Goal: Task Accomplishment & Management: Complete application form

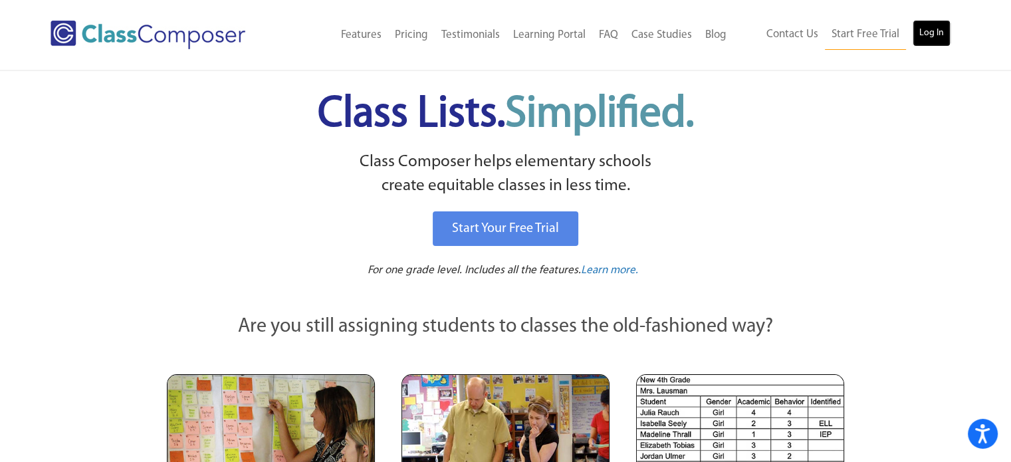
click at [922, 33] on link "Log In" at bounding box center [931, 33] width 38 height 27
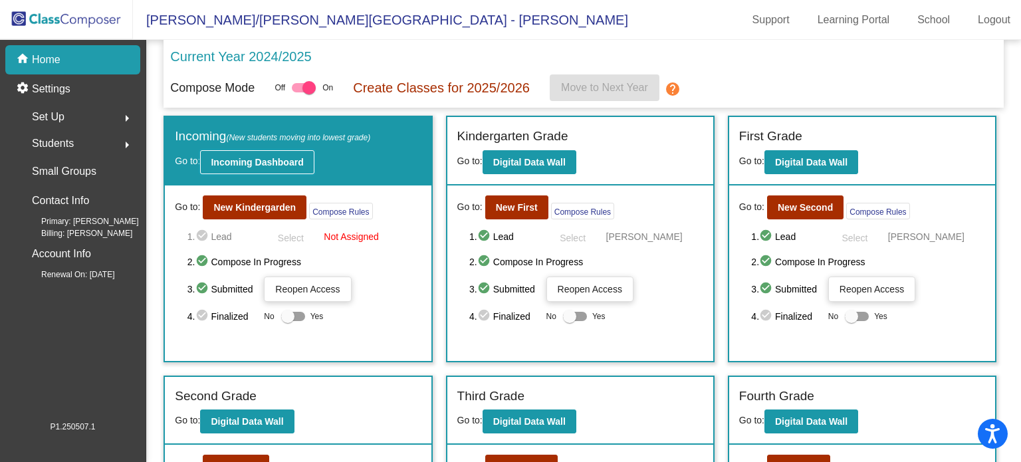
click at [259, 161] on b "Incoming Dashboard" at bounding box center [257, 162] width 92 height 11
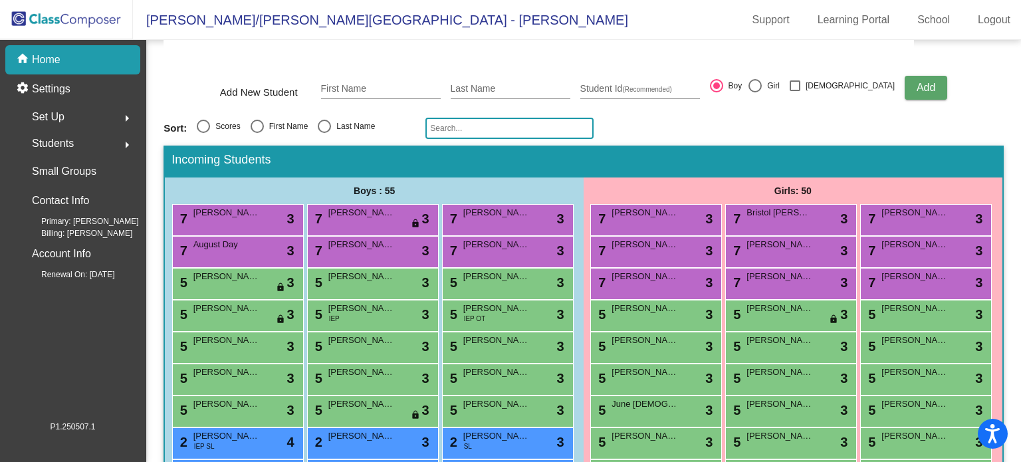
scroll to position [66, 0]
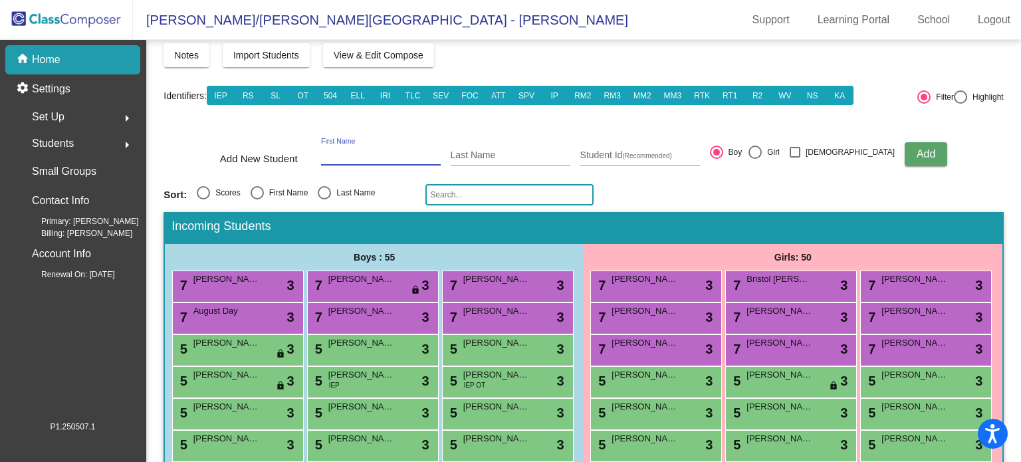
click at [364, 152] on input "First Name" at bounding box center [381, 155] width 120 height 11
type input "Mahal"
type input "Honey"
drag, startPoint x: 371, startPoint y: 152, endPoint x: 340, endPoint y: 153, distance: 30.6
click at [340, 153] on div "Add New Student [PERSON_NAME] First Name Honey Last Name Student Id (Recommende…" at bounding box center [583, 154] width 727 height 47
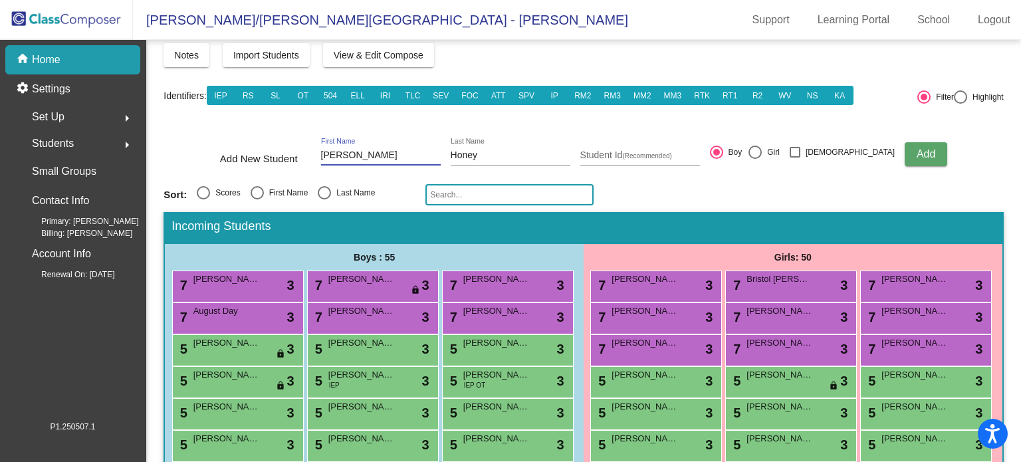
type input "[PERSON_NAME]"
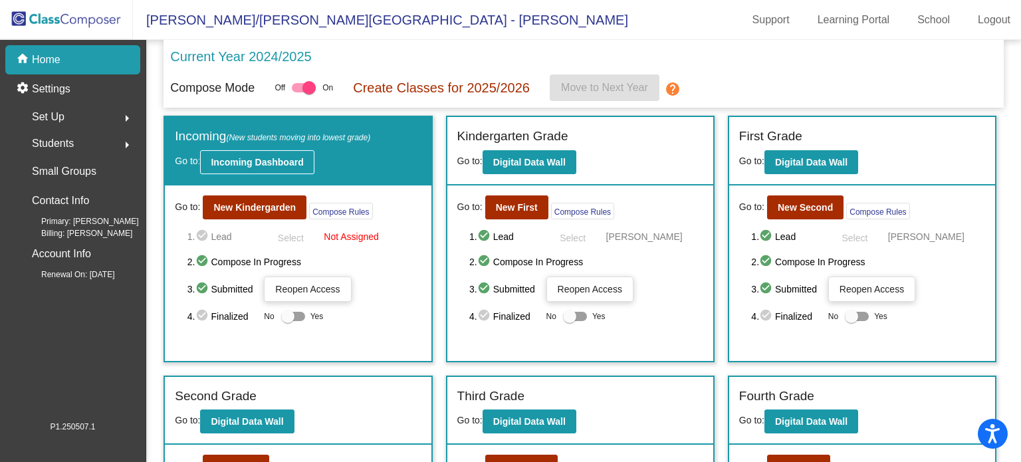
click at [248, 162] on b "Incoming Dashboard" at bounding box center [257, 162] width 92 height 11
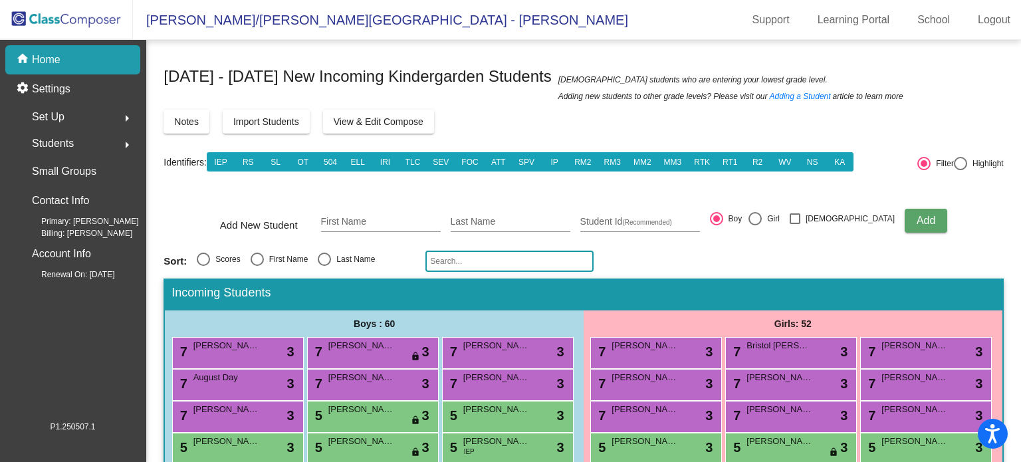
click at [476, 255] on input "text" at bounding box center [509, 261] width 168 height 21
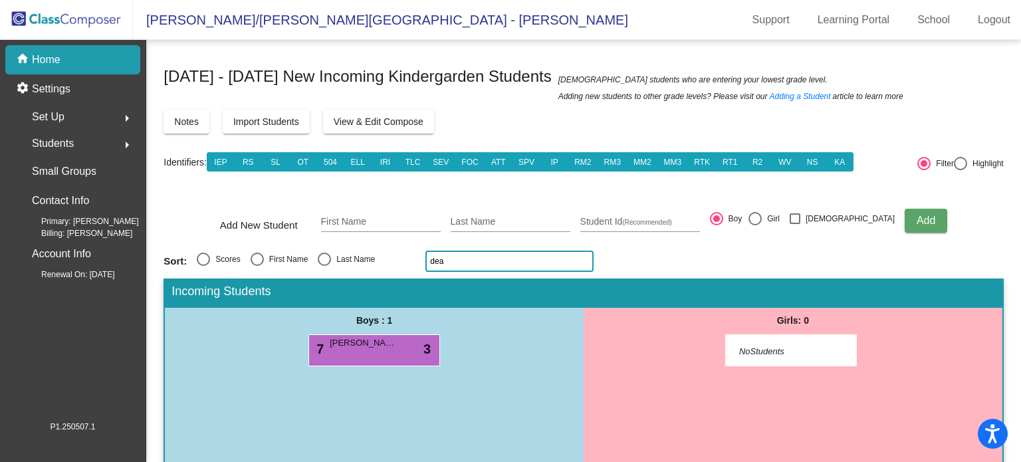
drag, startPoint x: 462, startPoint y: 260, endPoint x: 425, endPoint y: 262, distance: 36.6
click at [425, 262] on input "dea" at bounding box center [509, 261] width 168 height 21
drag, startPoint x: 471, startPoint y: 258, endPoint x: 421, endPoint y: 262, distance: 50.0
click at [421, 262] on div "Sort: Scores First Name Last Name [PERSON_NAME]" at bounding box center [582, 261] width 839 height 21
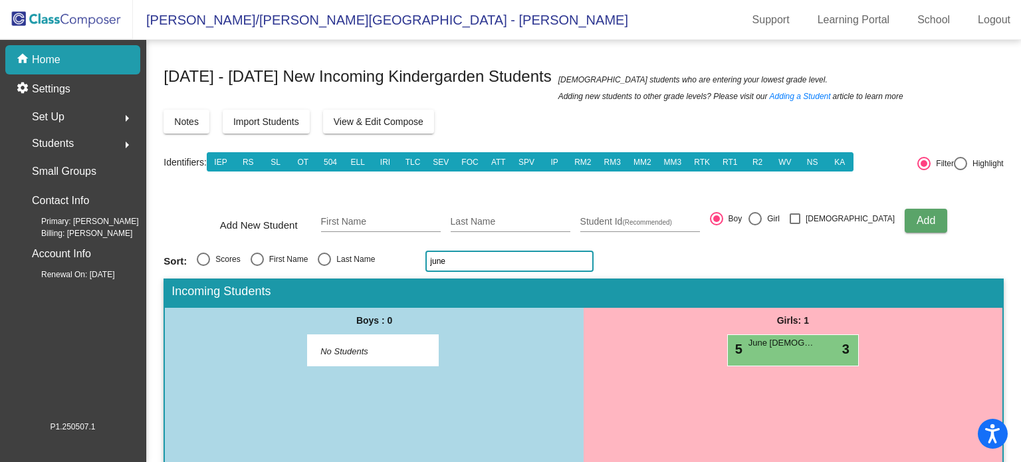
drag, startPoint x: 445, startPoint y: 262, endPoint x: 422, endPoint y: 263, distance: 22.6
click at [422, 263] on div "Sort: Scores First Name Last Name june" at bounding box center [582, 261] width 839 height 21
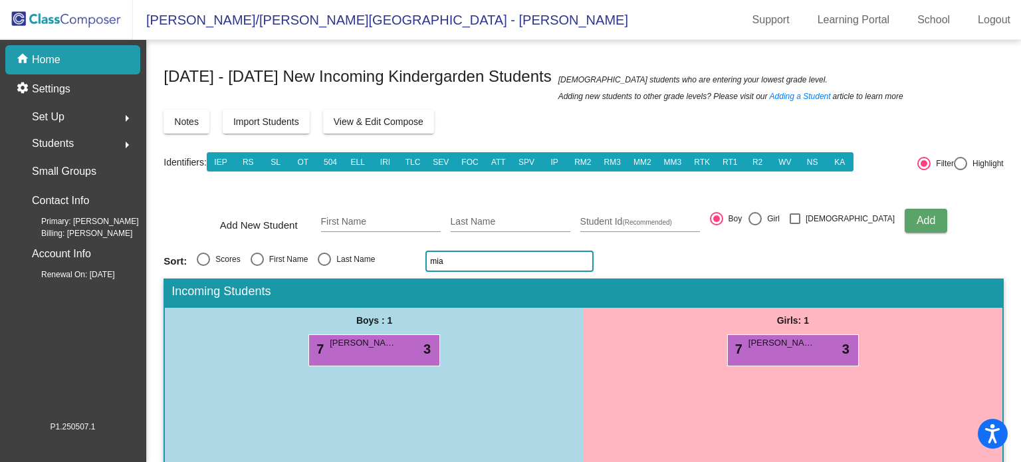
drag, startPoint x: 458, startPoint y: 266, endPoint x: 420, endPoint y: 268, distance: 37.9
click at [420, 268] on div "Sort: Scores First Name Last Name [PERSON_NAME]" at bounding box center [582, 261] width 839 height 21
type input "s"
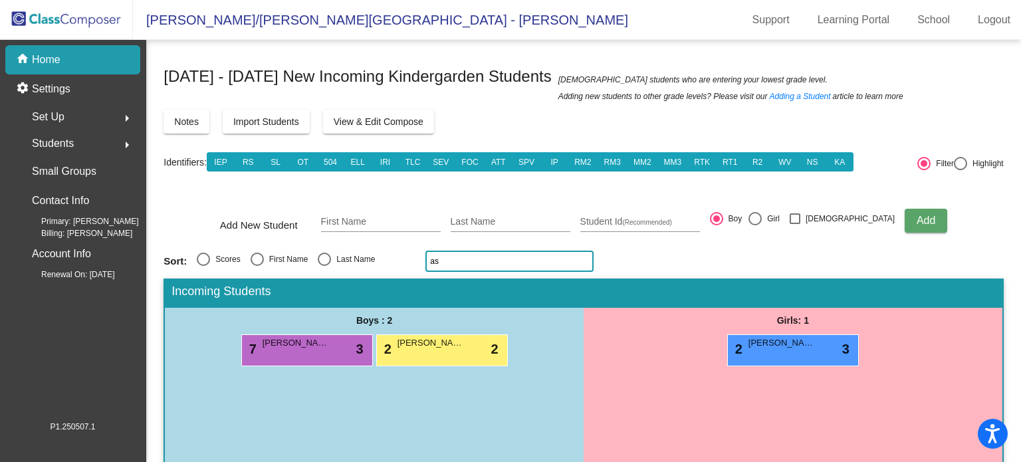
type input "a"
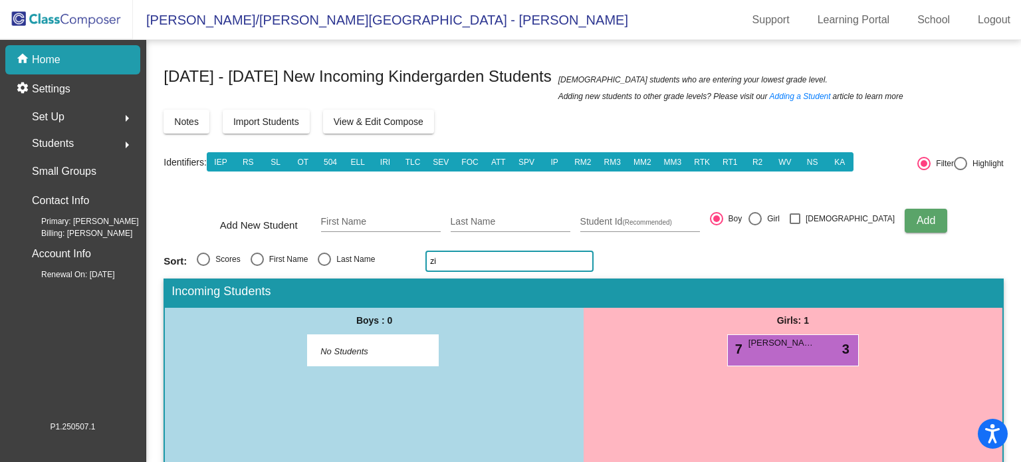
type input "z"
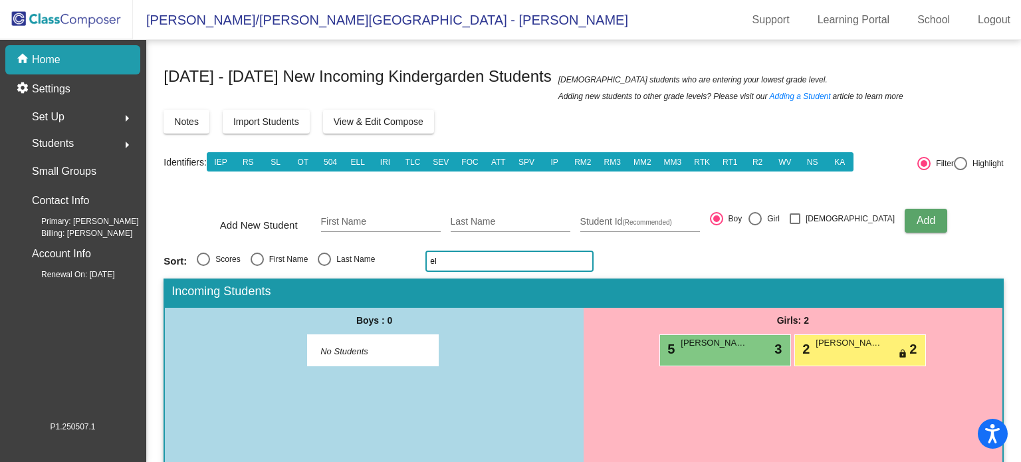
type input "e"
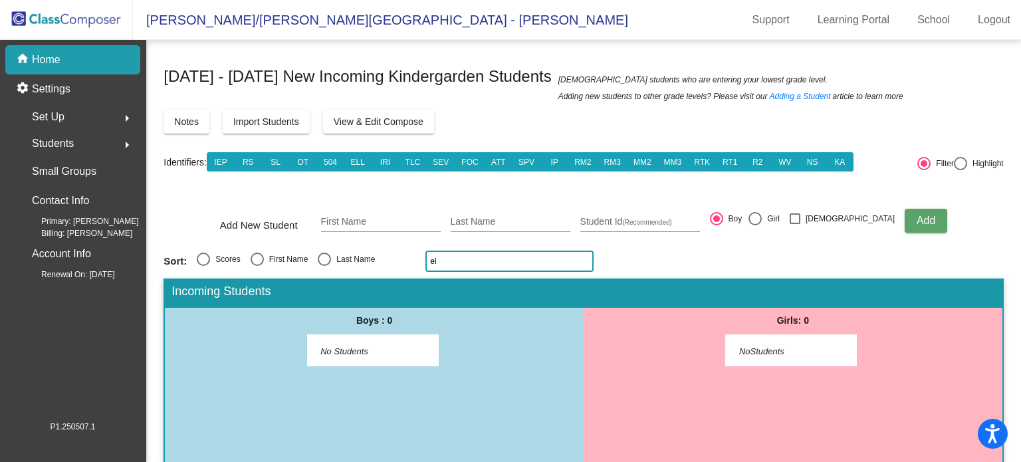
type input "e"
type input "b"
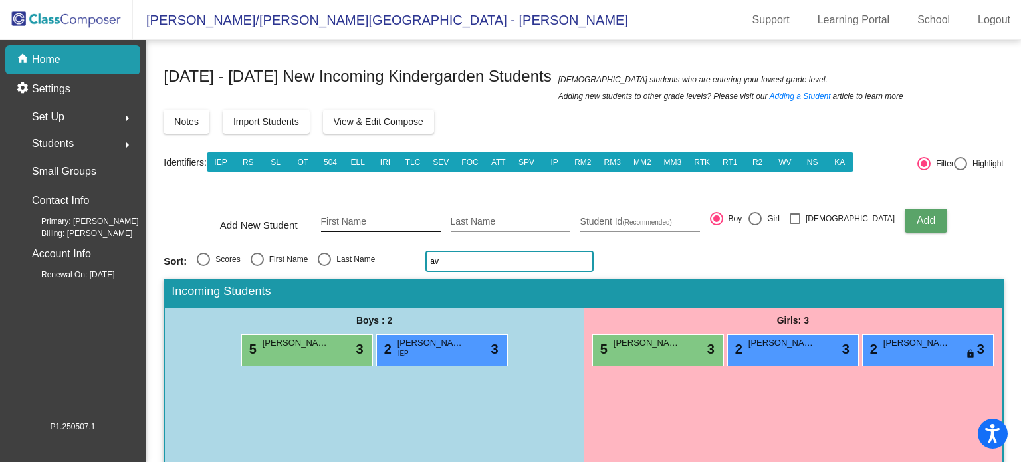
type input "a"
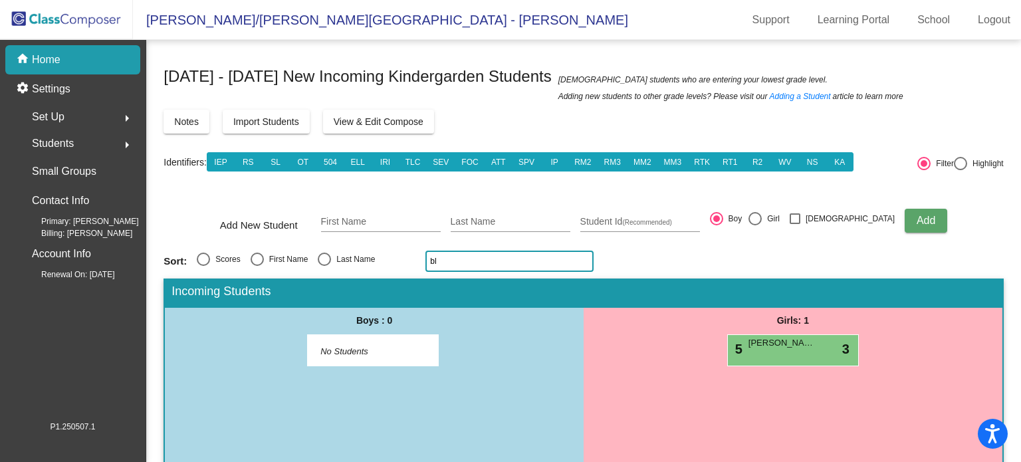
type input "b"
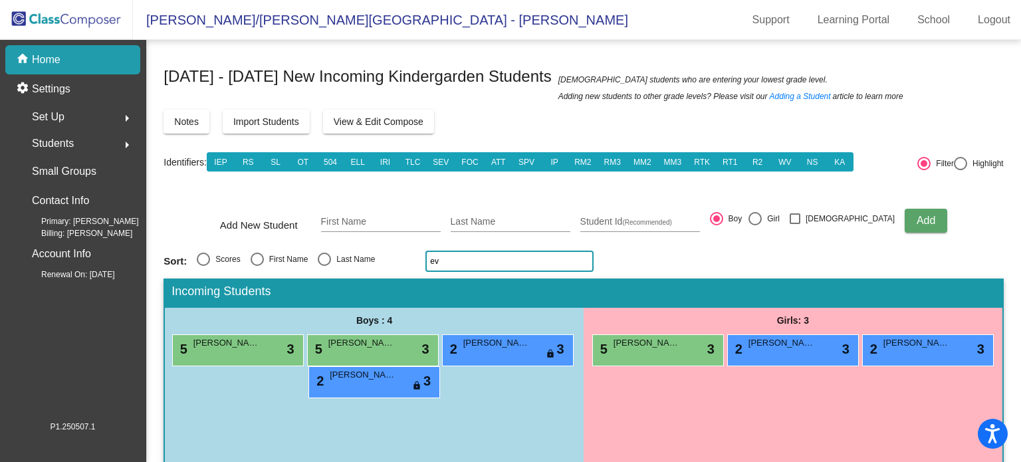
type input "e"
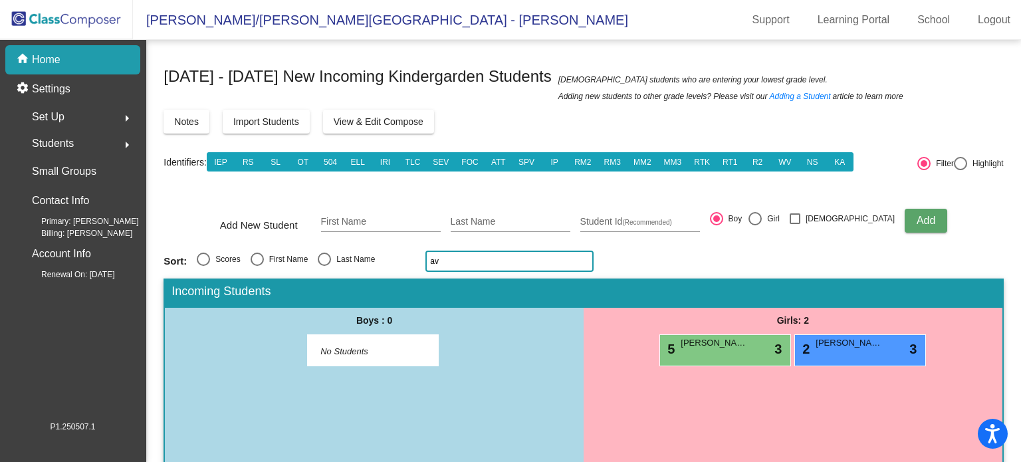
type input "a"
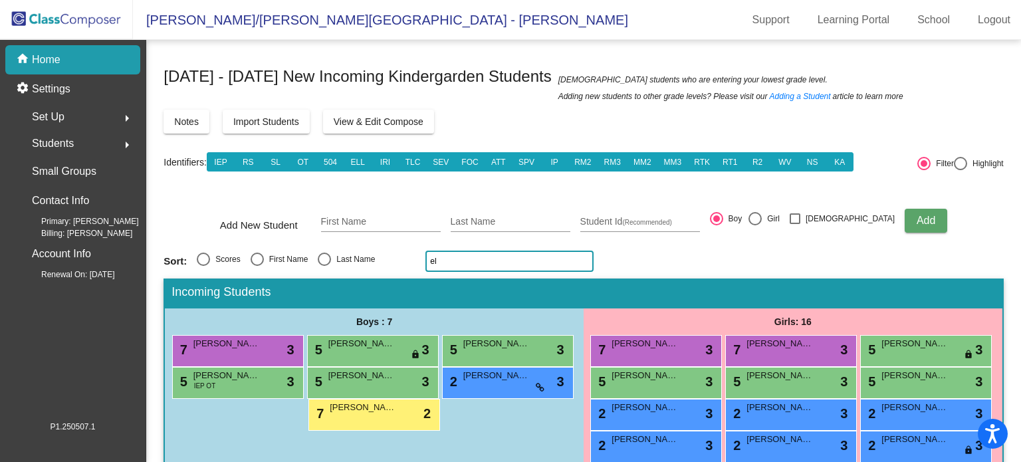
type input "e"
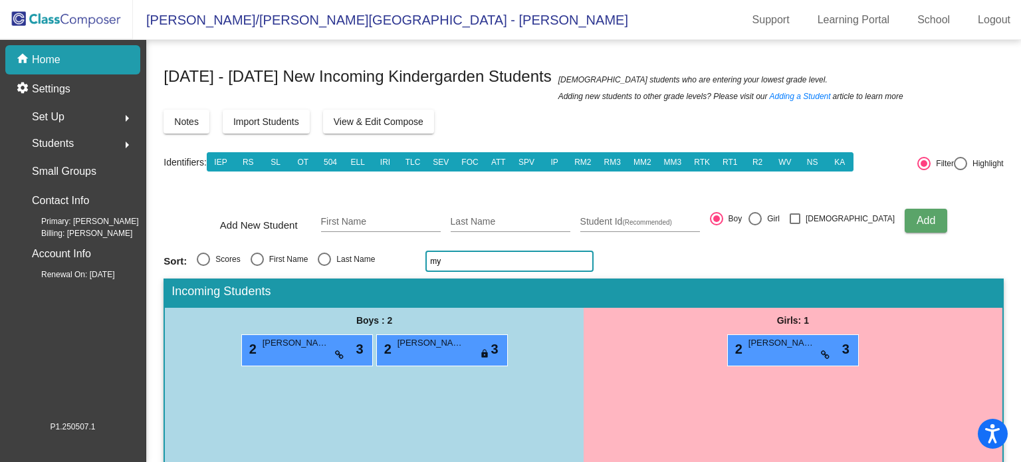
type input "m"
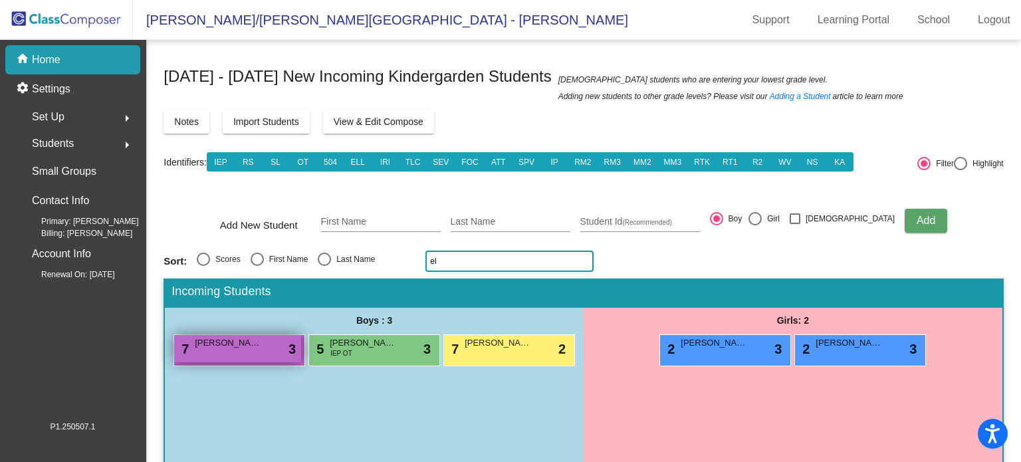
type input "e"
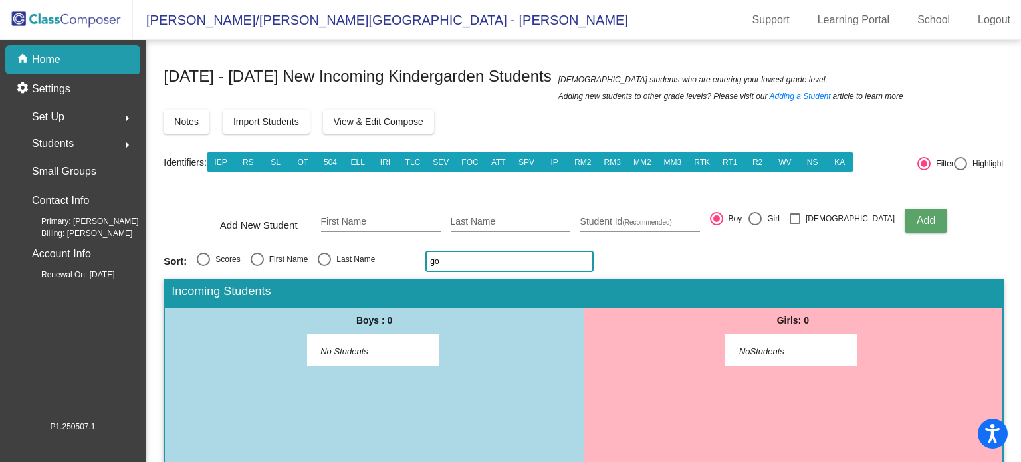
type input "g"
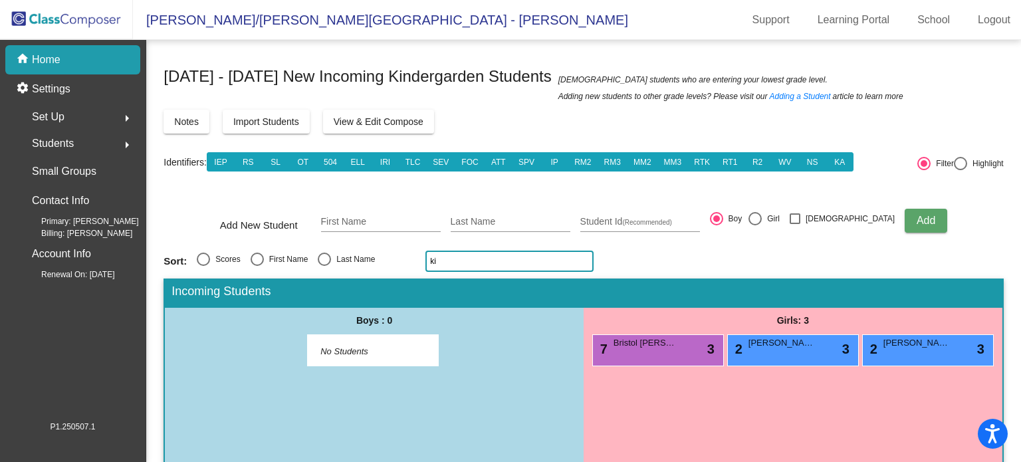
type input "k"
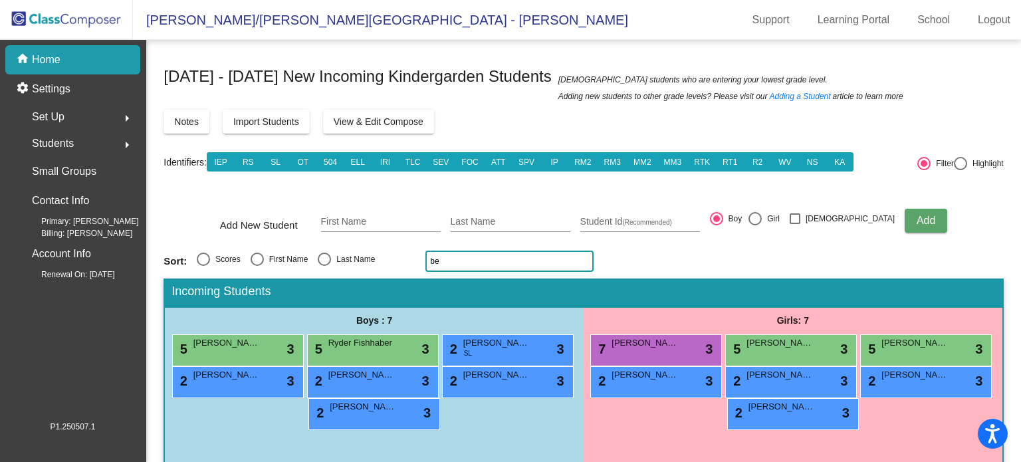
type input "b"
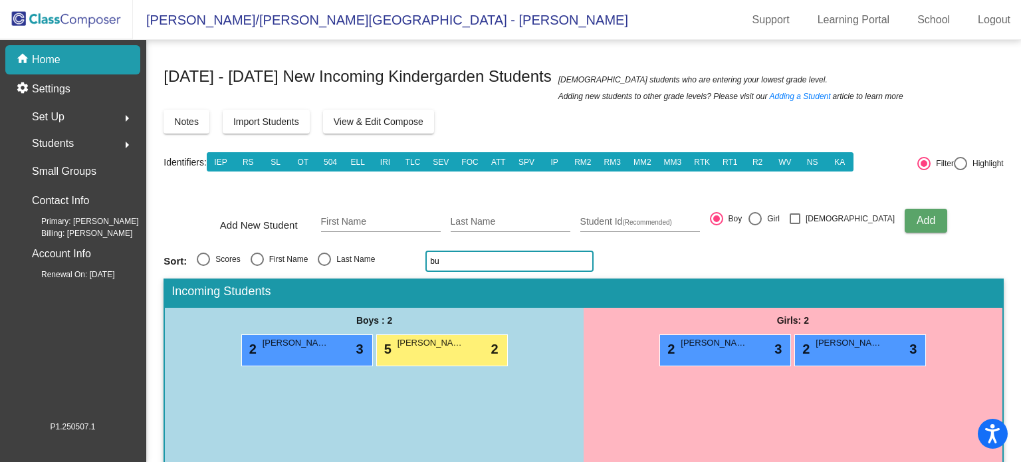
type input "b"
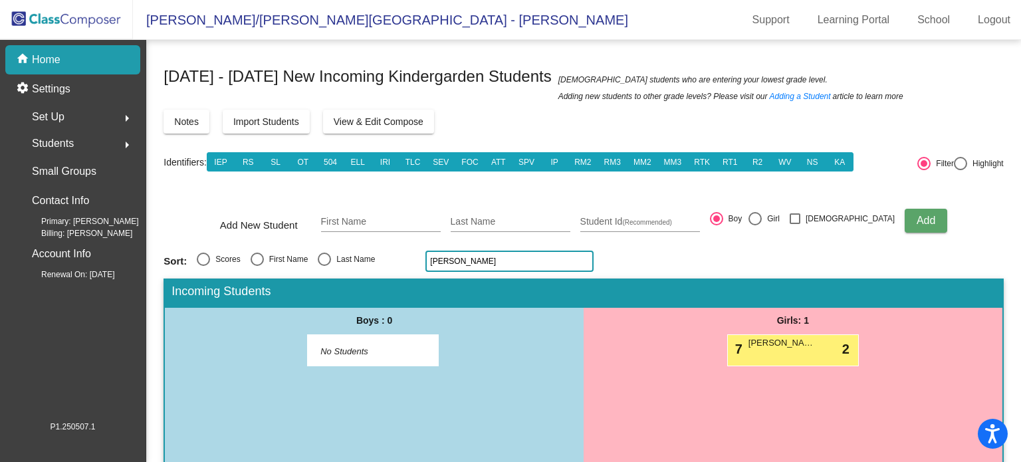
click at [472, 263] on input "[PERSON_NAME]" at bounding box center [509, 261] width 168 height 21
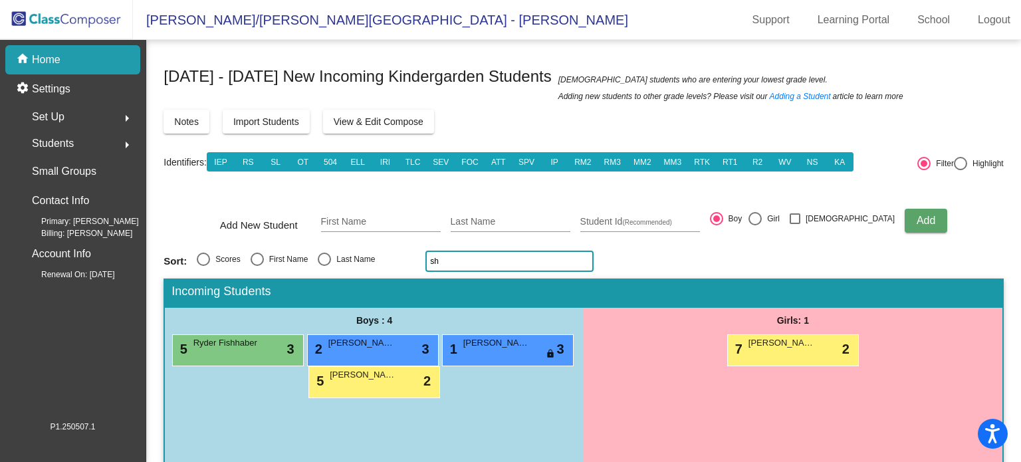
type input "s"
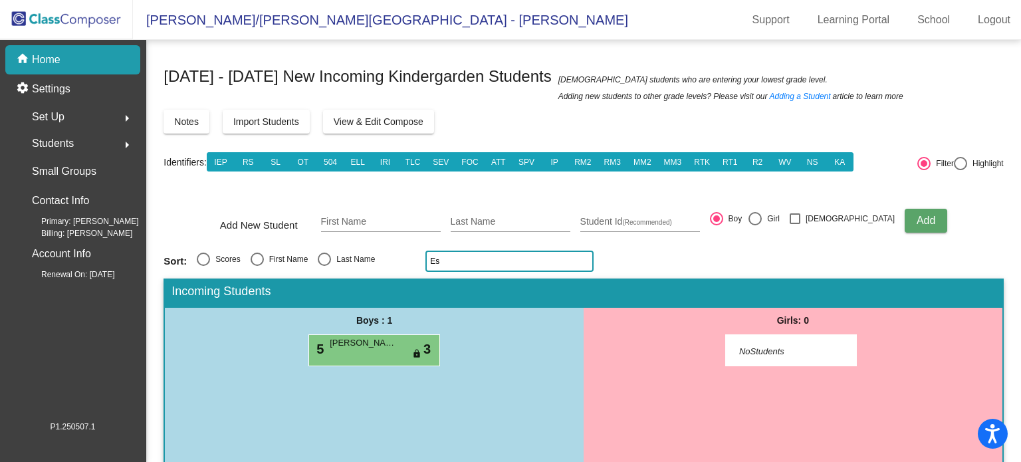
type input "E"
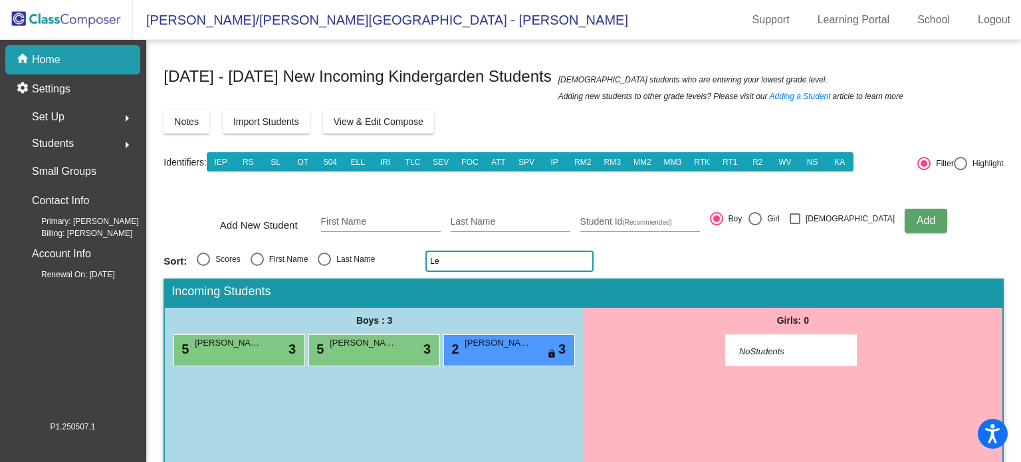
type input "L"
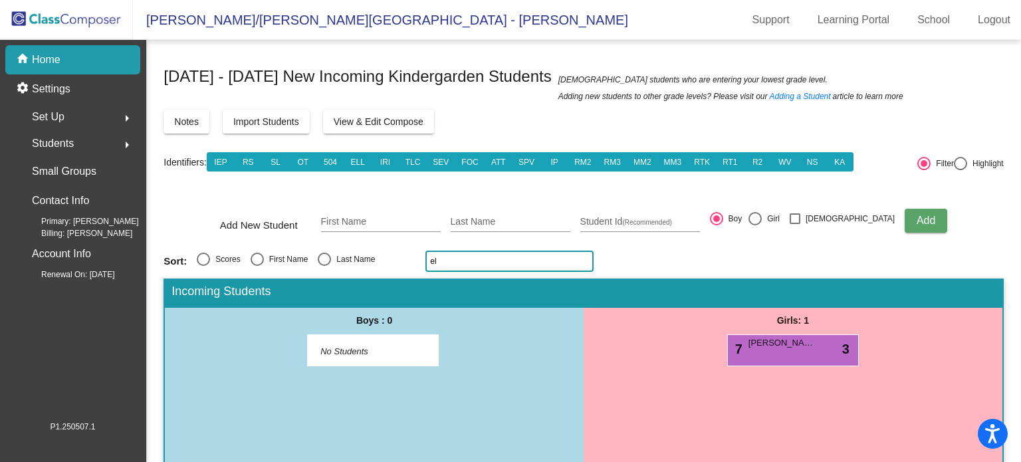
type input "e"
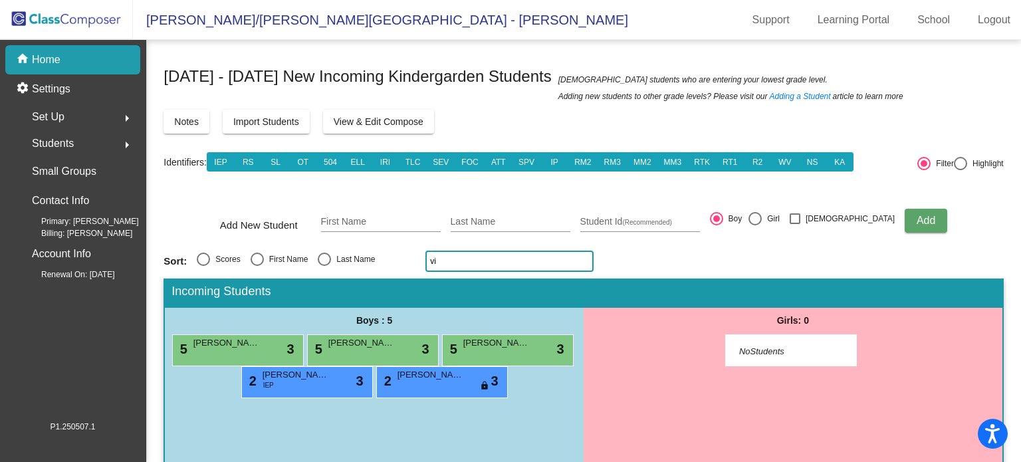
type input "v"
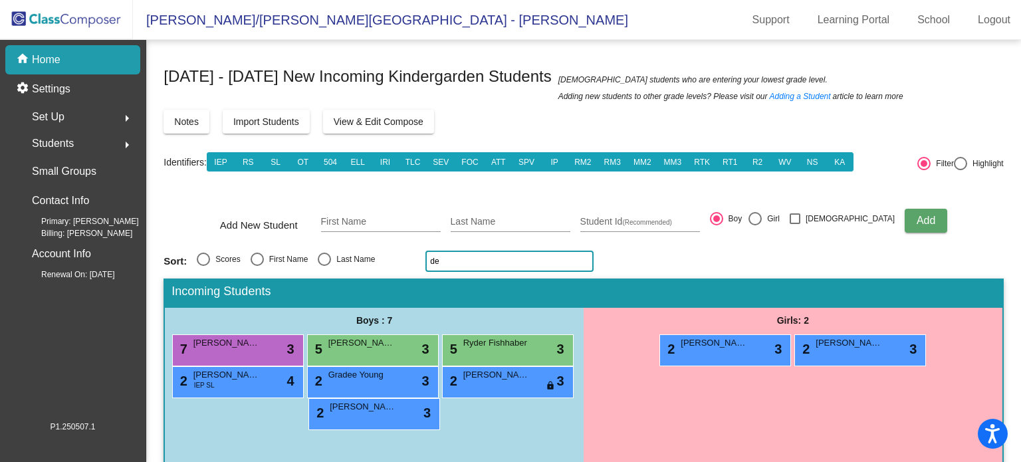
type input "d"
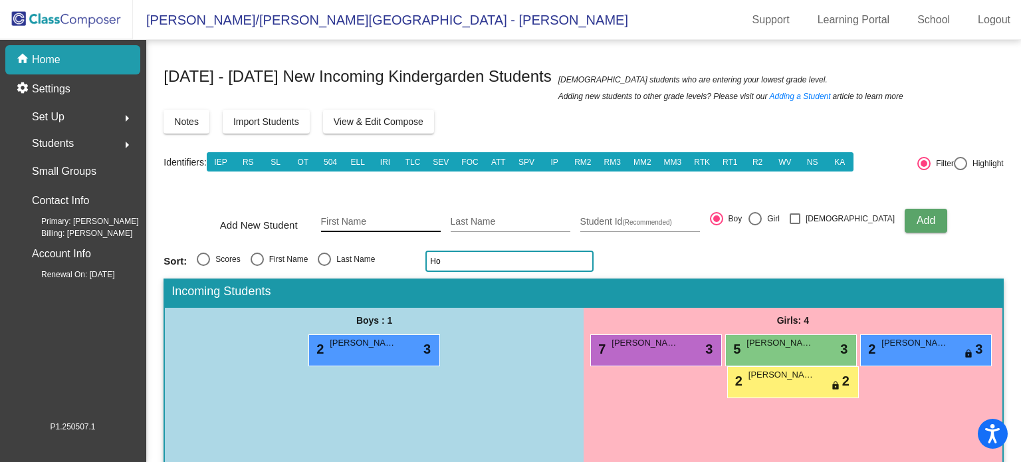
type input "H"
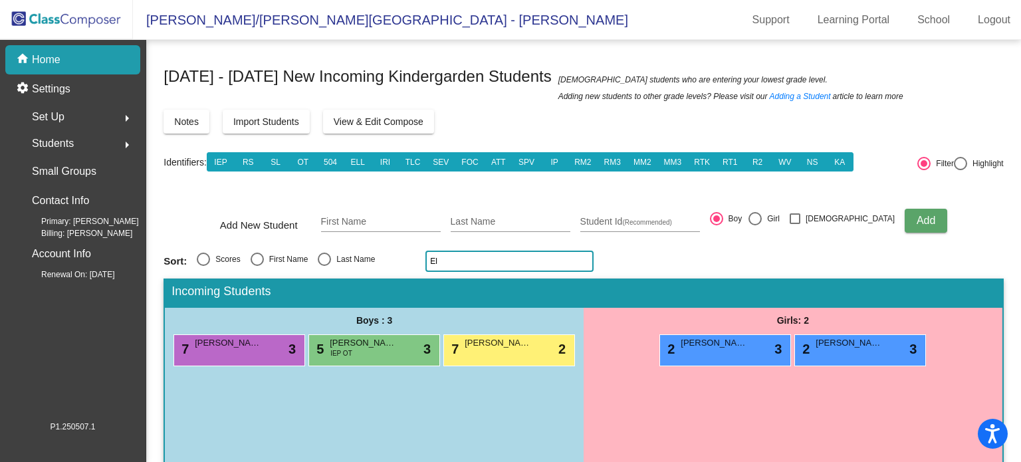
type input "E"
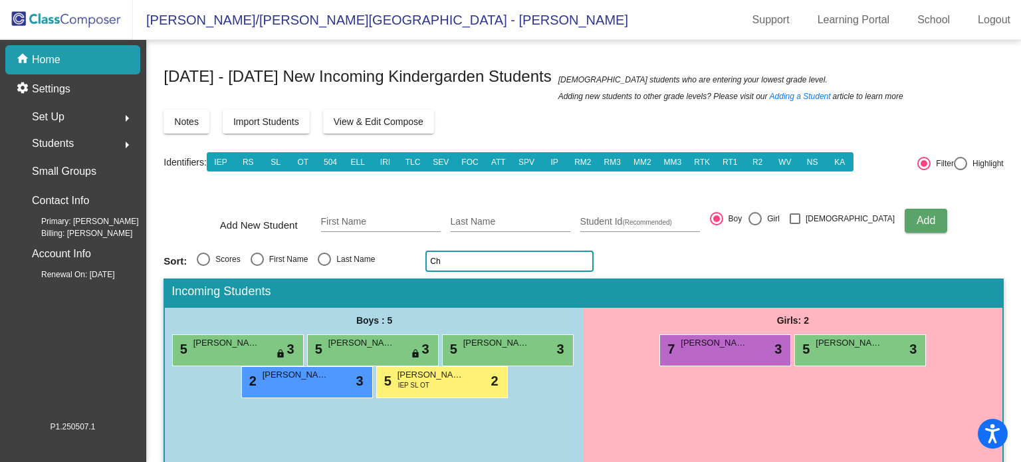
type input "C"
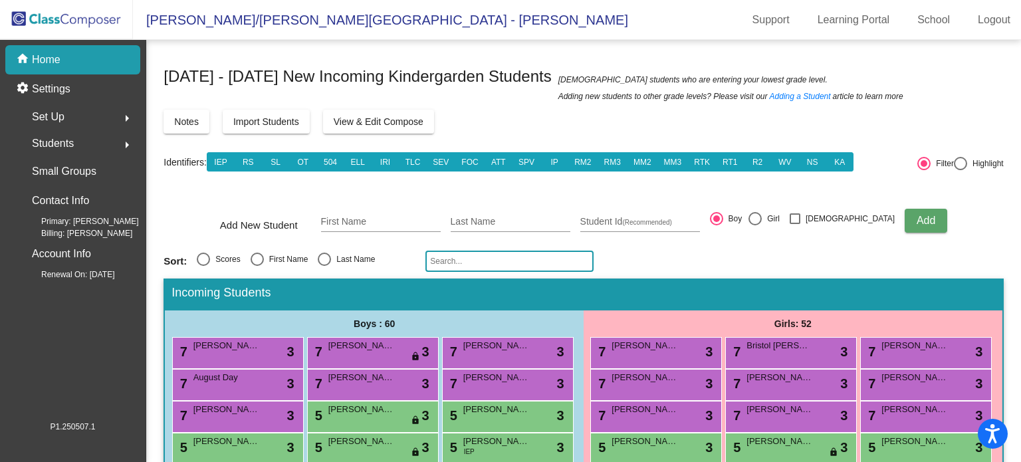
type input "j"
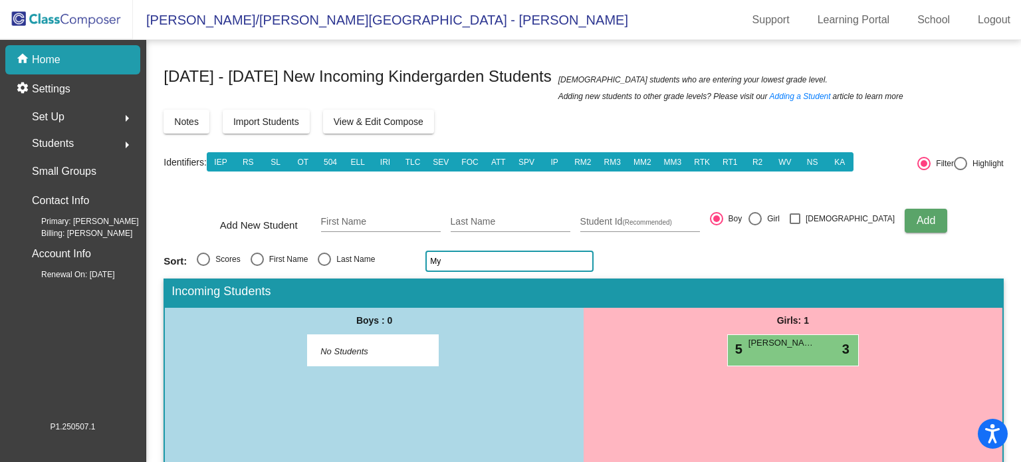
type input "M"
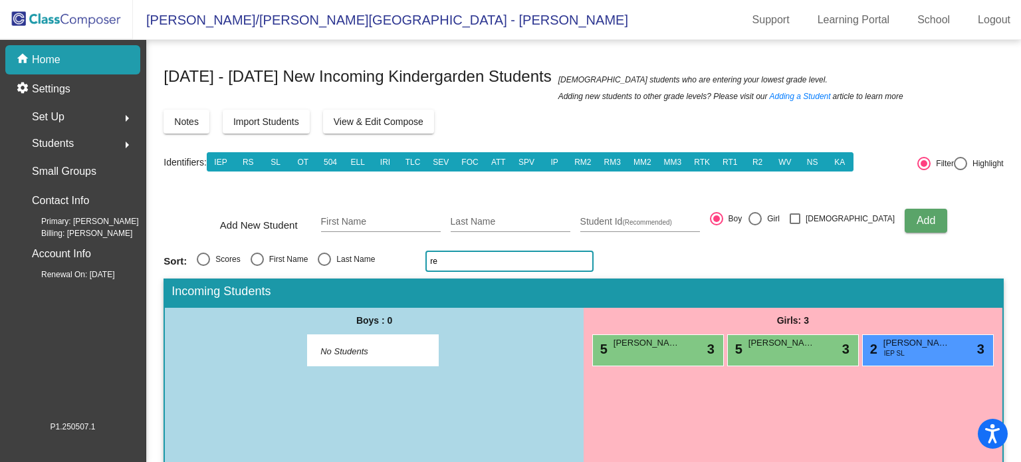
type input "r"
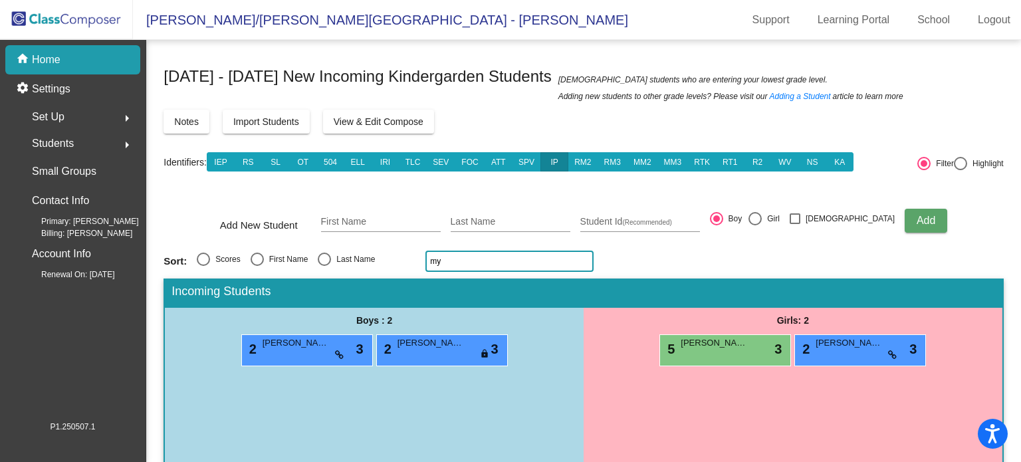
type input "m"
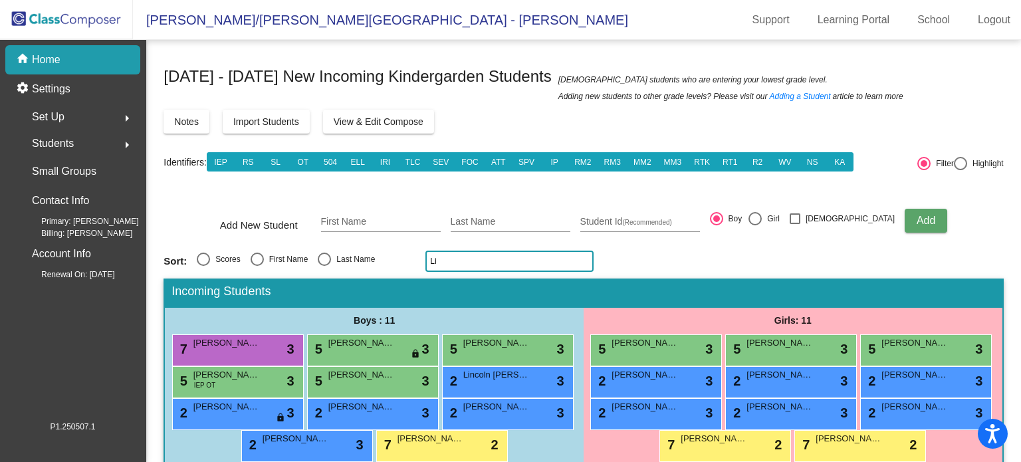
type input "L"
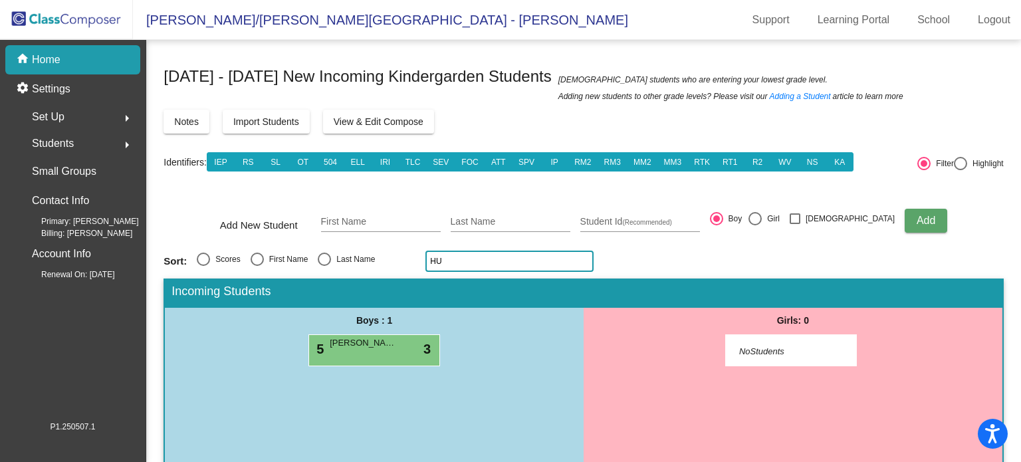
type input "H"
type input "d"
type input "b"
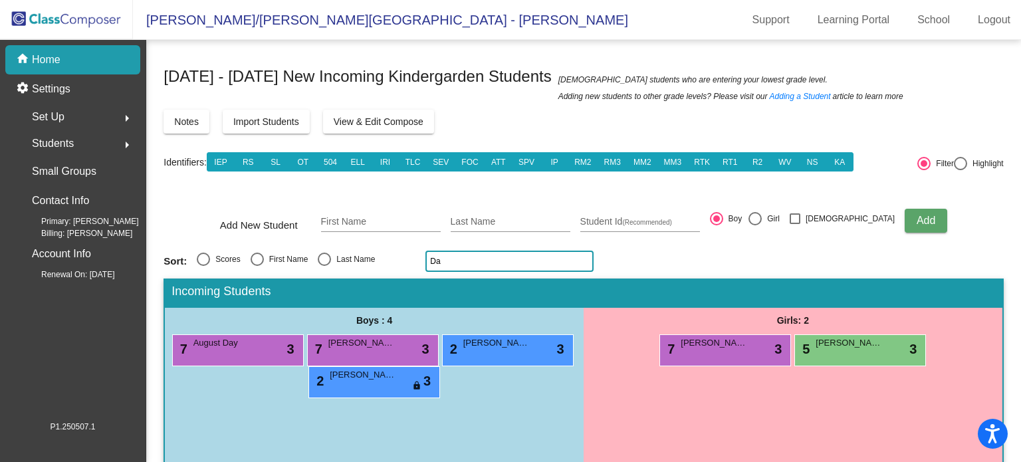
type input "D"
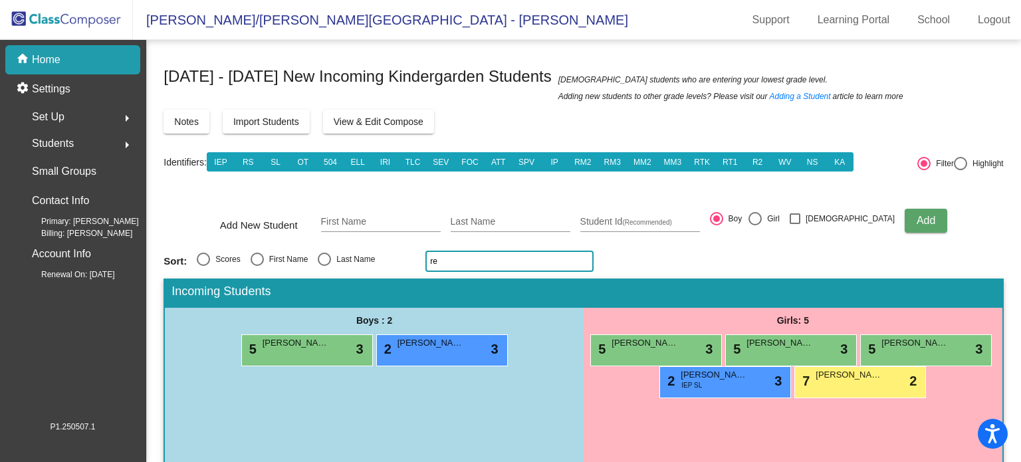
type input "r"
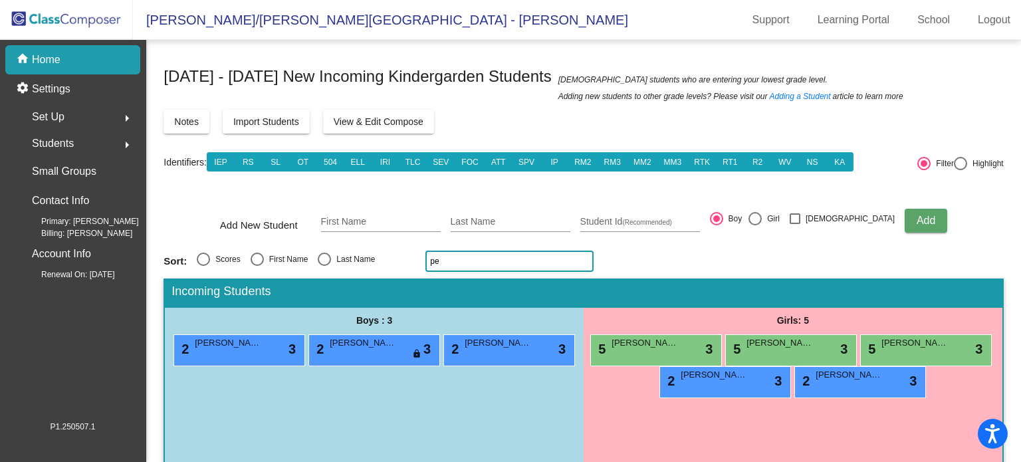
type input "p"
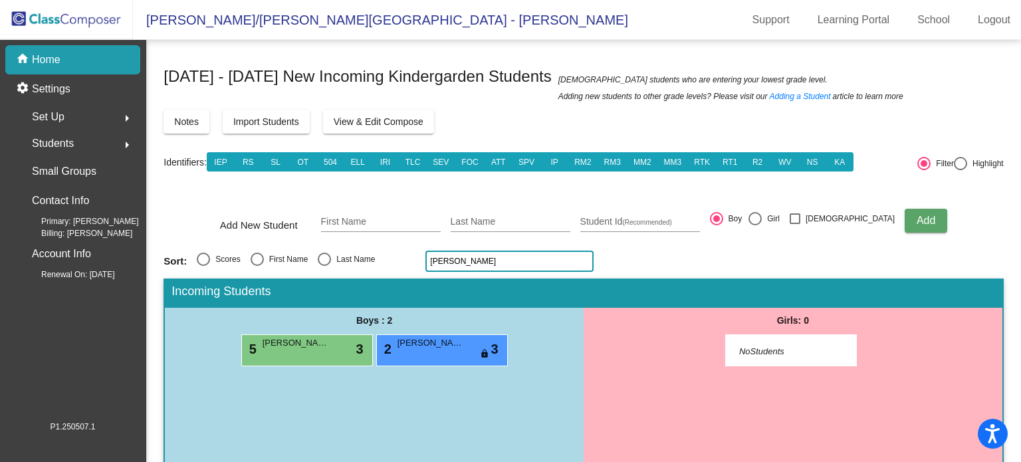
click at [459, 262] on input "[PERSON_NAME]" at bounding box center [509, 261] width 168 height 21
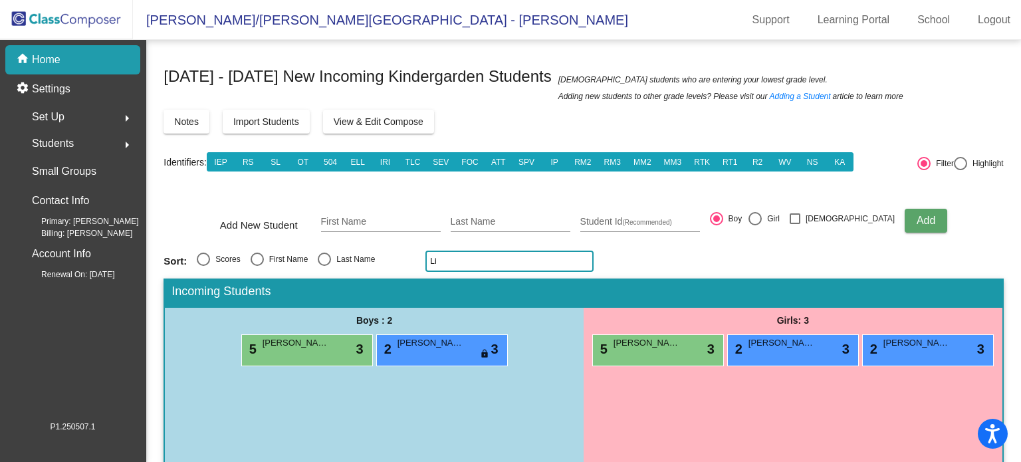
type input "L"
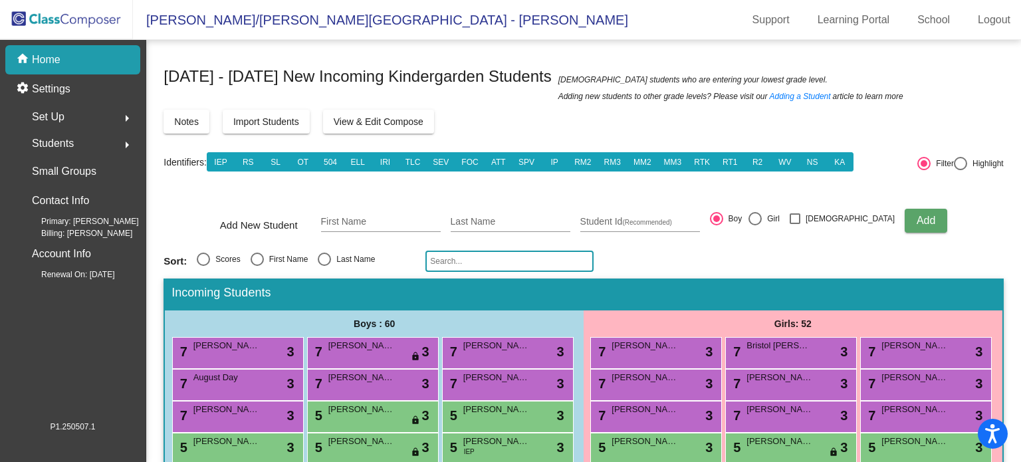
click at [454, 263] on input "text" at bounding box center [509, 261] width 168 height 21
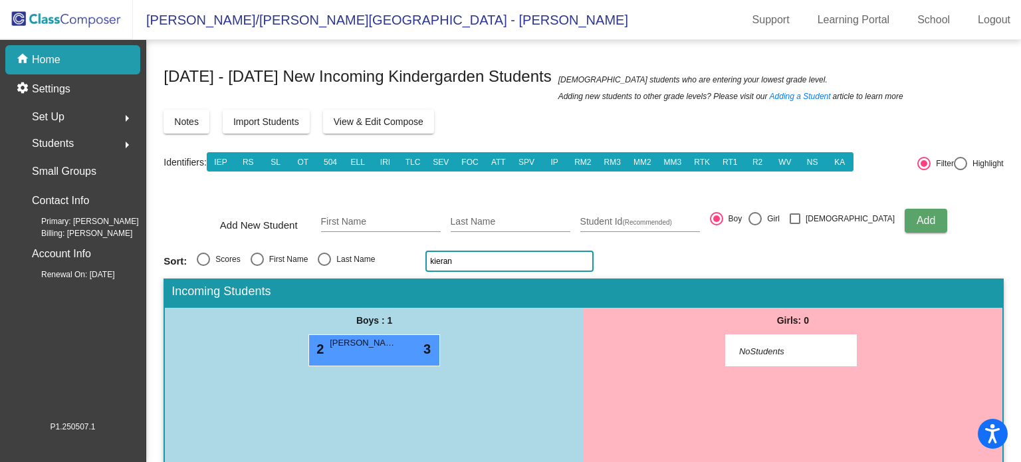
click at [465, 265] on input "kieran" at bounding box center [509, 261] width 168 height 21
type input "k"
type input "b"
type input "l"
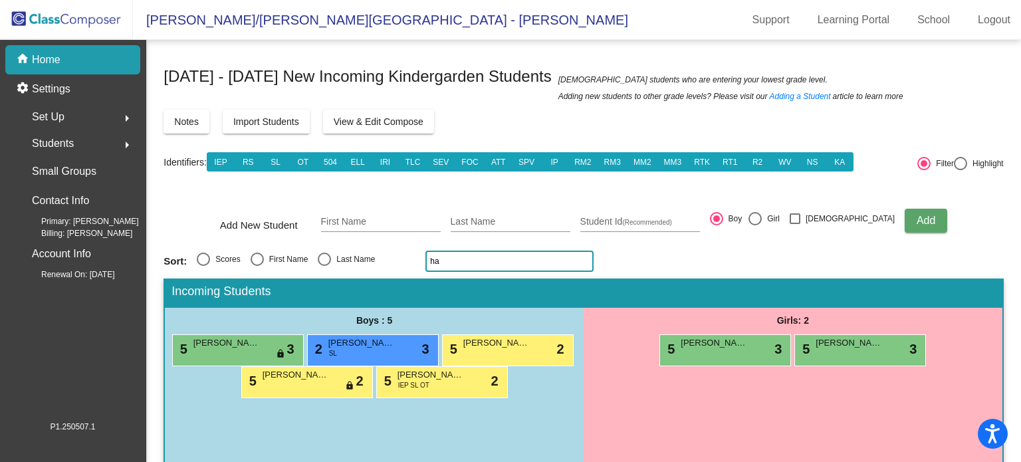
type input "h"
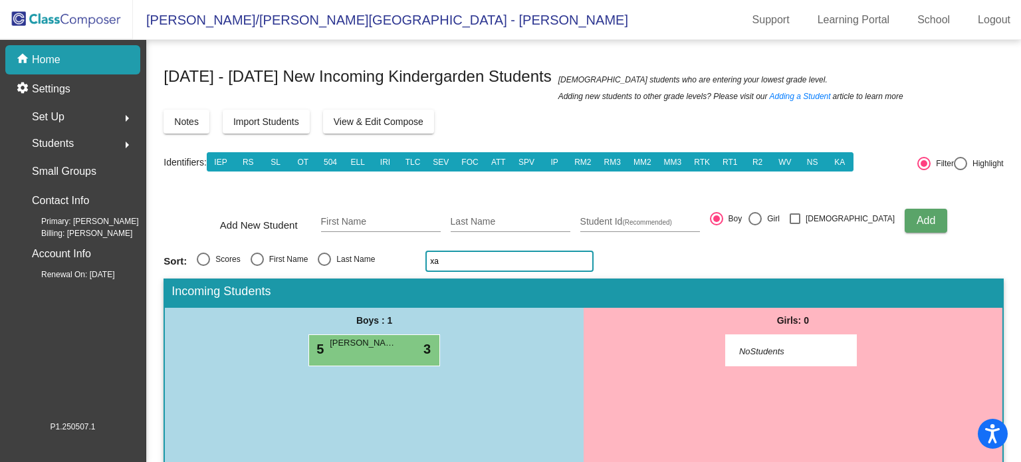
type input "x"
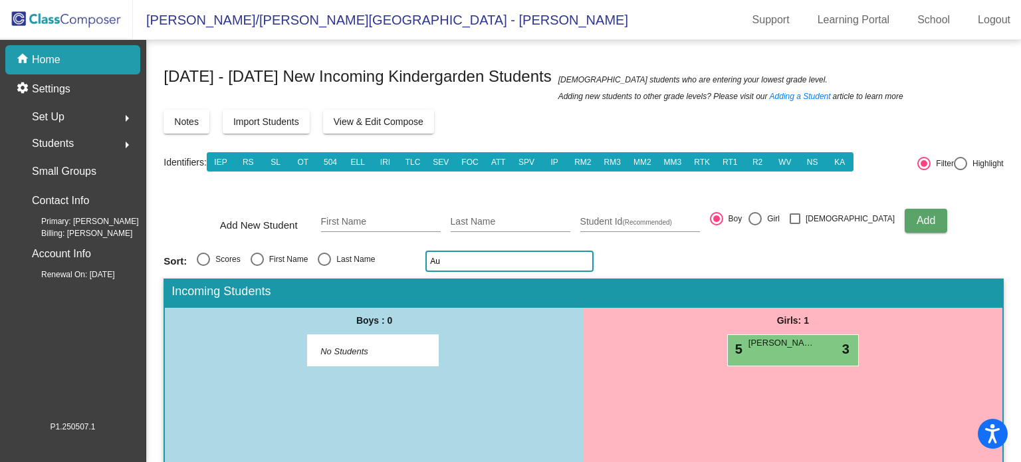
type input "A"
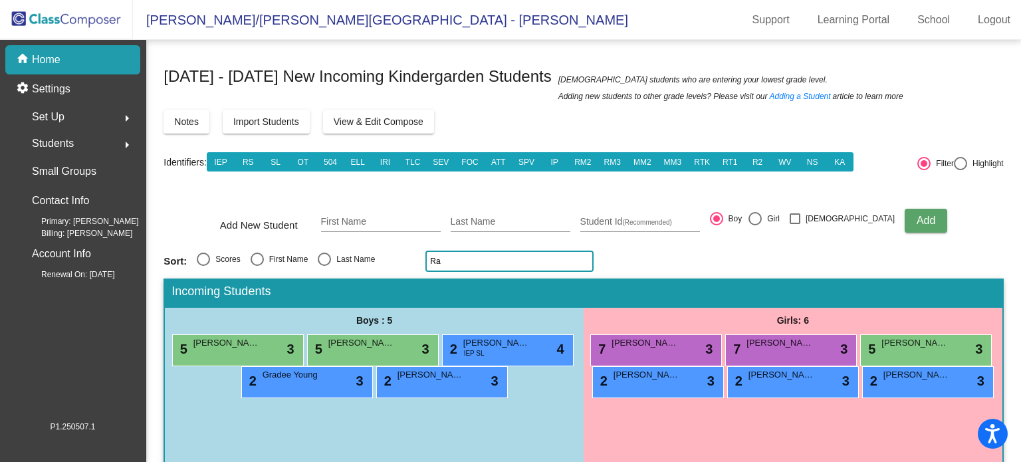
type input "R"
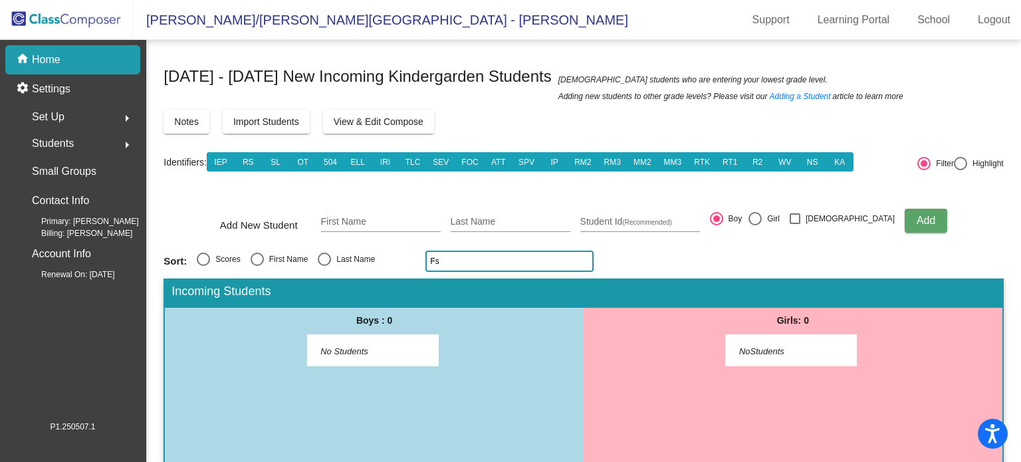
type input "F"
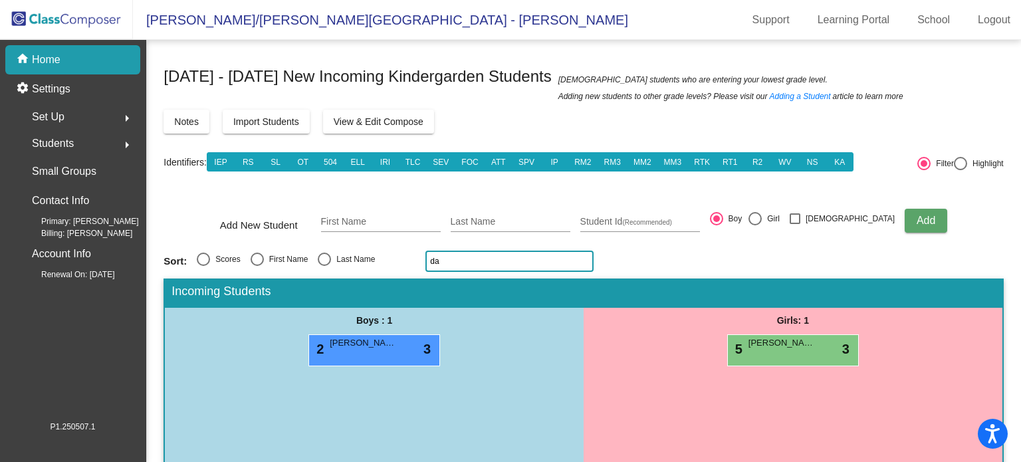
type input "d"
type input "O"
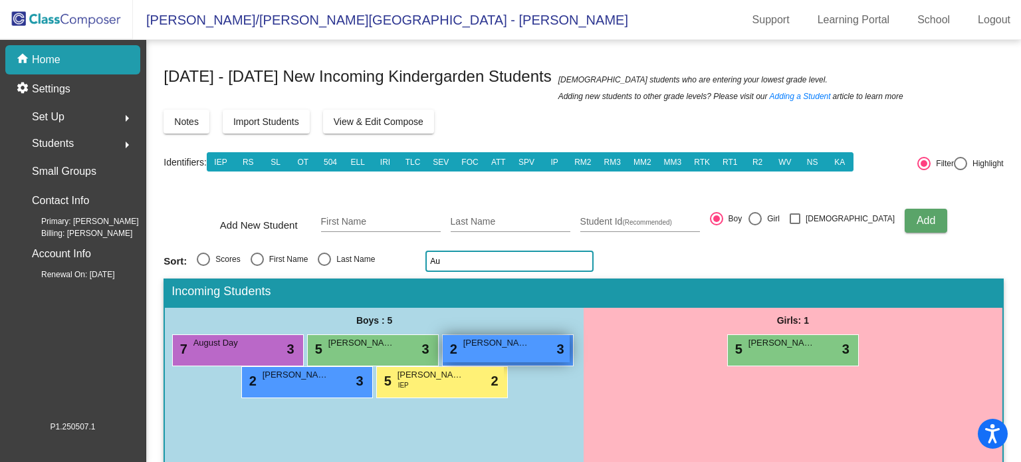
type input "A"
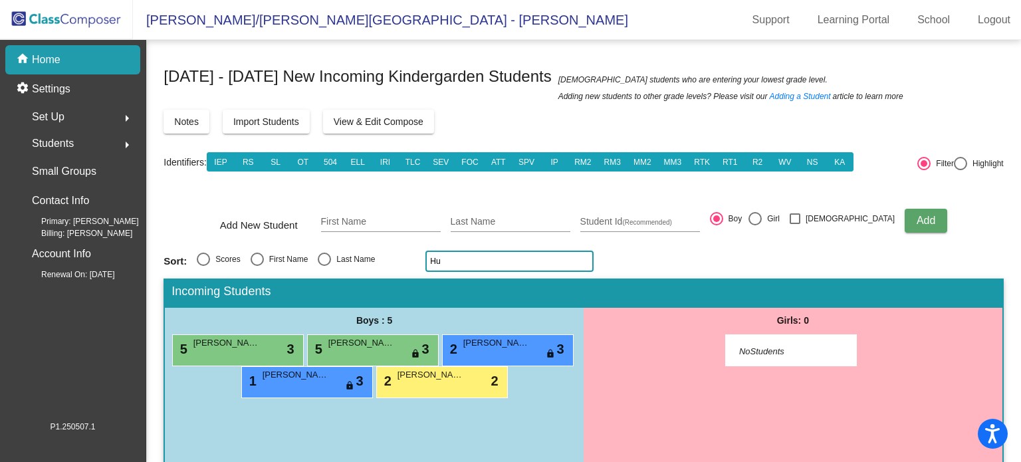
type input "H"
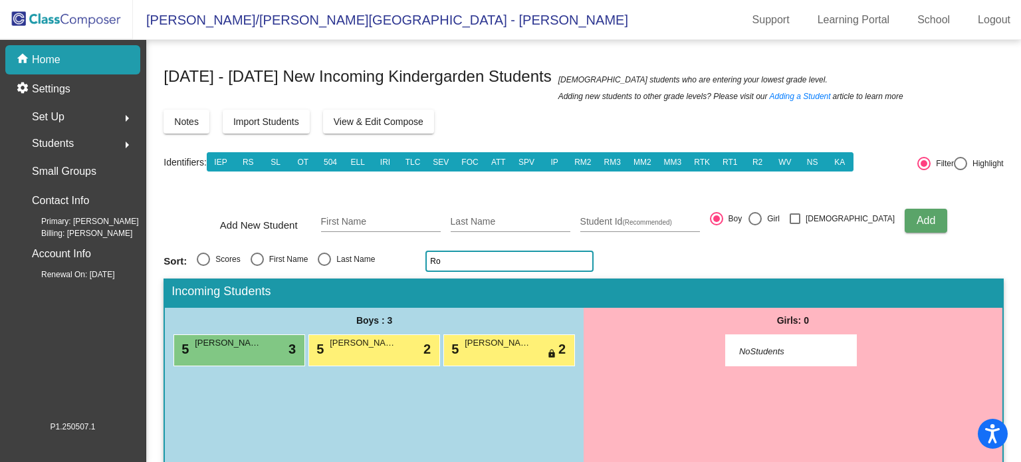
type input "R"
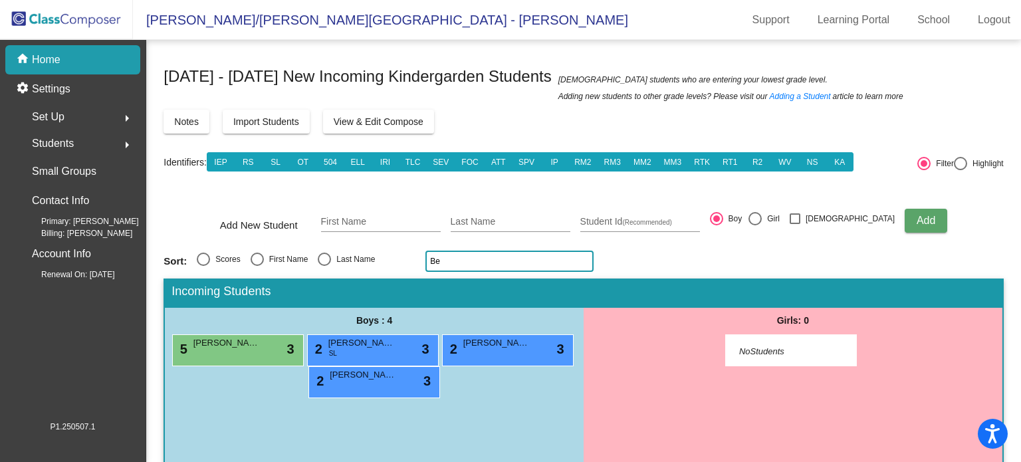
type input "B"
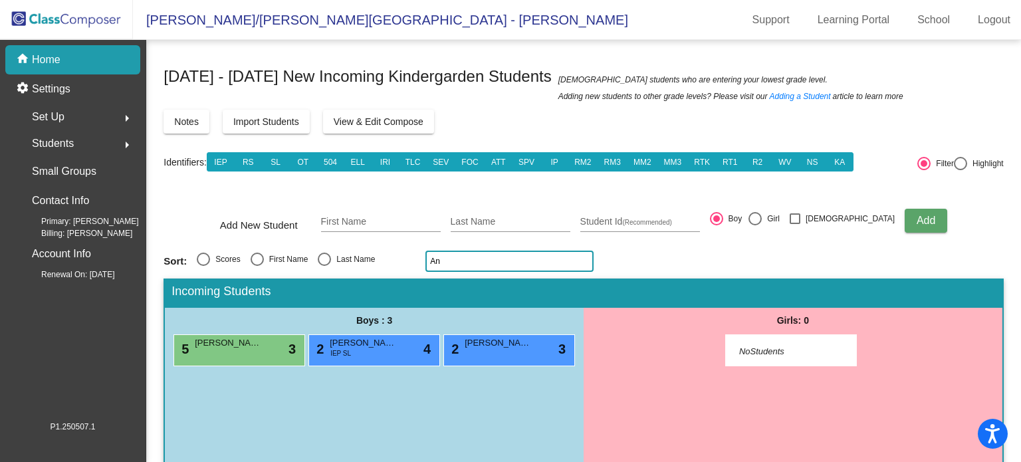
type input "A"
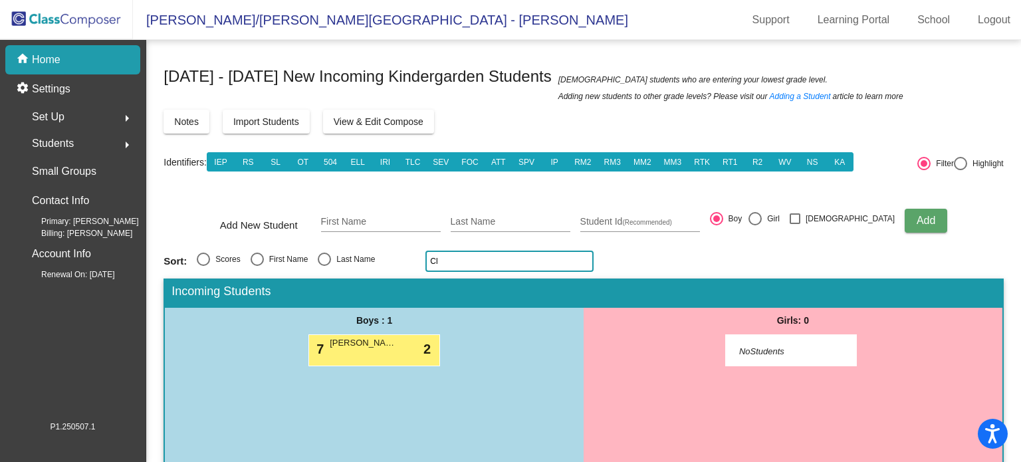
type input "C"
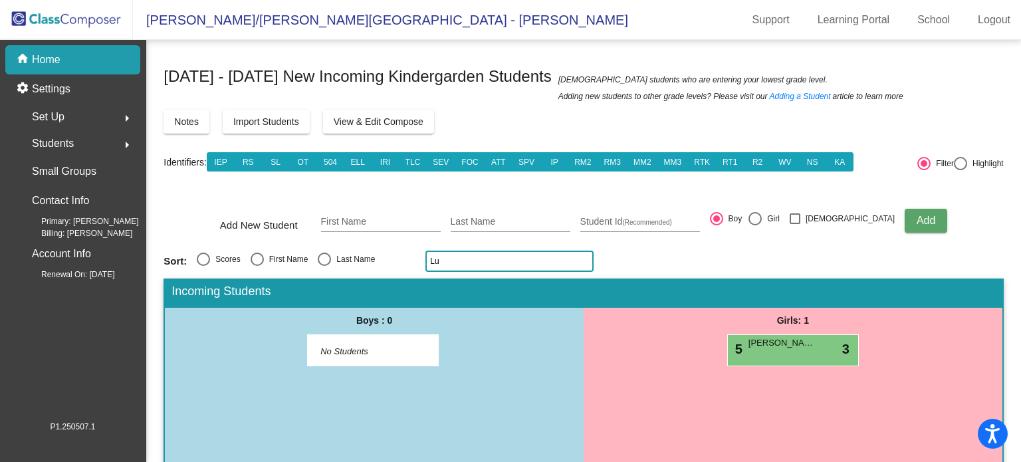
type input "L"
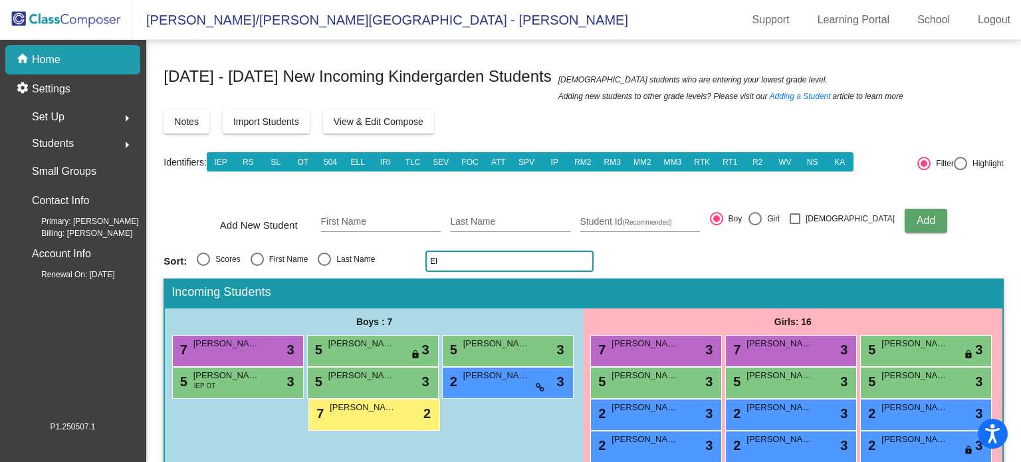
type input "E"
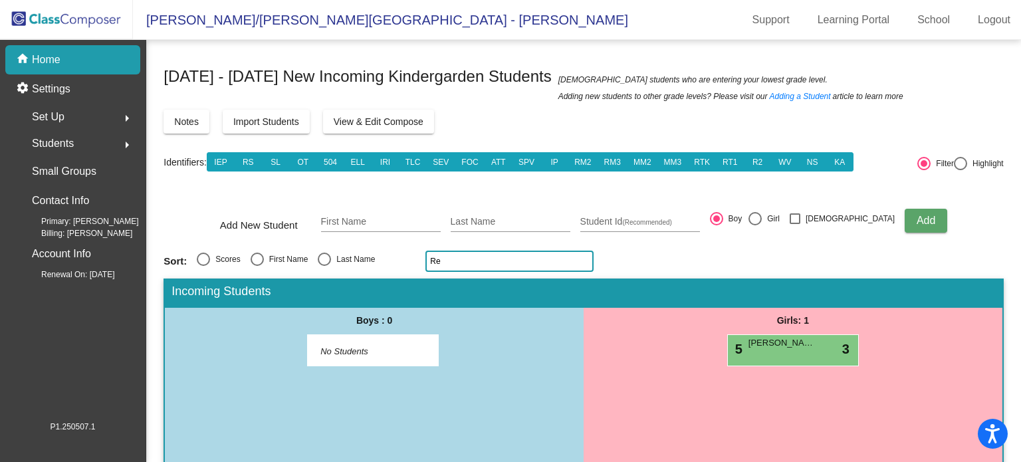
type input "R"
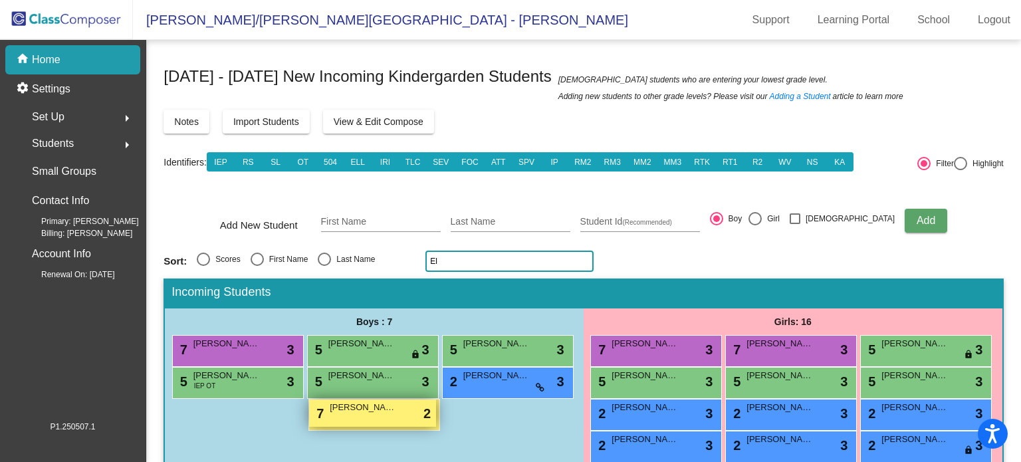
type input "E"
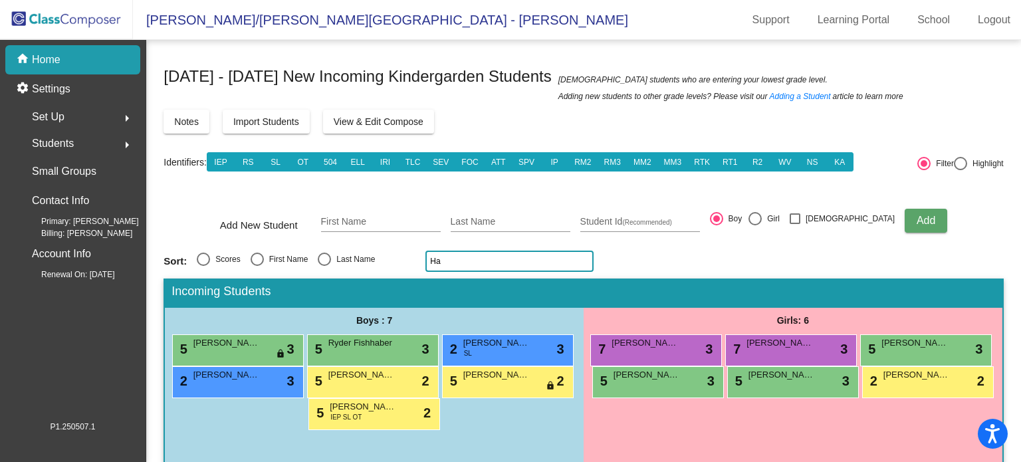
type input "H"
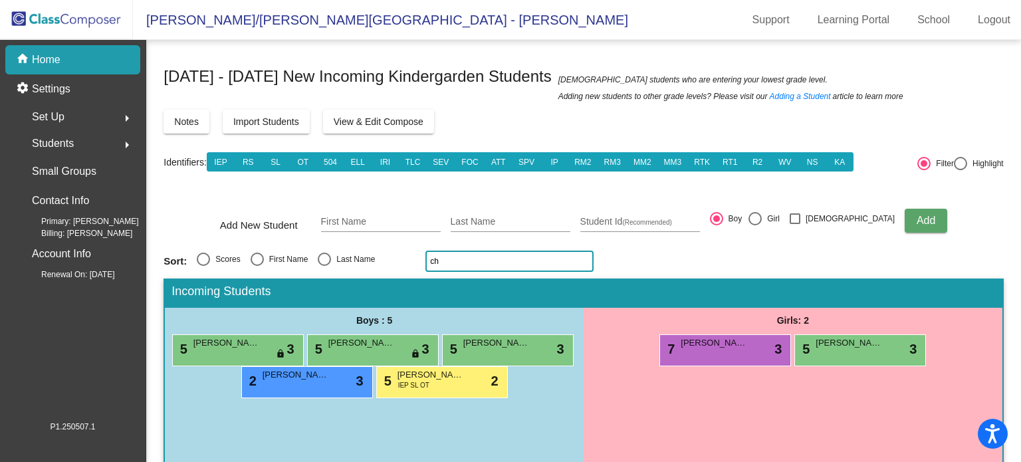
type input "c"
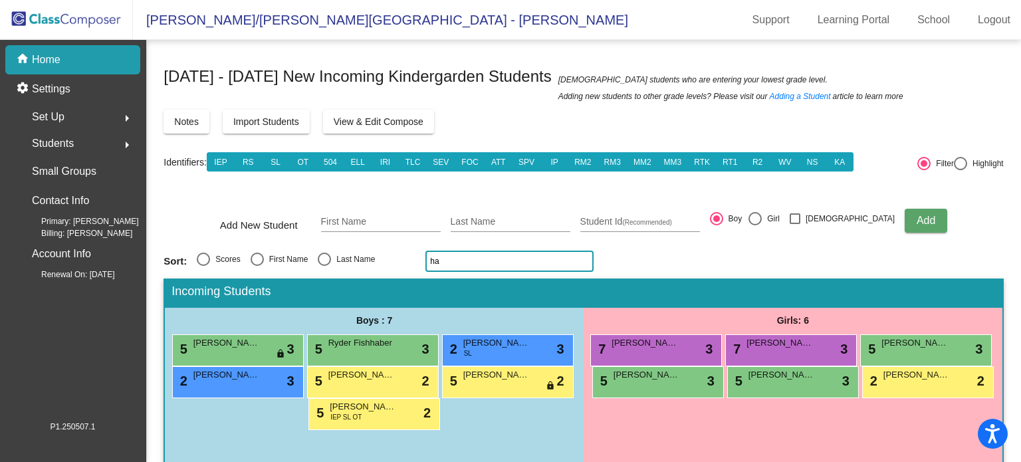
type input "h"
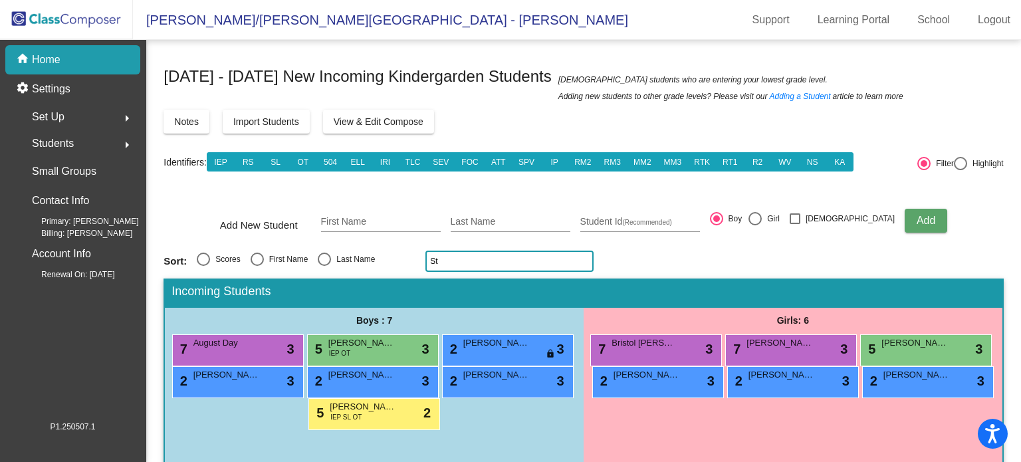
type input "S"
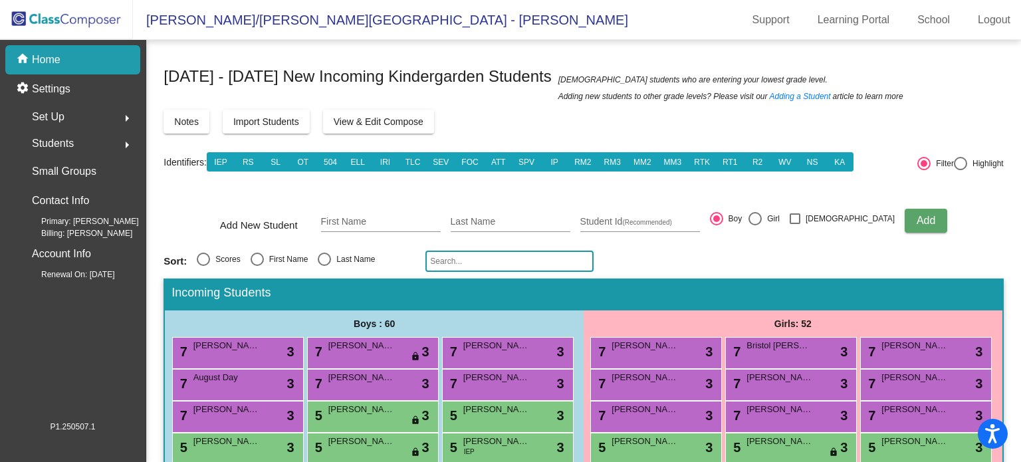
click at [456, 261] on input "text" at bounding box center [509, 261] width 168 height 21
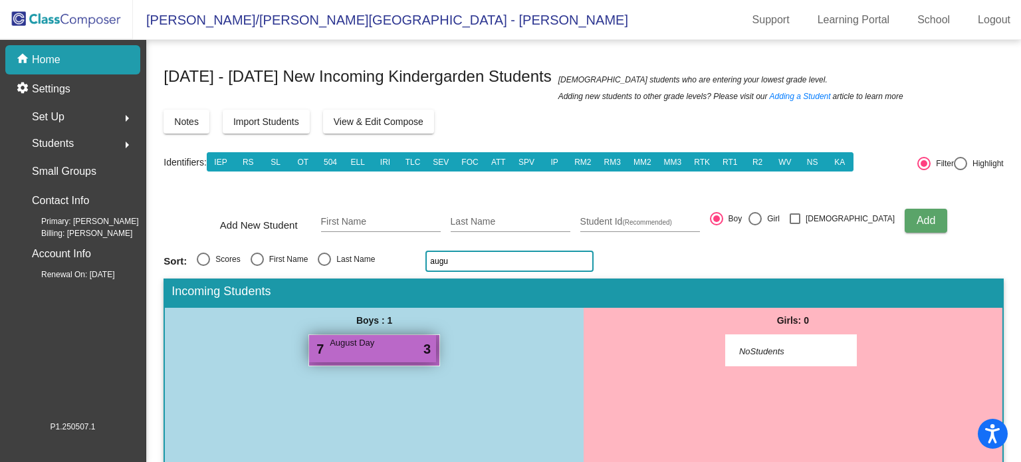
type input "augu"
click at [374, 353] on div "[DATE] Day lock do_not_disturb_alt 3" at bounding box center [372, 348] width 127 height 27
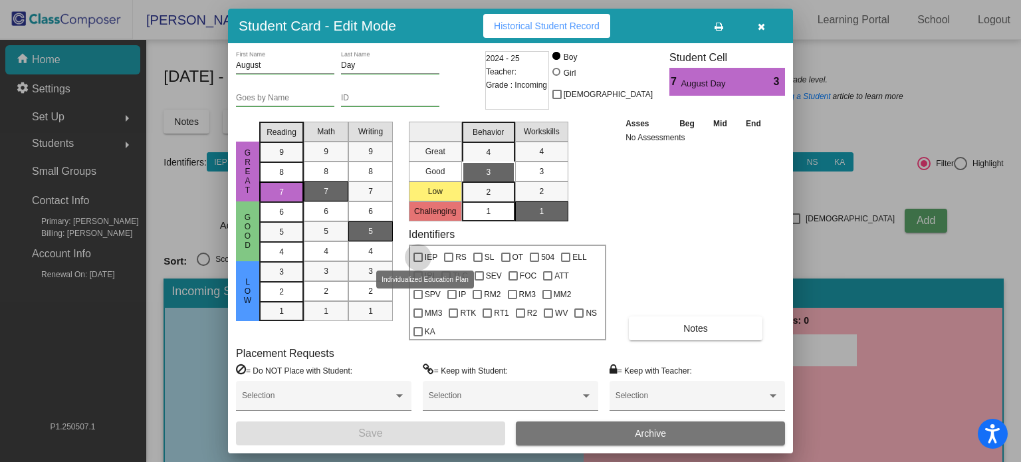
click at [420, 255] on div at bounding box center [417, 257] width 9 height 9
click at [418, 262] on input "IEP" at bounding box center [417, 262] width 1 height 1
checkbox input "true"
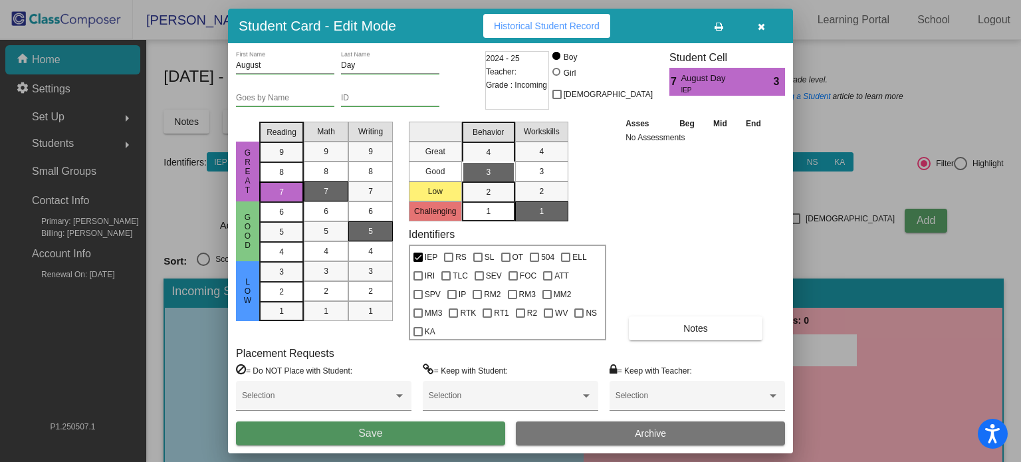
click at [417, 438] on button "Save" at bounding box center [370, 433] width 269 height 24
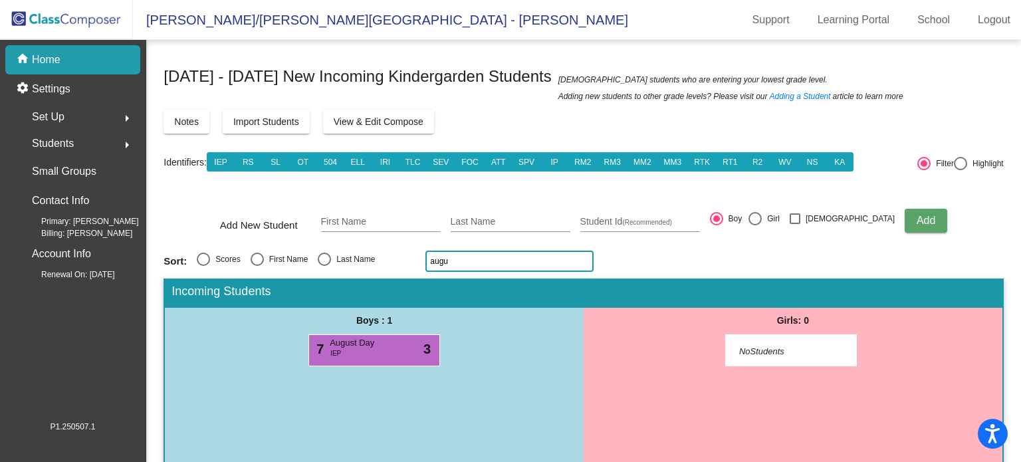
drag, startPoint x: 447, startPoint y: 259, endPoint x: 424, endPoint y: 263, distance: 22.8
click at [425, 263] on input "augu" at bounding box center [509, 261] width 168 height 21
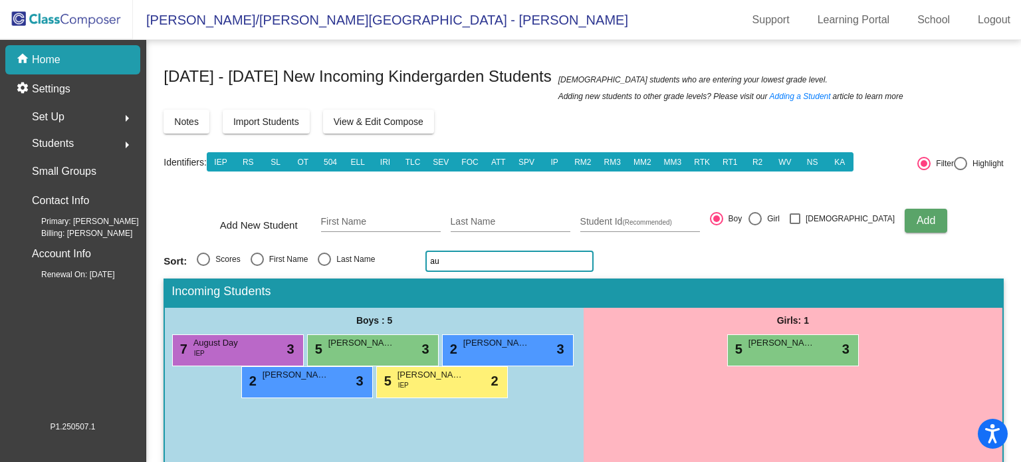
type input "a"
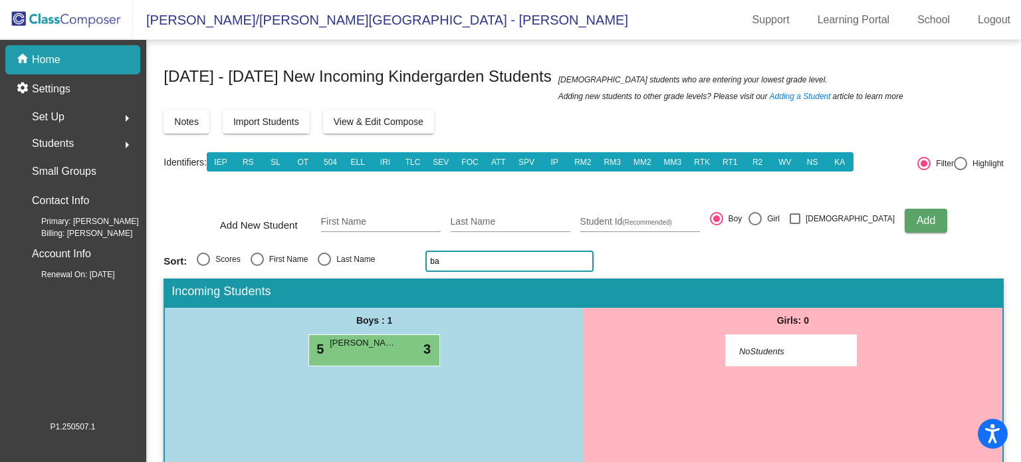
type input "b"
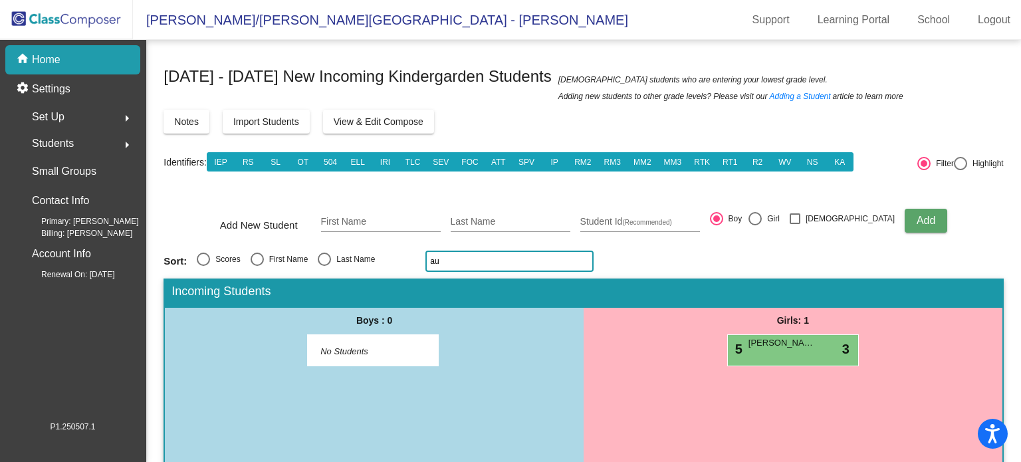
type input "a"
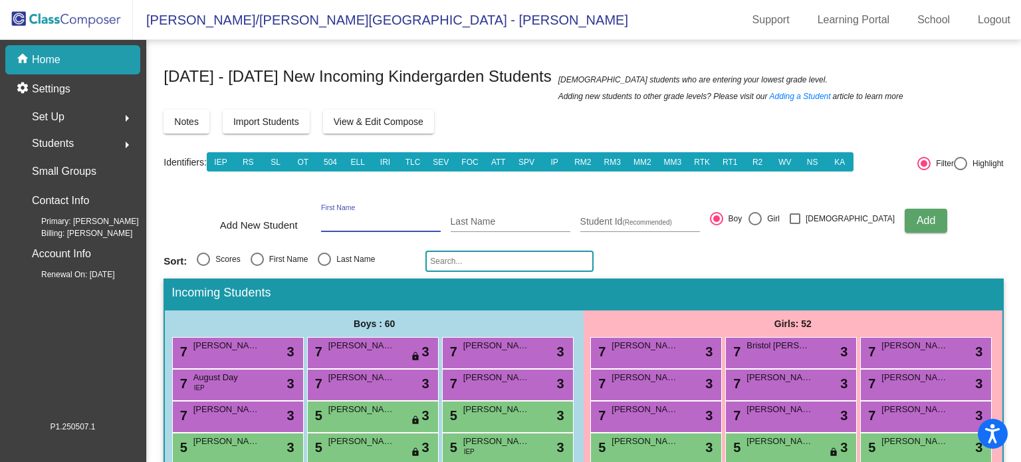
click at [413, 217] on input "First Name" at bounding box center [381, 222] width 120 height 11
type input "Austin"
click at [497, 219] on input "Last Name" at bounding box center [511, 222] width 120 height 11
type input "[PERSON_NAME]"
click at [916, 217] on span "Add" at bounding box center [925, 220] width 19 height 11
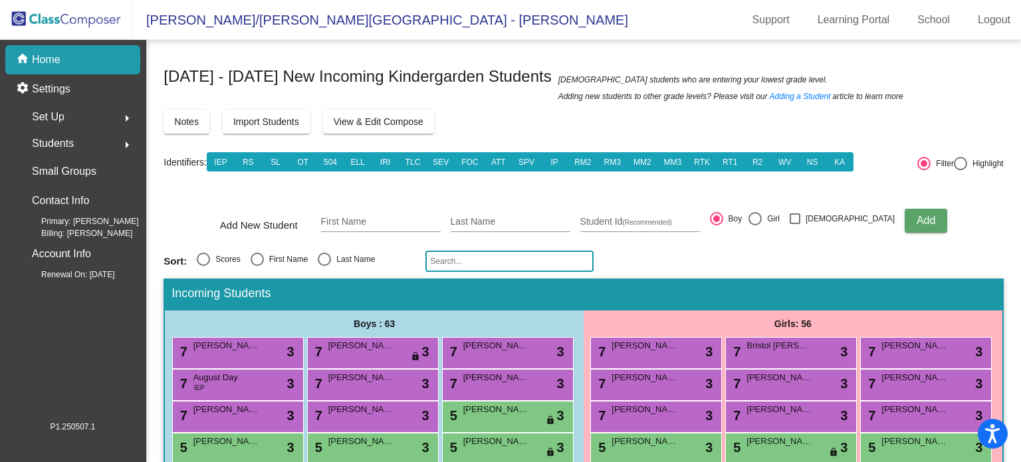
click at [489, 259] on input "text" at bounding box center [509, 261] width 168 height 21
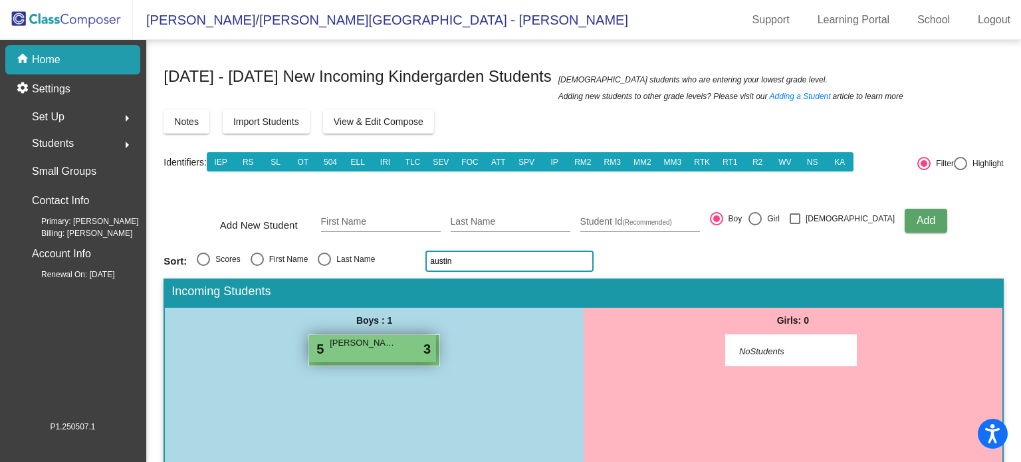
type input "austin"
click at [395, 342] on div "5 [PERSON_NAME] lock do_not_disturb_alt 3" at bounding box center [372, 348] width 127 height 27
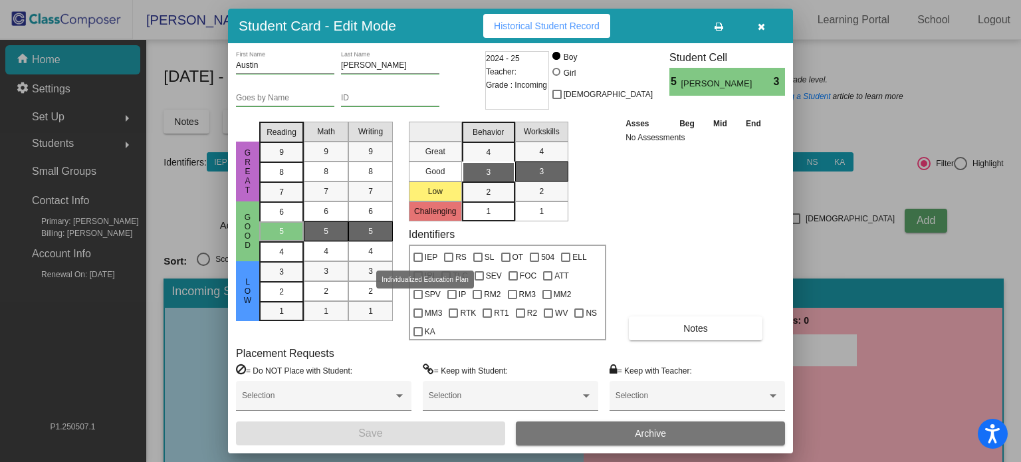
click at [415, 257] on div at bounding box center [417, 257] width 9 height 9
click at [417, 262] on input "IEP" at bounding box center [417, 262] width 1 height 1
checkbox input "true"
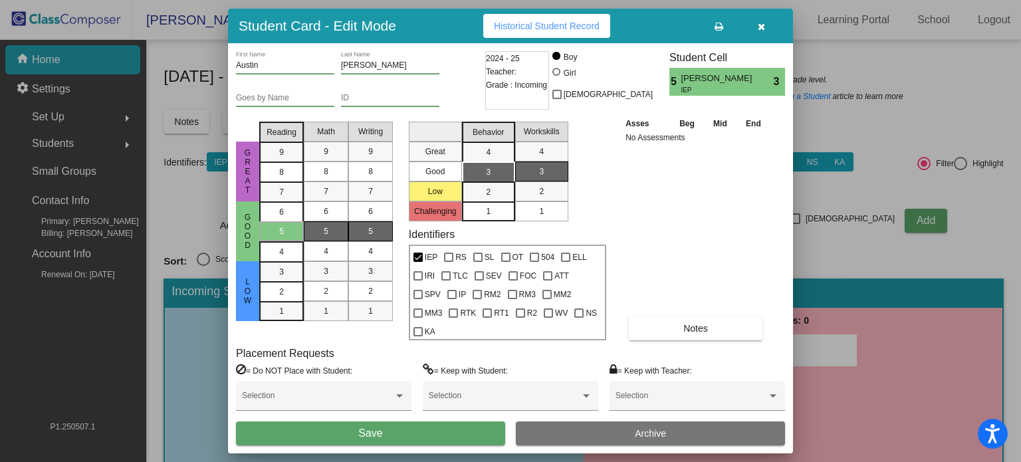
click at [411, 427] on button "Save" at bounding box center [370, 433] width 269 height 24
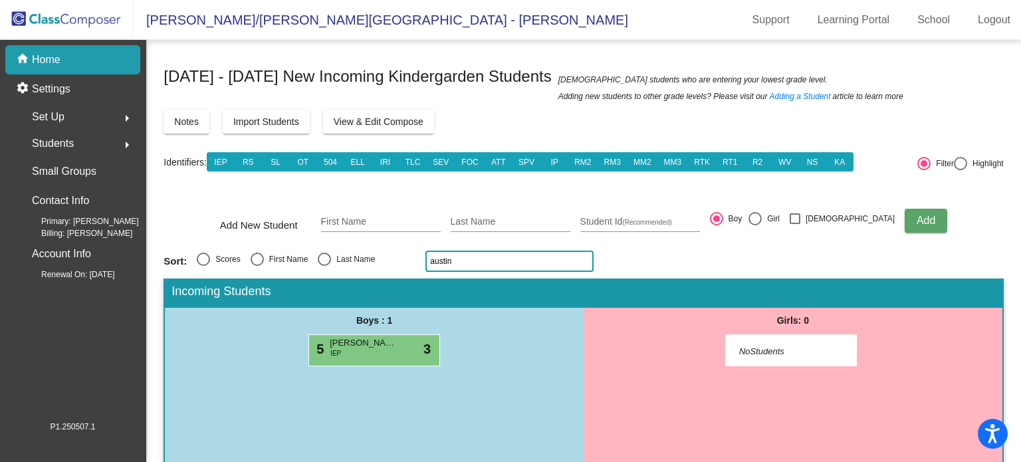
click at [459, 257] on input "austin" at bounding box center [509, 261] width 168 height 21
type input "a"
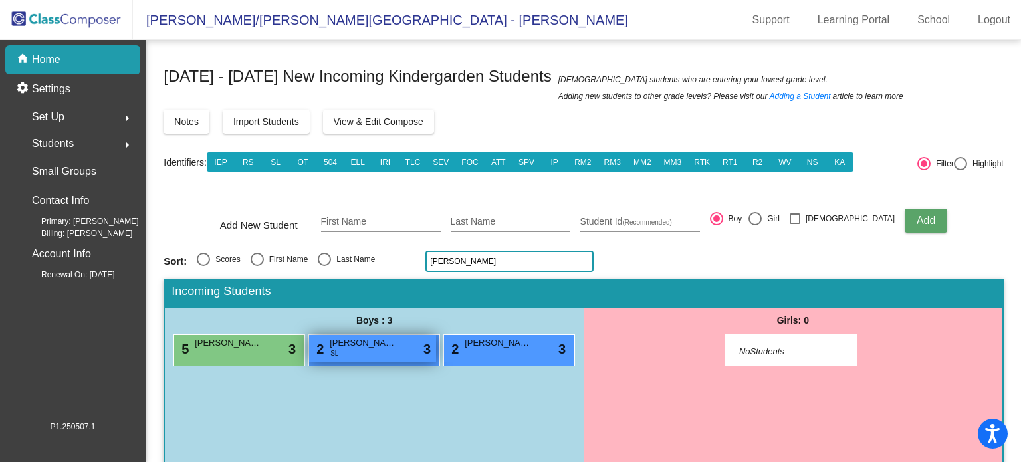
type input "[PERSON_NAME]"
click at [394, 356] on div "2 [PERSON_NAME] [PERSON_NAME] lock do_not_disturb_alt 3" at bounding box center [372, 348] width 127 height 27
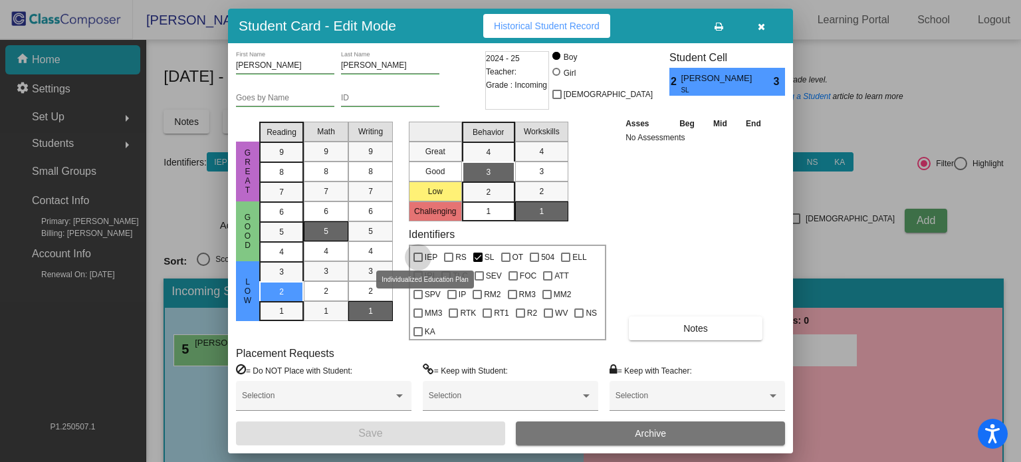
click at [417, 256] on div at bounding box center [417, 257] width 9 height 9
click at [417, 262] on input "IEP" at bounding box center [417, 262] width 1 height 1
checkbox input "true"
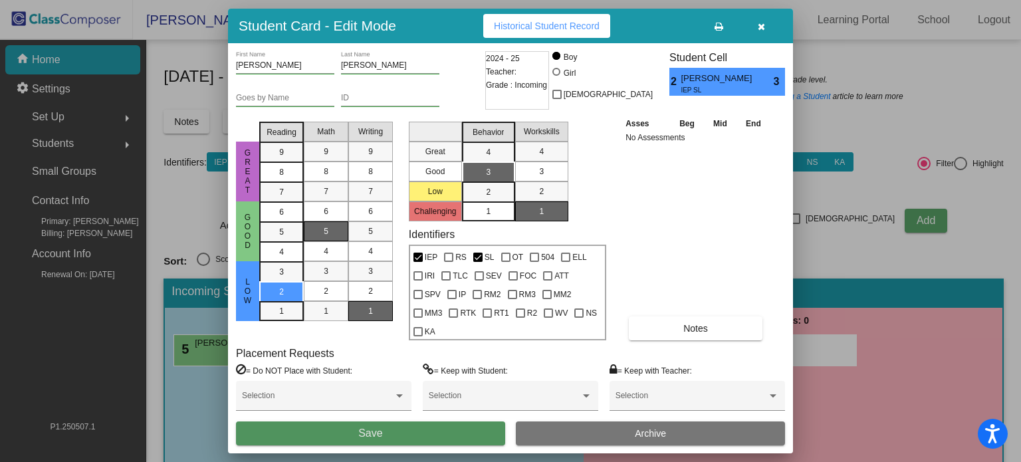
click at [423, 430] on button "Save" at bounding box center [370, 433] width 269 height 24
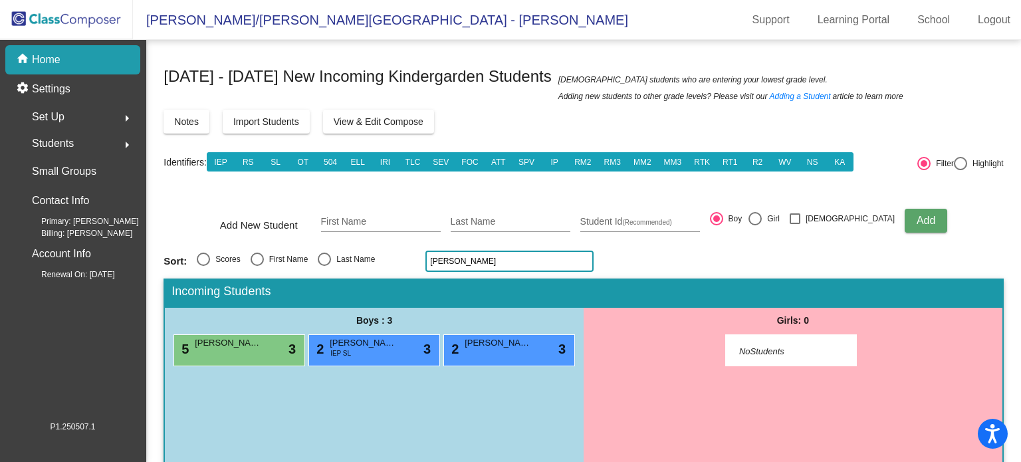
click at [465, 262] on input "[PERSON_NAME]" at bounding box center [509, 261] width 168 height 21
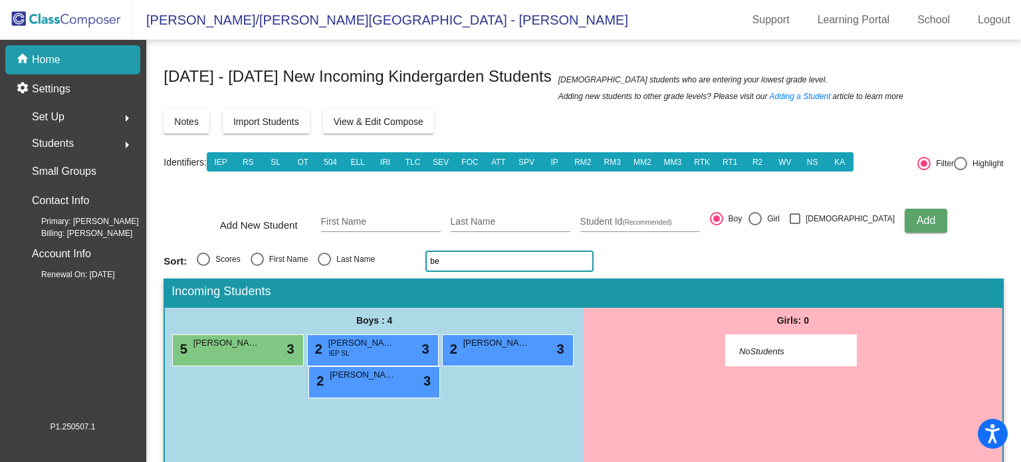
type input "b"
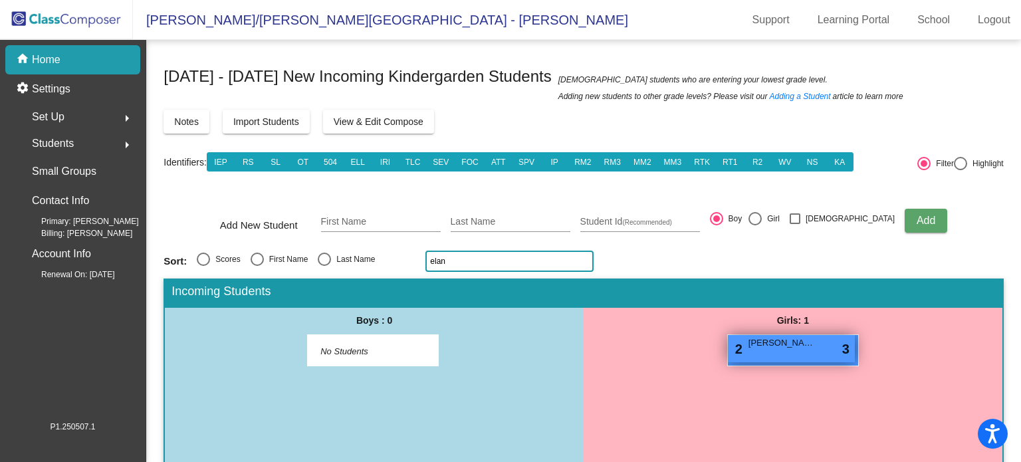
type input "elan"
click at [781, 345] on span "[PERSON_NAME]" at bounding box center [781, 342] width 66 height 13
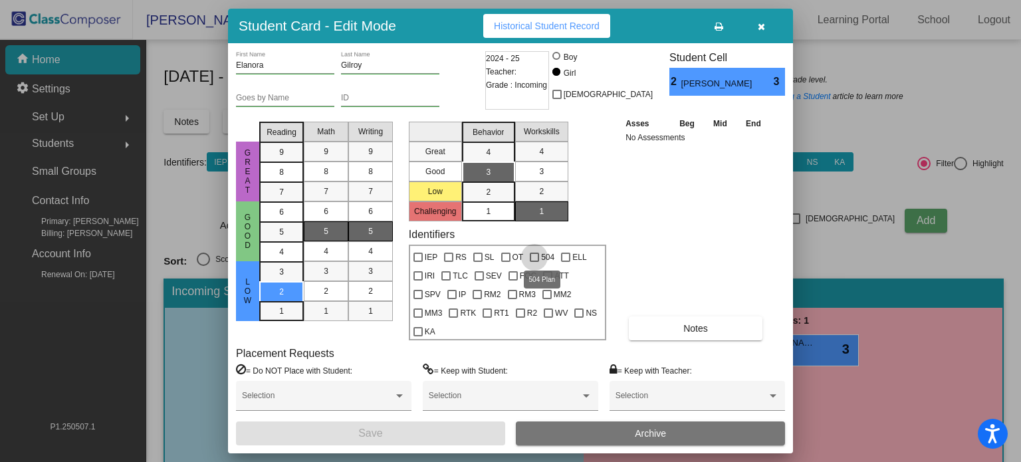
click at [538, 257] on div at bounding box center [534, 257] width 9 height 9
click at [534, 262] on input "504" at bounding box center [534, 262] width 1 height 1
checkbox input "true"
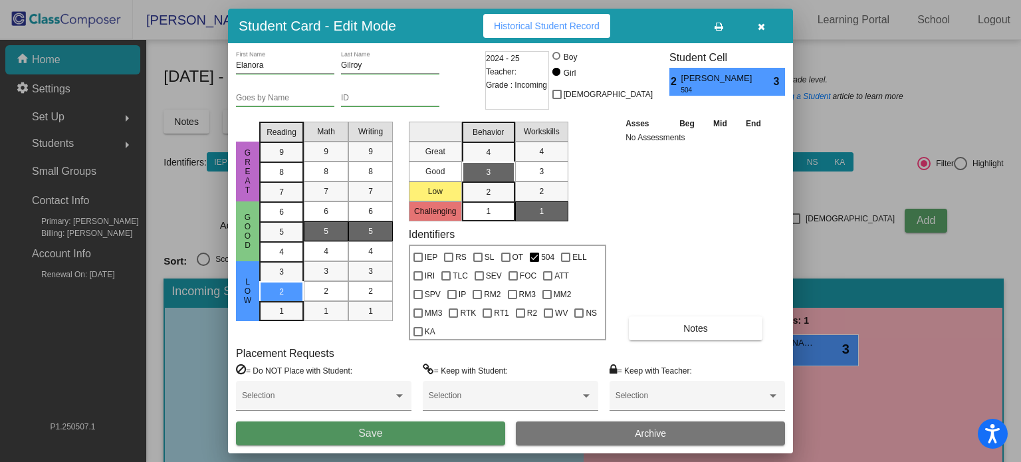
click at [442, 427] on button "Save" at bounding box center [370, 433] width 269 height 24
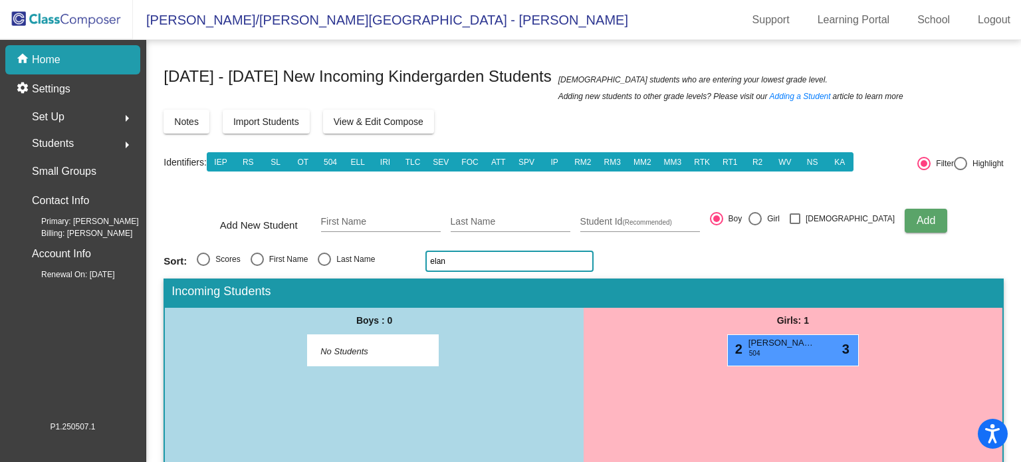
click at [450, 261] on input "elan" at bounding box center [509, 261] width 168 height 21
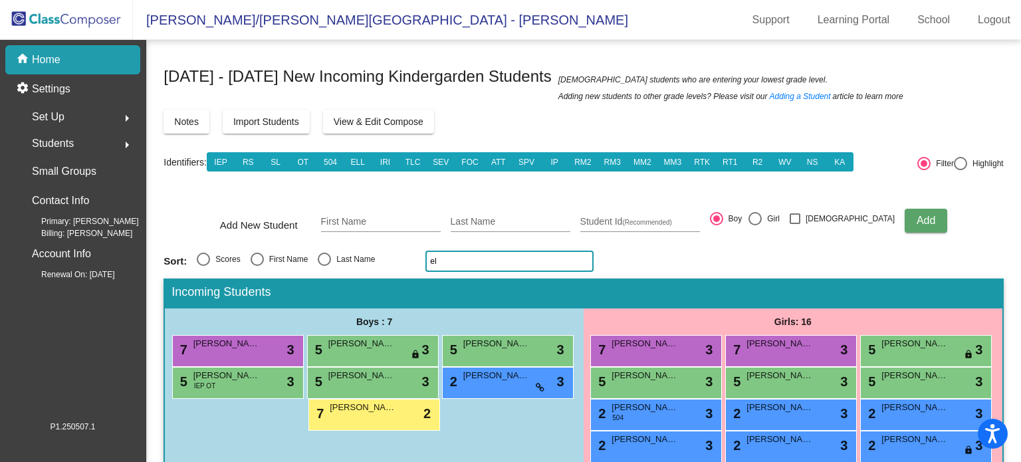
type input "e"
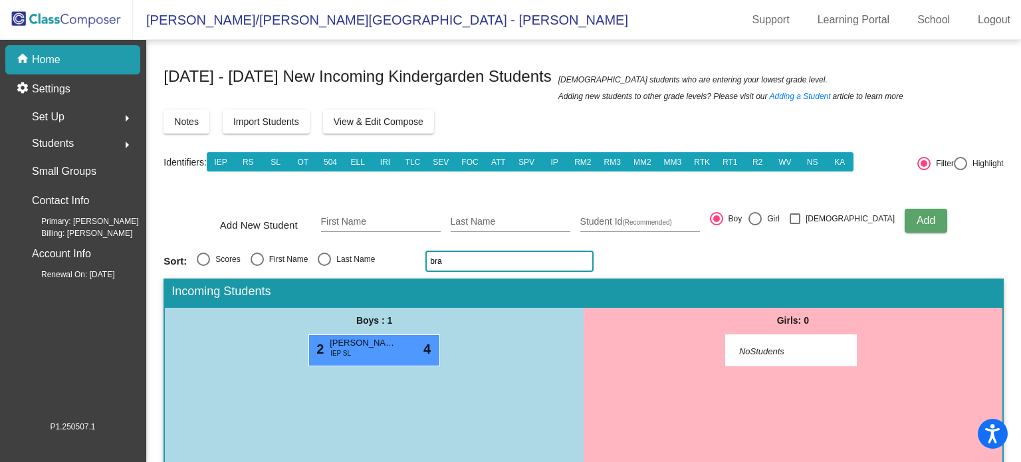
click at [451, 266] on input "bra" at bounding box center [509, 261] width 168 height 21
type input "b"
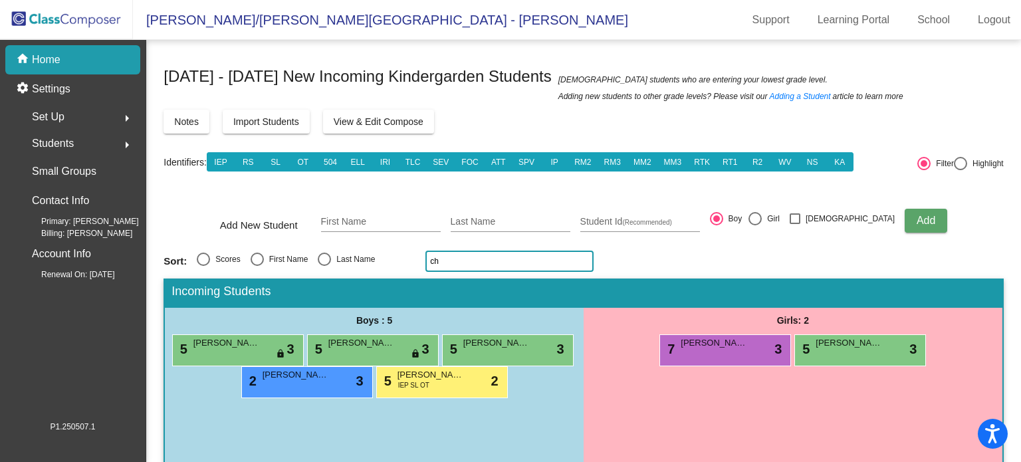
type input "c"
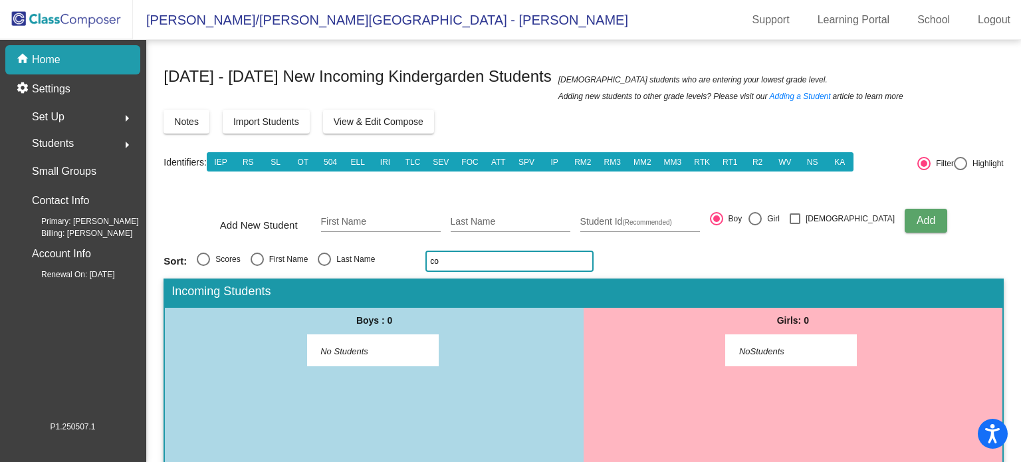
type input "c"
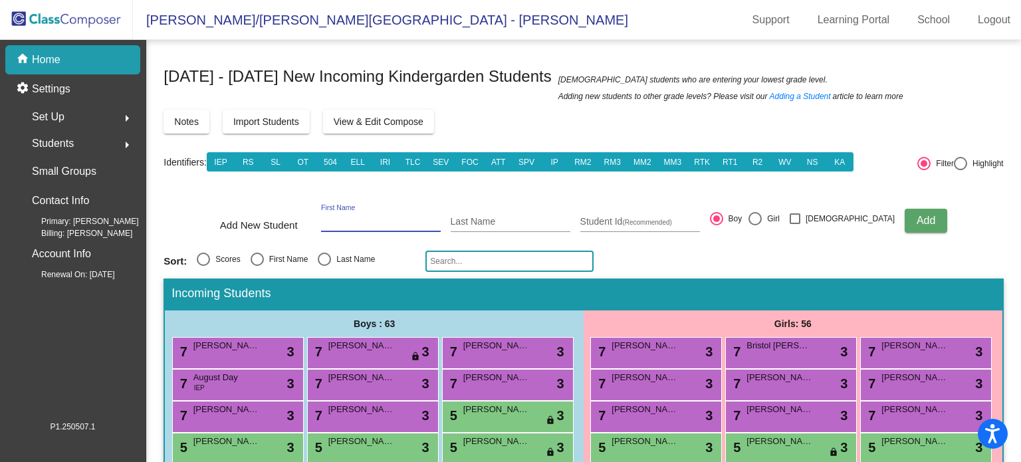
click at [405, 226] on input "First Name" at bounding box center [381, 222] width 120 height 11
type input "[PERSON_NAME]"
click at [484, 228] on div "Last Name" at bounding box center [511, 218] width 120 height 27
type input "Giminellli"
click at [916, 220] on span "Add" at bounding box center [925, 220] width 19 height 11
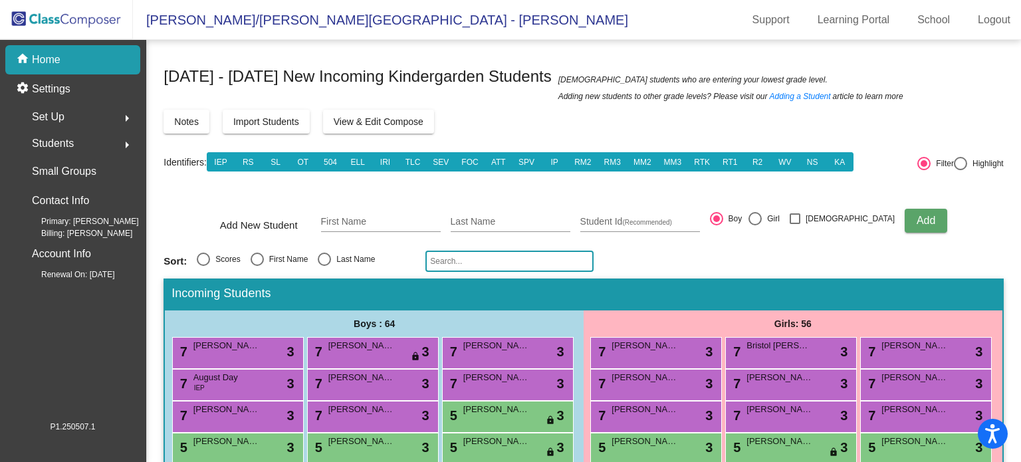
click at [565, 265] on input "text" at bounding box center [509, 261] width 168 height 21
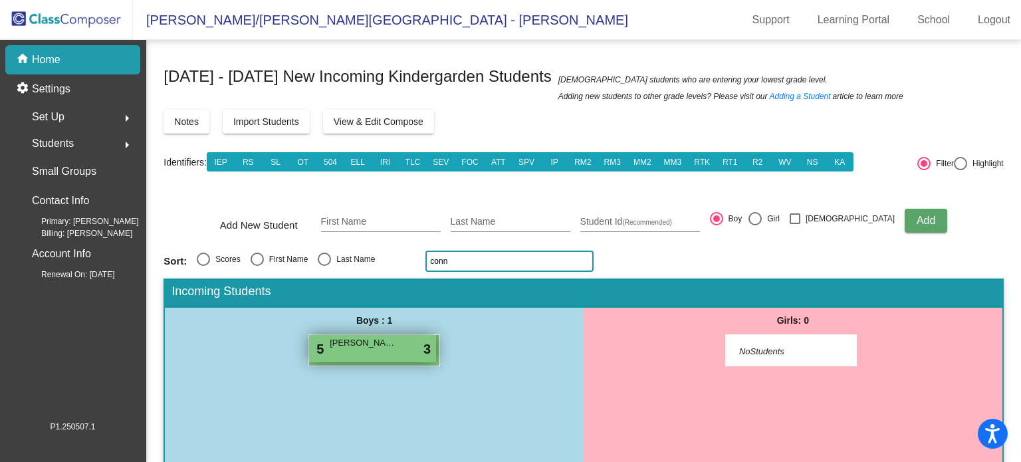
type input "conn"
click at [395, 342] on div "5 [PERSON_NAME] lock do_not_disturb_alt 3" at bounding box center [372, 348] width 127 height 27
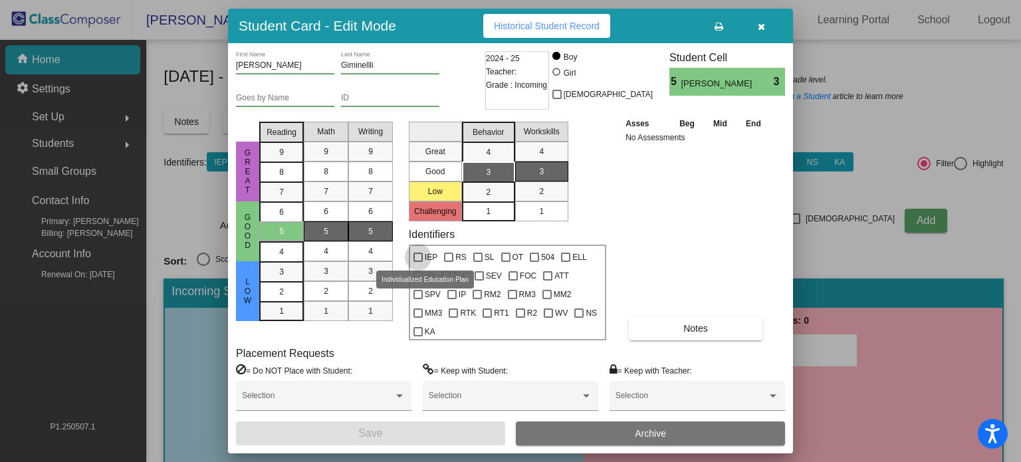
click at [419, 256] on div at bounding box center [417, 257] width 9 height 9
click at [418, 262] on input "IEP" at bounding box center [417, 262] width 1 height 1
checkbox input "true"
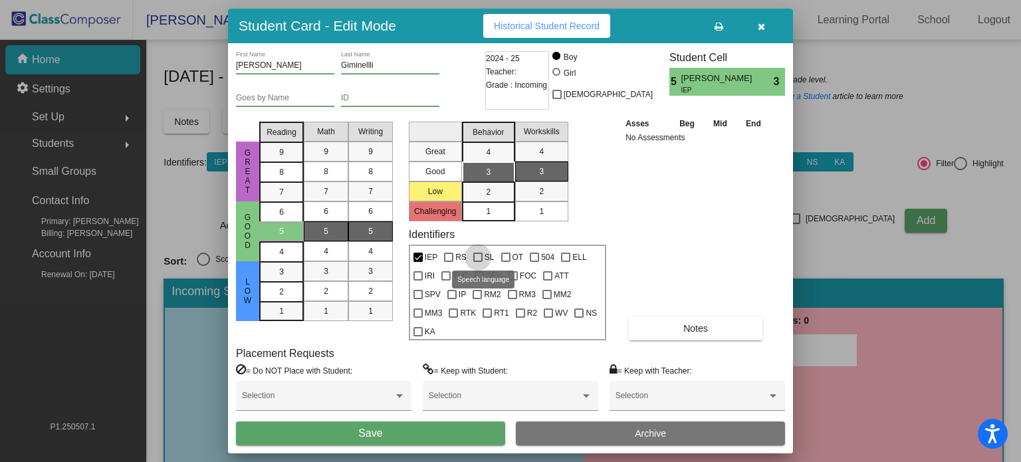
click at [478, 257] on div at bounding box center [477, 257] width 9 height 9
click at [478, 262] on input "SL" at bounding box center [477, 262] width 1 height 1
checkbox input "true"
click at [501, 257] on div at bounding box center [505, 257] width 9 height 9
click at [505, 262] on input "OT" at bounding box center [505, 262] width 1 height 1
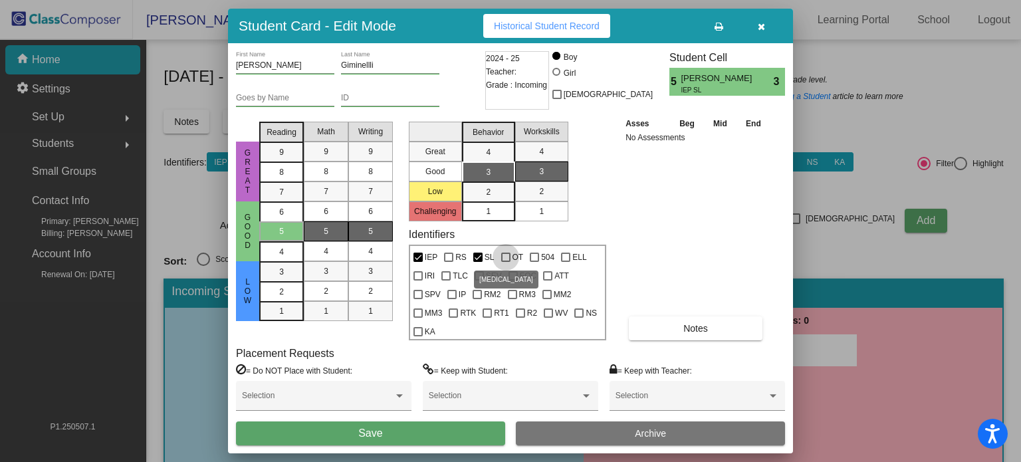
checkbox input "true"
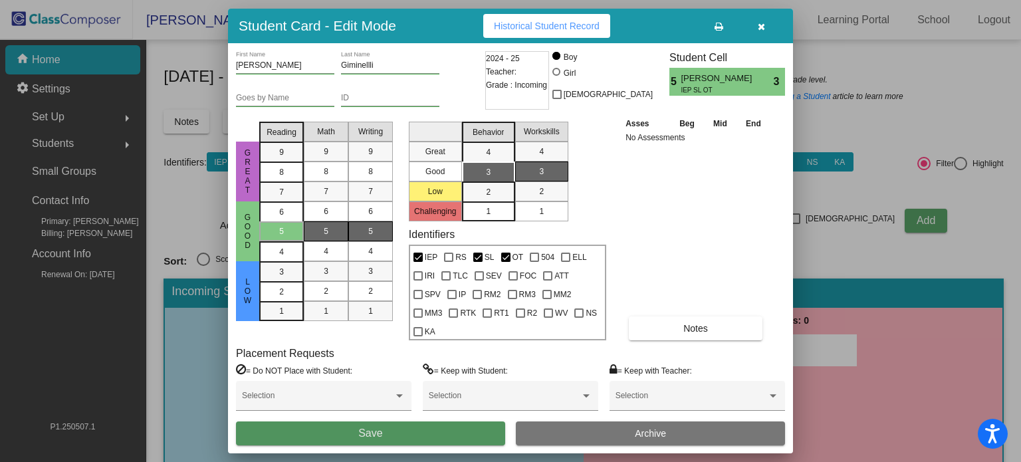
click at [461, 425] on button "Save" at bounding box center [370, 433] width 269 height 24
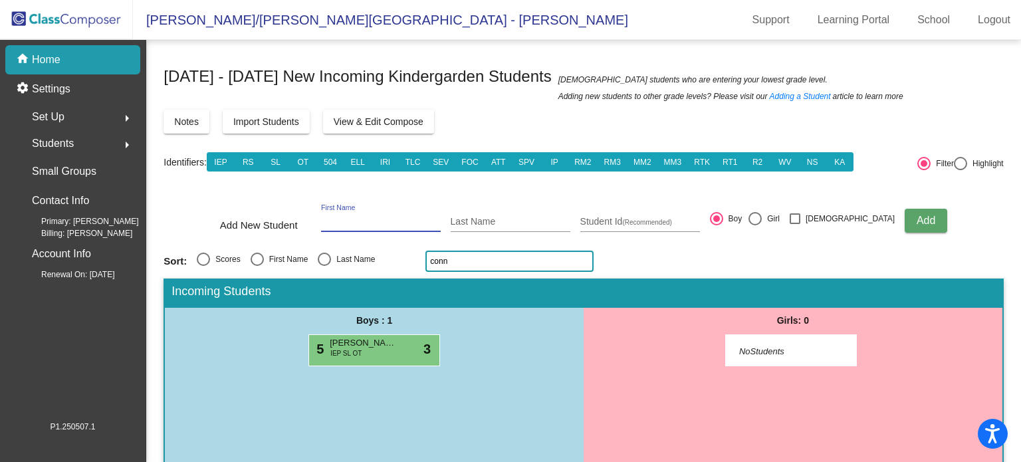
click at [407, 225] on input "First Name" at bounding box center [381, 222] width 120 height 11
type input "hunter"
click at [508, 217] on input "Last Name" at bounding box center [511, 222] width 120 height 11
type input "[PERSON_NAME]"
drag, startPoint x: 486, startPoint y: 263, endPoint x: 423, endPoint y: 263, distance: 63.1
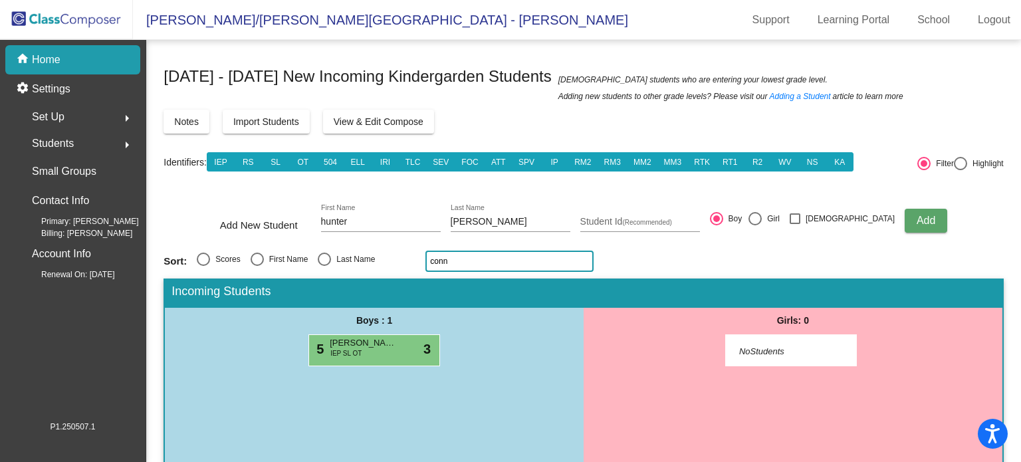
click at [425, 263] on input "conn" at bounding box center [509, 261] width 168 height 21
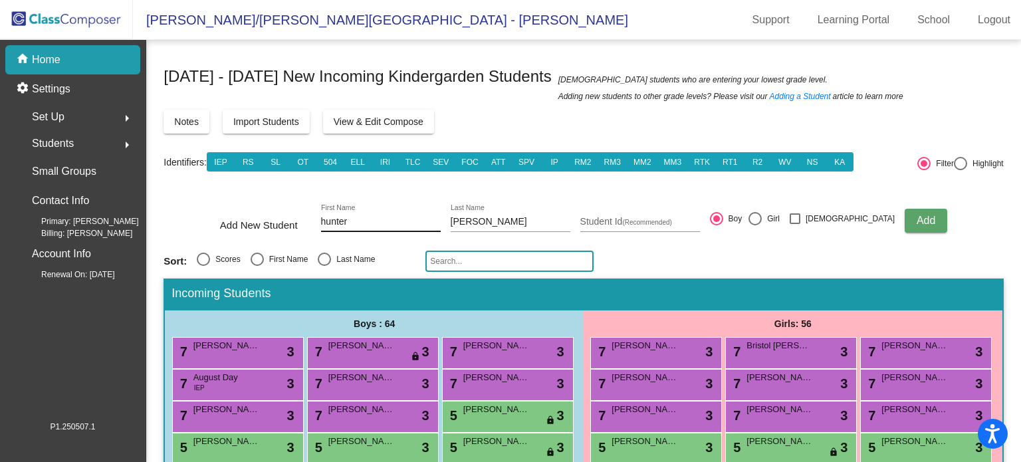
click at [377, 221] on input "hunter" at bounding box center [381, 222] width 120 height 11
click at [500, 219] on input "[PERSON_NAME]" at bounding box center [511, 222] width 120 height 11
type input "P"
click at [469, 257] on input "text" at bounding box center [509, 261] width 168 height 21
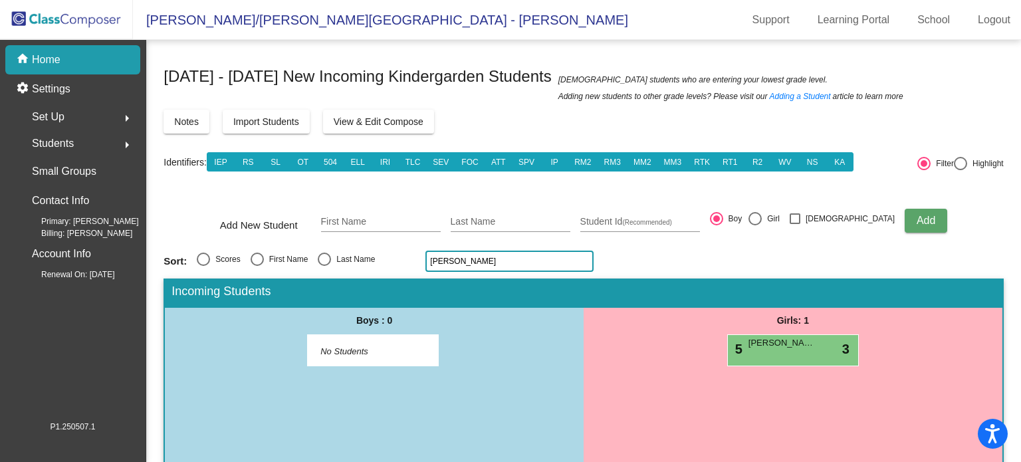
click at [484, 261] on input "[PERSON_NAME]" at bounding box center [509, 261] width 168 height 21
type input "c"
type input "k"
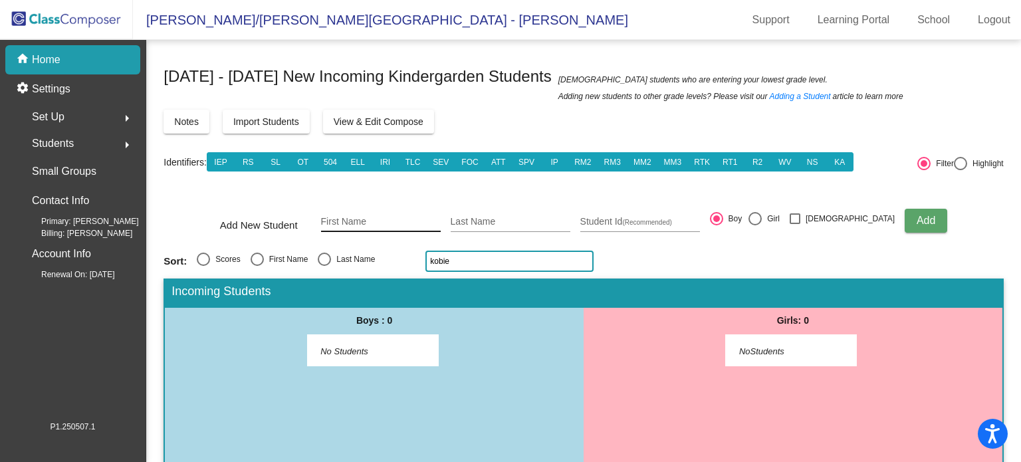
type input "kobie"
click at [441, 222] on input "First Name" at bounding box center [381, 222] width 120 height 11
click at [530, 217] on input "Last Name" at bounding box center [511, 222] width 120 height 11
click at [370, 219] on input "Kobie" at bounding box center [381, 222] width 120 height 11
type input "K"
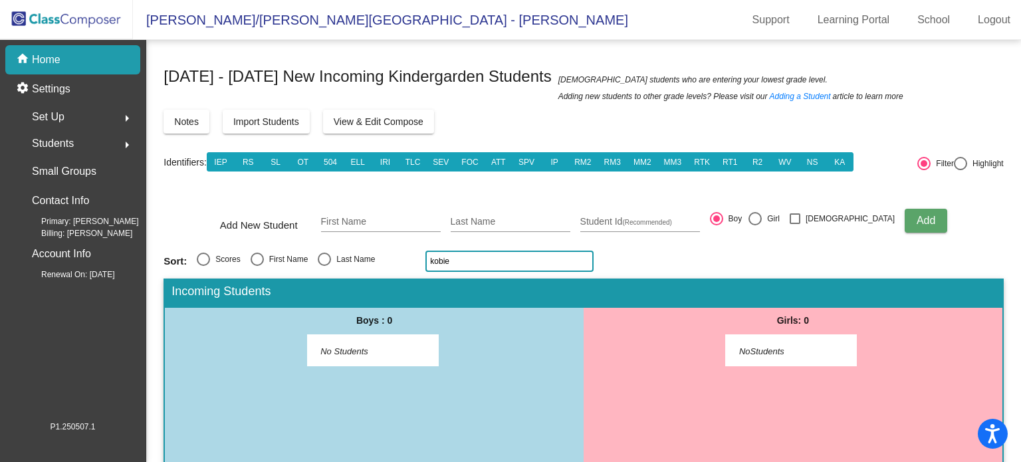
click at [457, 265] on input "kobie" at bounding box center [509, 261] width 168 height 21
type input "k"
type input "h"
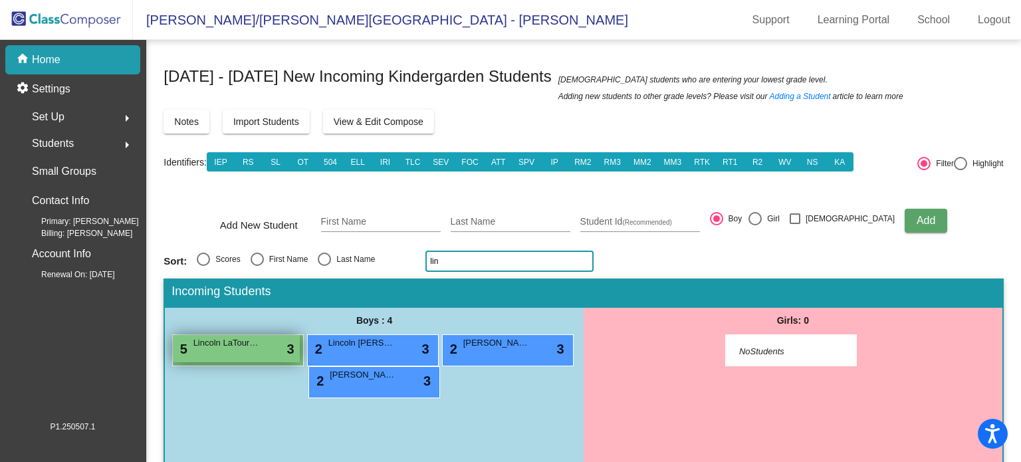
type input "lin"
click at [233, 348] on div "5 Lincoln LaTourneau lock do_not_disturb_alt 3" at bounding box center [236, 348] width 127 height 27
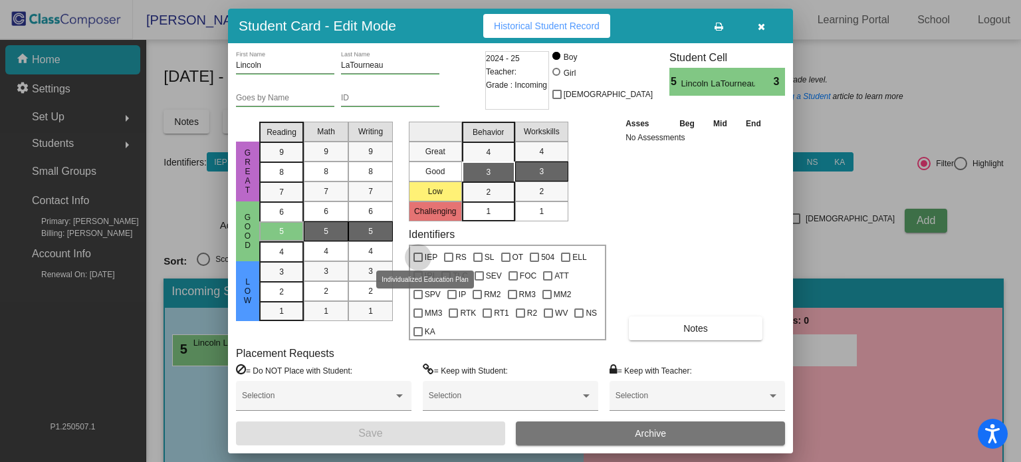
click at [417, 257] on div at bounding box center [417, 257] width 9 height 9
click at [417, 262] on input "IEP" at bounding box center [417, 262] width 1 height 1
checkbox input "true"
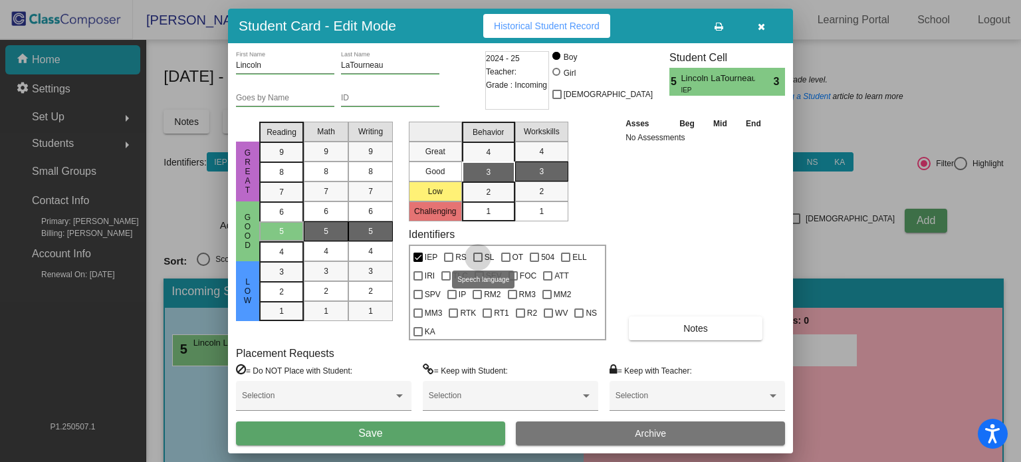
click at [476, 253] on div at bounding box center [477, 257] width 9 height 9
click at [477, 262] on input "SL" at bounding box center [477, 262] width 1 height 1
checkbox input "true"
click at [506, 259] on div at bounding box center [505, 257] width 9 height 9
click at [506, 262] on input "OT" at bounding box center [505, 262] width 1 height 1
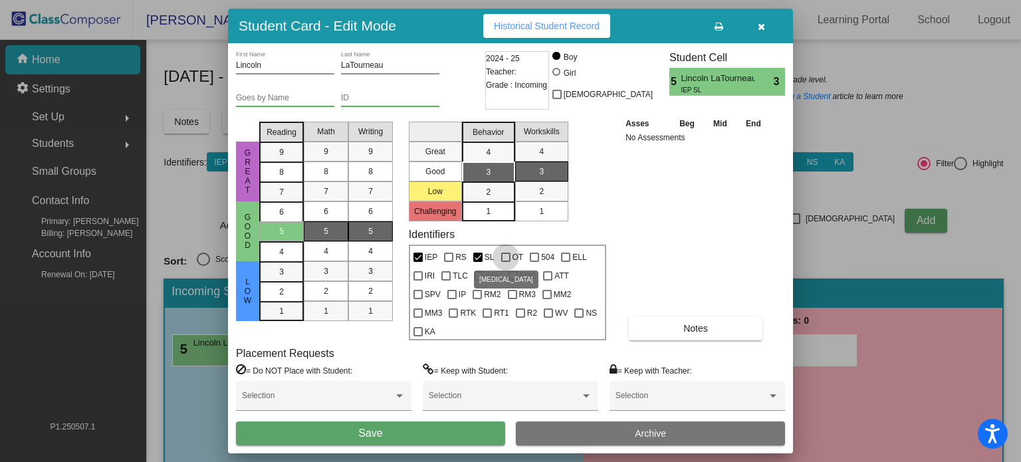
checkbox input "true"
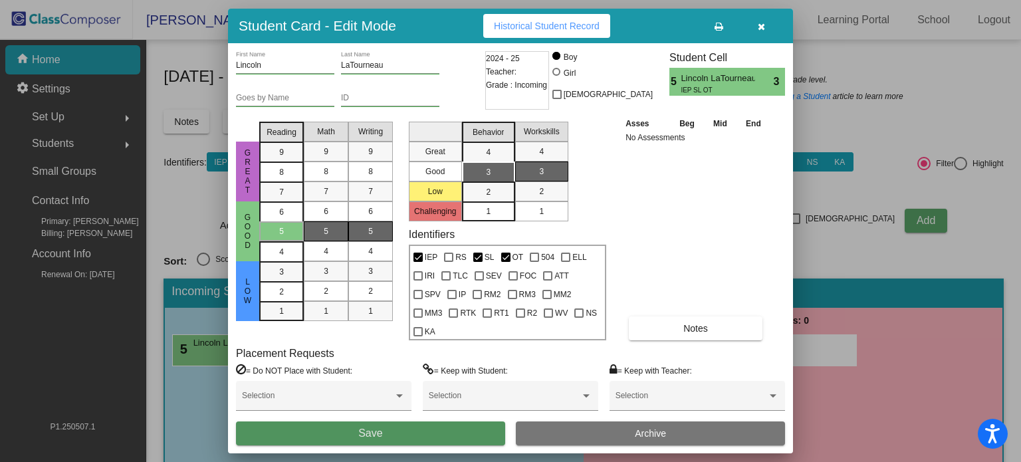
click at [413, 427] on button "Save" at bounding box center [370, 433] width 269 height 24
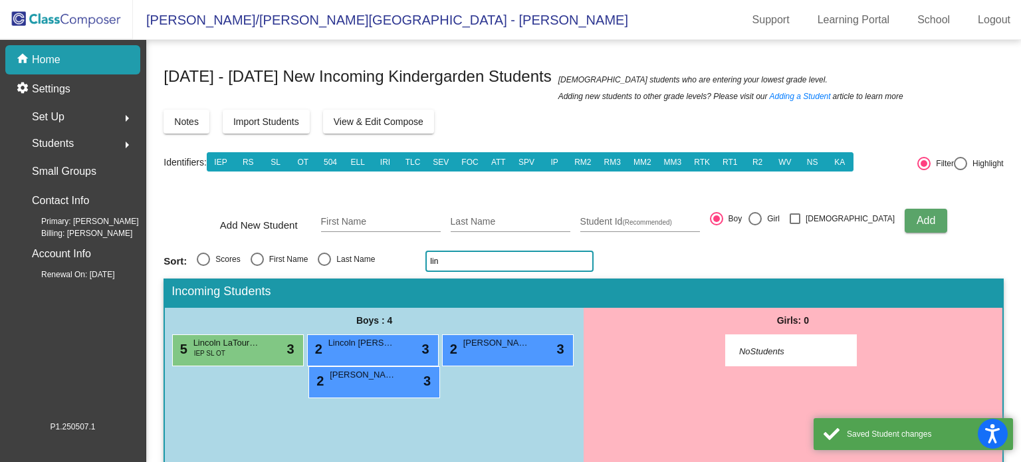
click at [467, 262] on input "lin" at bounding box center [509, 261] width 168 height 21
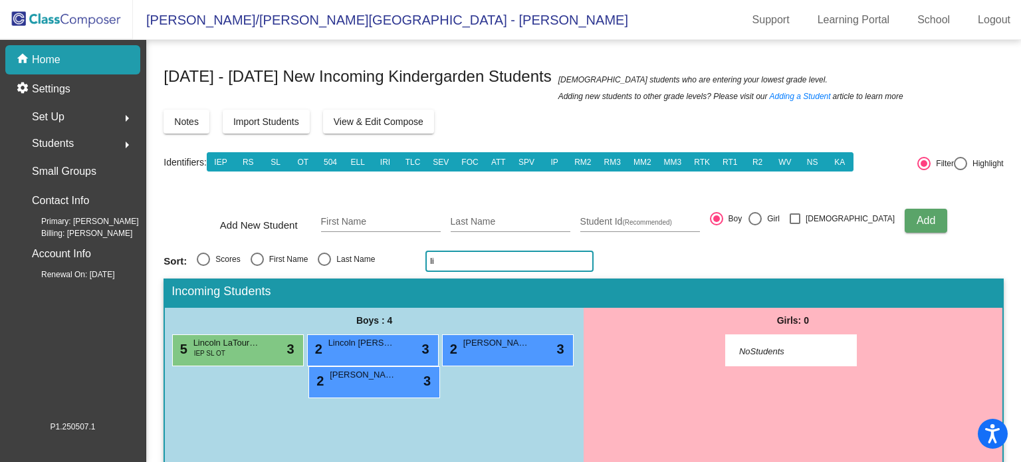
type input "l"
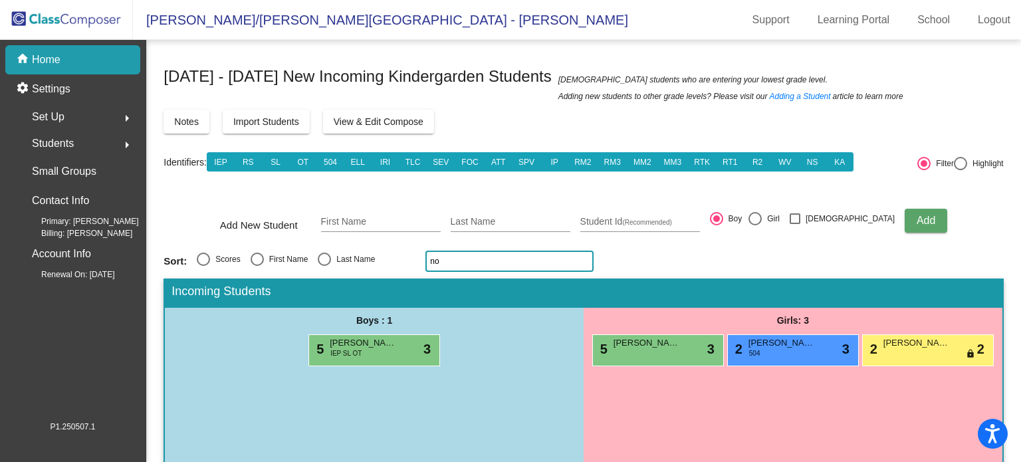
type input "n"
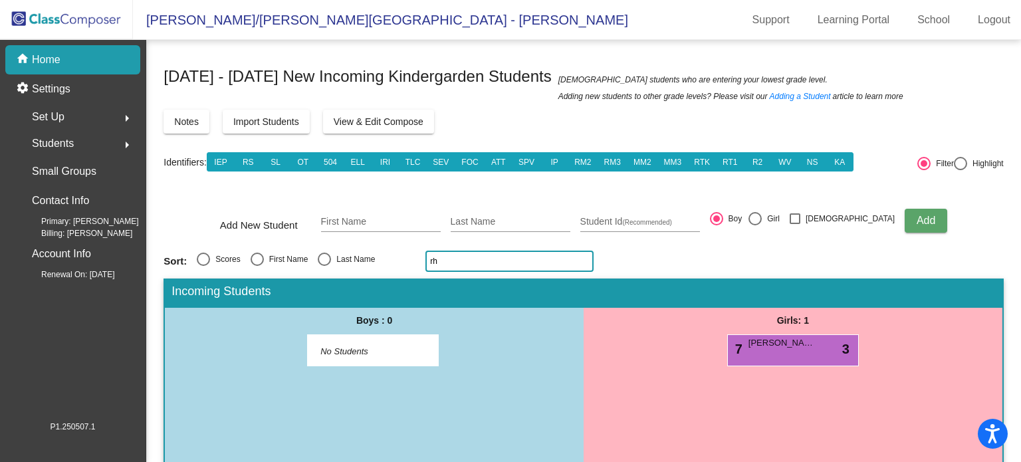
type input "r"
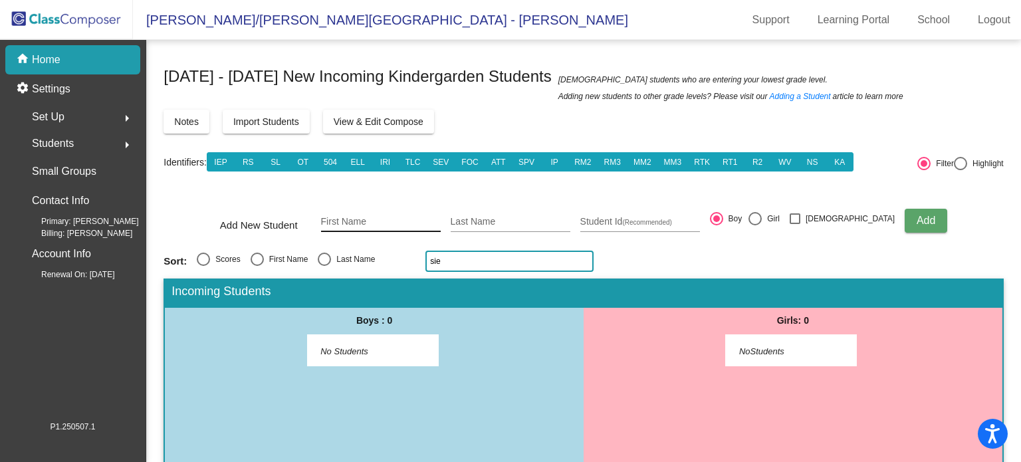
type input "sie"
click at [401, 223] on input "First Name" at bounding box center [381, 222] width 120 height 11
type input "Ryder"
click at [509, 217] on input "Last Name" at bounding box center [511, 222] width 120 height 11
type input "Sie"
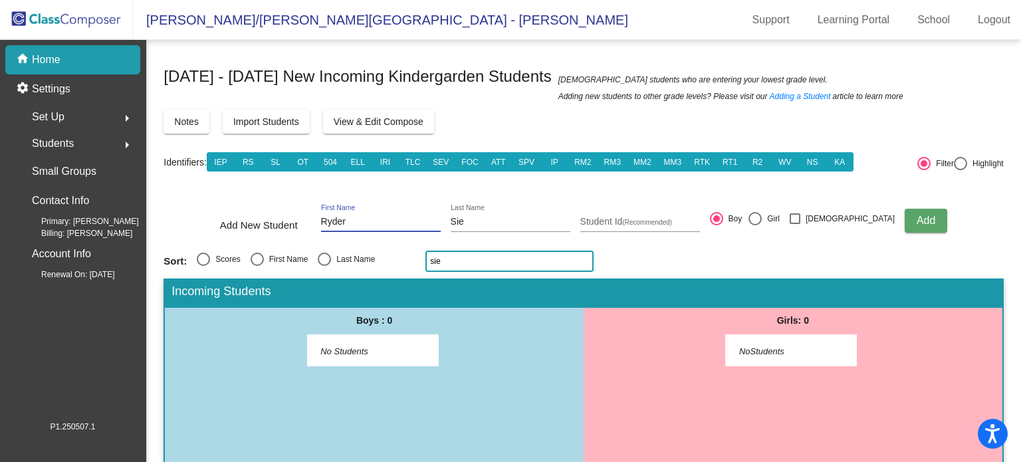
click at [372, 221] on input "Ryder" at bounding box center [381, 222] width 120 height 11
type input "Rhyder"
click at [489, 221] on input "Sie" at bounding box center [511, 222] width 120 height 11
type input "Sielky"
click at [916, 219] on span "Add" at bounding box center [925, 220] width 19 height 11
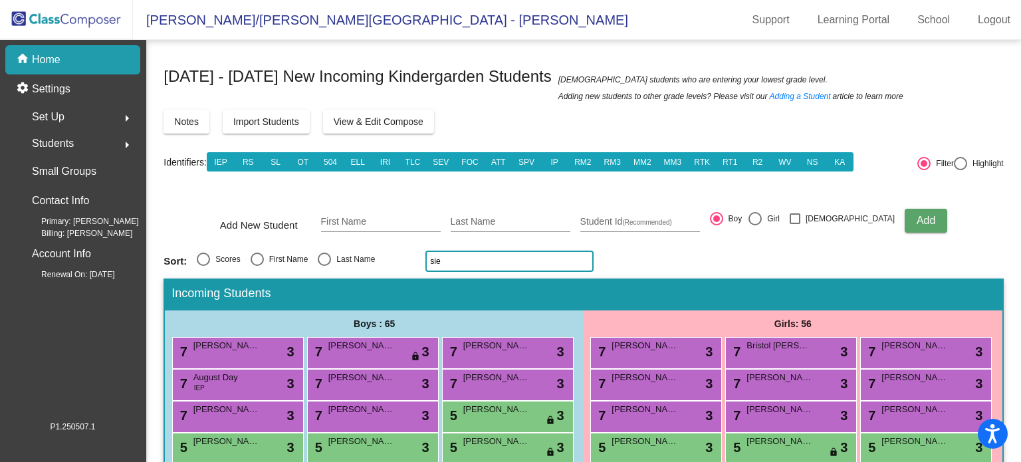
click at [483, 261] on input "sie" at bounding box center [509, 261] width 168 height 21
type input "s"
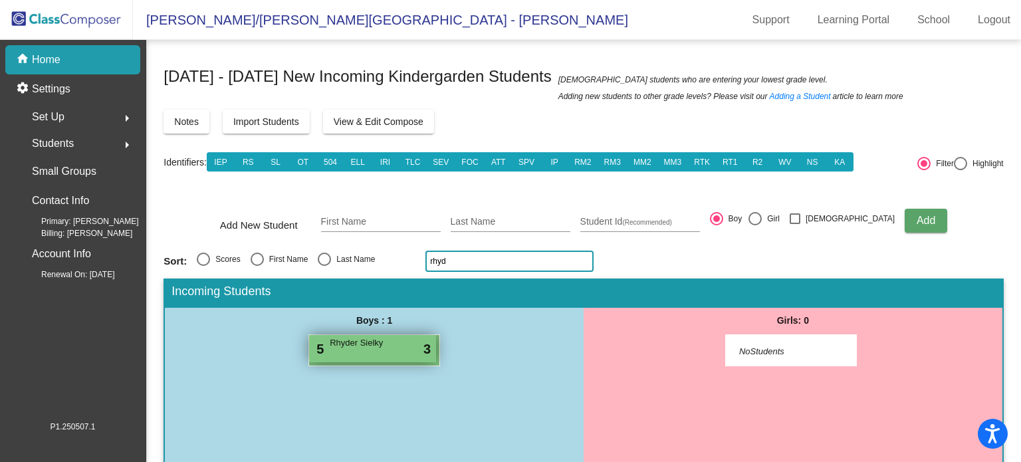
type input "rhyd"
click at [390, 350] on div "5 Rhyder Sielky lock do_not_disturb_alt 3" at bounding box center [372, 348] width 127 height 27
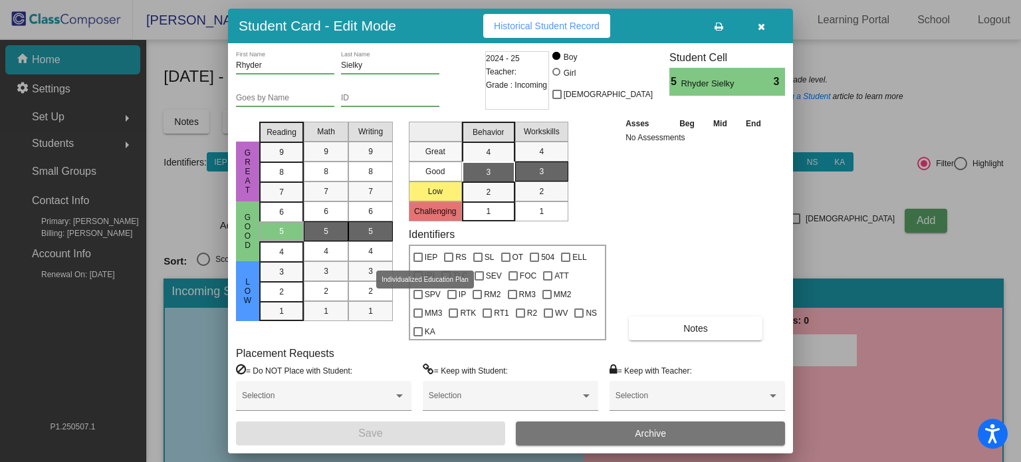
click at [416, 257] on div at bounding box center [417, 257] width 9 height 9
click at [417, 262] on input "IEP" at bounding box center [417, 262] width 1 height 1
checkbox input "true"
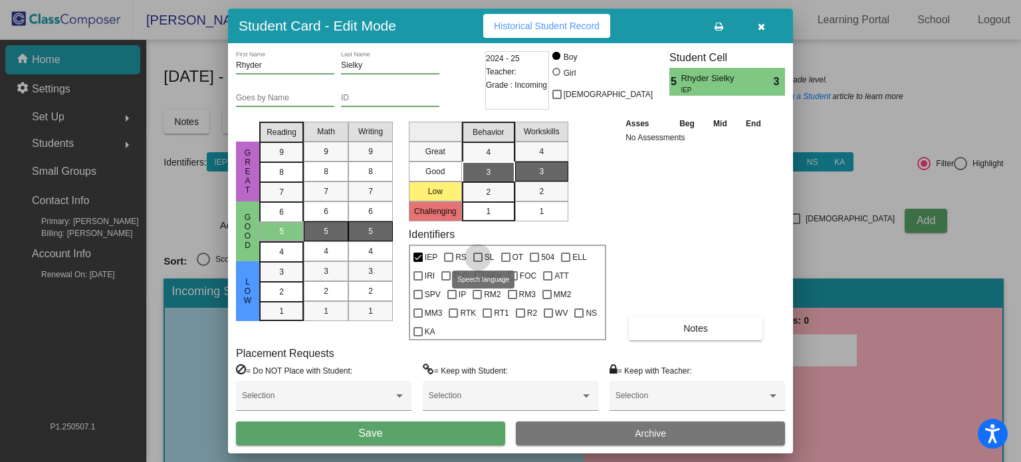
click at [474, 255] on div at bounding box center [477, 257] width 9 height 9
click at [477, 262] on input "SL" at bounding box center [477, 262] width 1 height 1
checkbox input "true"
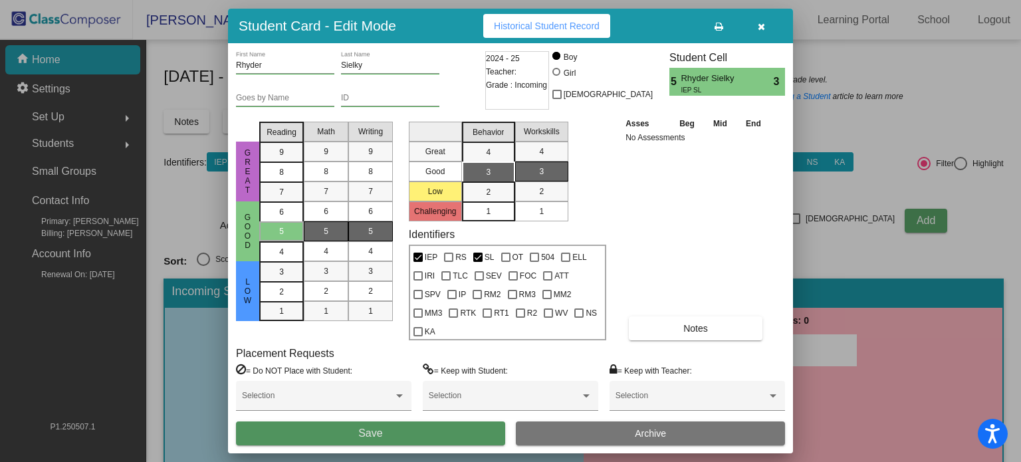
click at [413, 429] on button "Save" at bounding box center [370, 433] width 269 height 24
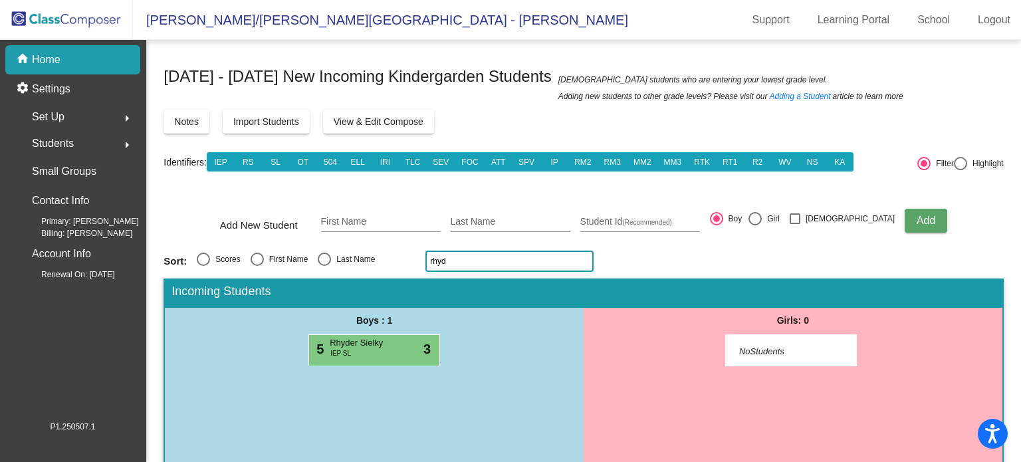
click at [454, 259] on input "rhyd" at bounding box center [509, 261] width 168 height 21
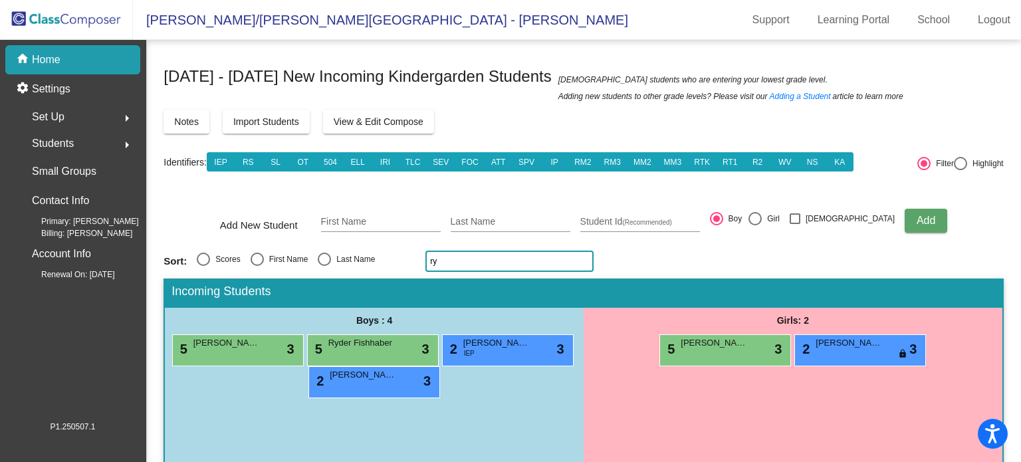
click at [444, 268] on input "ry" at bounding box center [509, 261] width 168 height 21
type input "r"
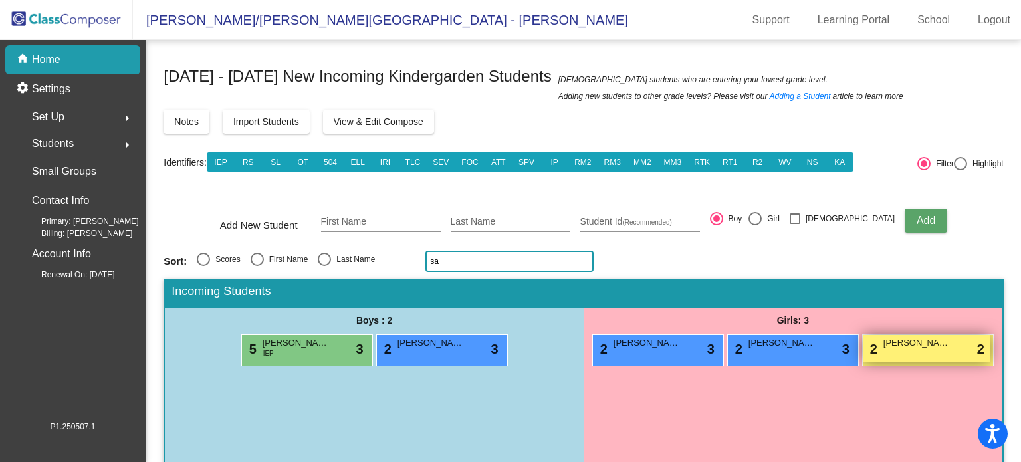
type input "sa"
click at [916, 351] on div "2 [PERSON_NAME] lock do_not_disturb_alt 2" at bounding box center [926, 348] width 127 height 27
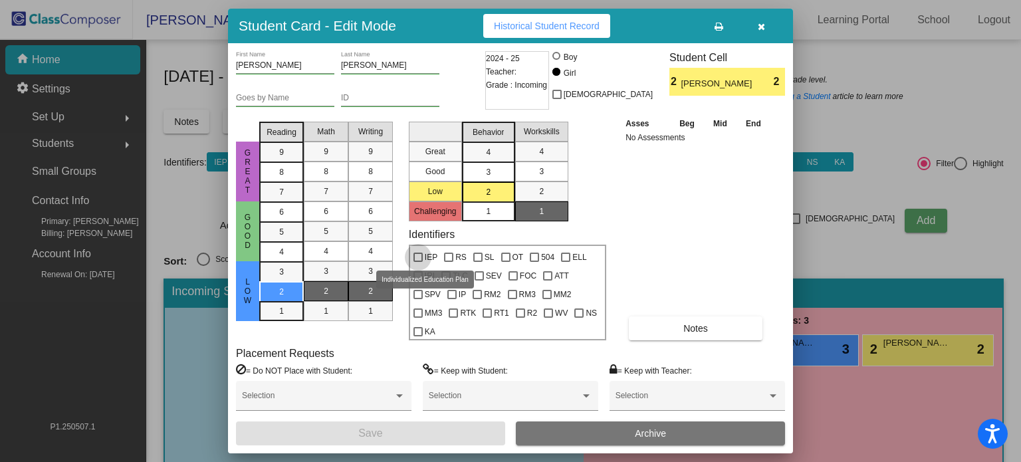
click at [417, 257] on div at bounding box center [417, 257] width 9 height 9
click at [417, 262] on input "IEP" at bounding box center [417, 262] width 1 height 1
checkbox input "true"
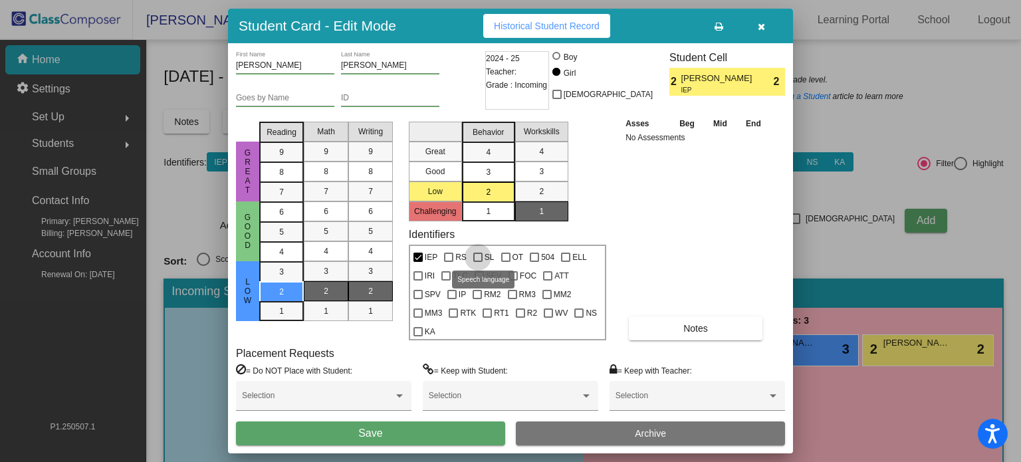
click at [477, 255] on div at bounding box center [477, 257] width 9 height 9
click at [477, 262] on input "SL" at bounding box center [477, 262] width 1 height 1
checkbox input "true"
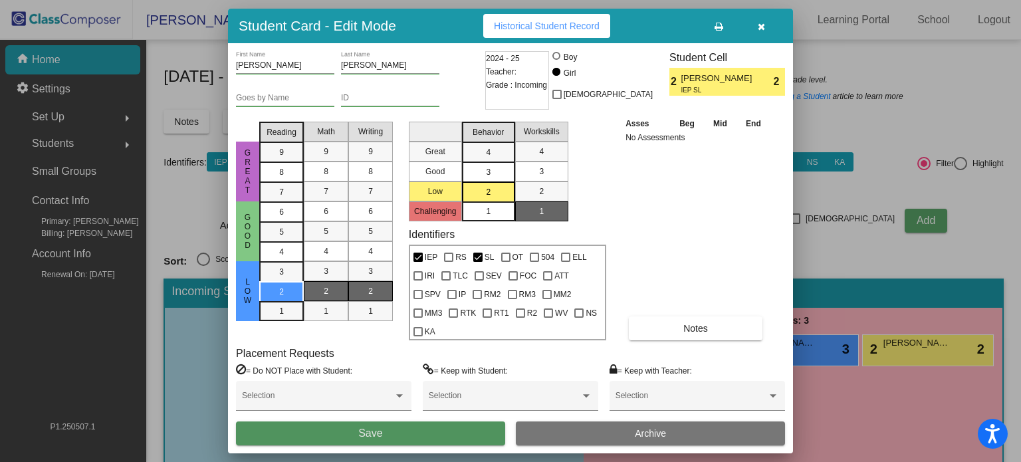
click at [419, 427] on button "Save" at bounding box center [370, 433] width 269 height 24
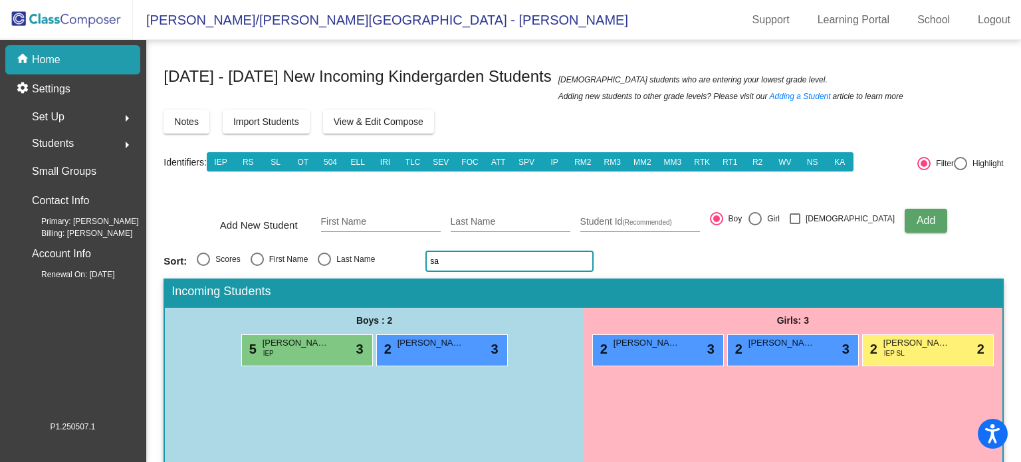
click at [449, 260] on input "sa" at bounding box center [509, 261] width 168 height 21
type input "s"
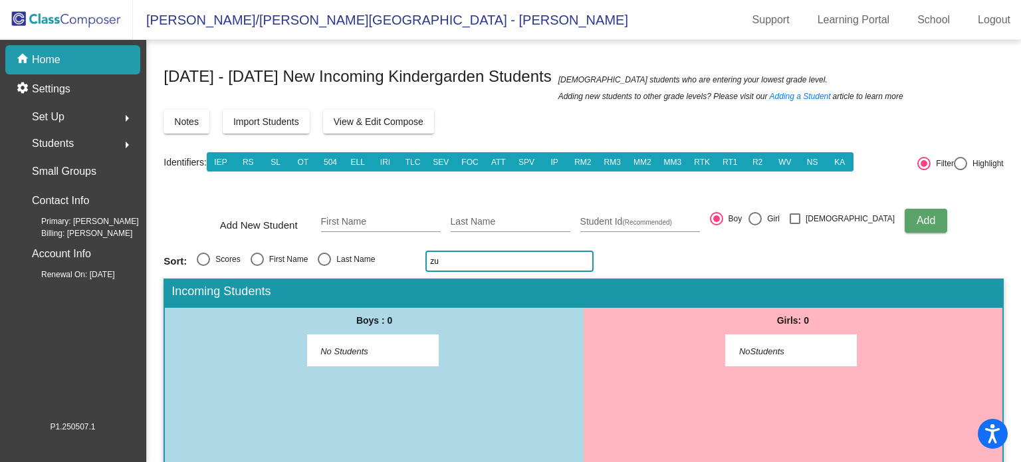
type input "z"
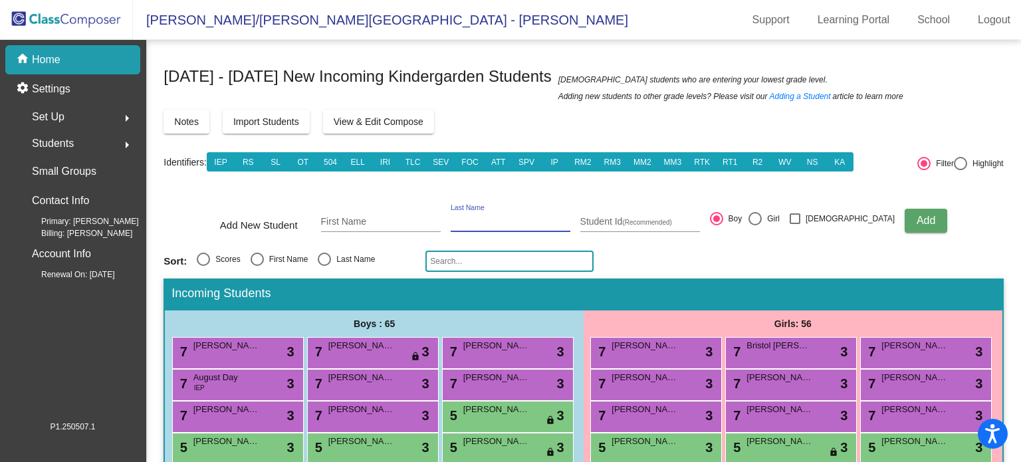
click at [512, 222] on input "Last Name" at bounding box center [511, 222] width 120 height 11
type input "Honey"
click at [407, 215] on div "First Name" at bounding box center [381, 218] width 120 height 27
click at [399, 217] on input "First Name" at bounding box center [381, 222] width 120 height 11
click at [469, 260] on input "text" at bounding box center [509, 261] width 168 height 21
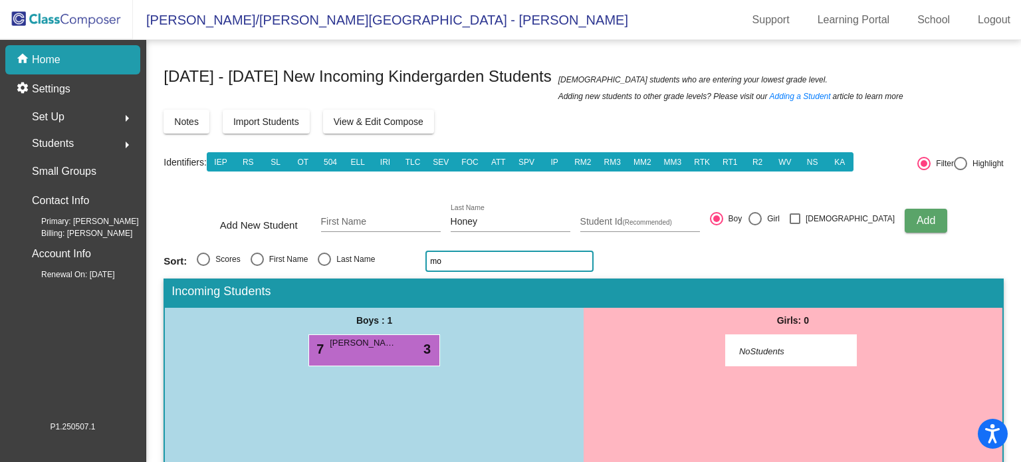
type input "m"
type input "o"
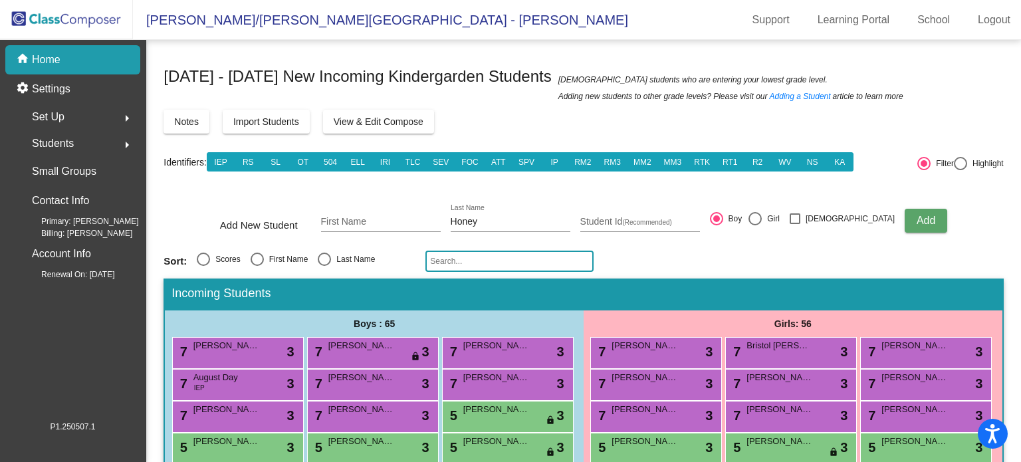
type input "k"
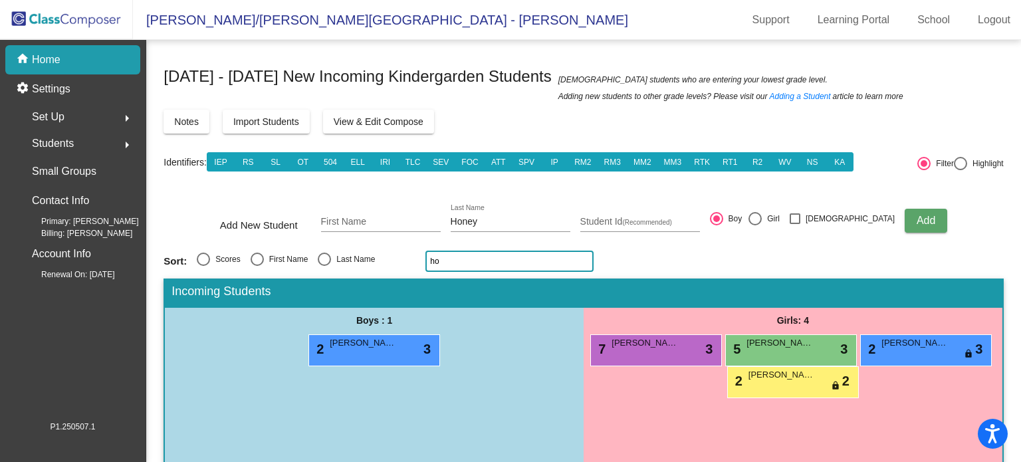
type input "h"
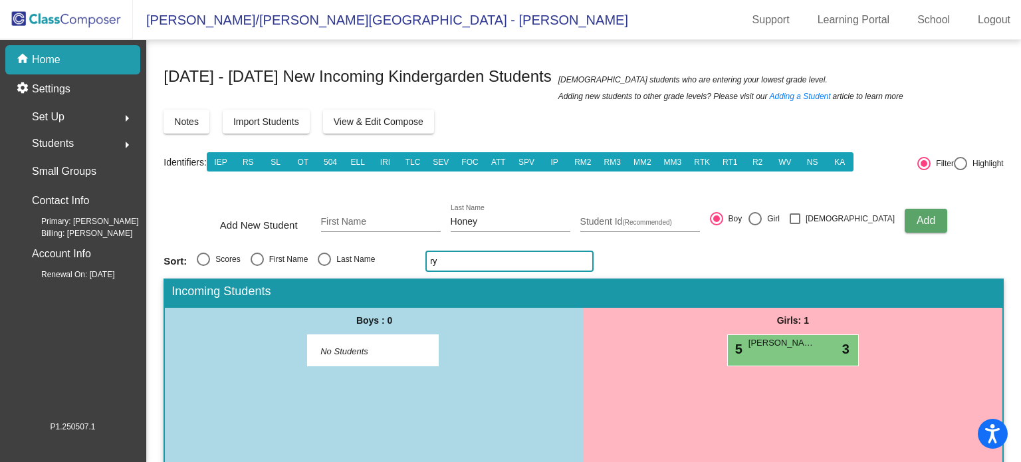
type input "r"
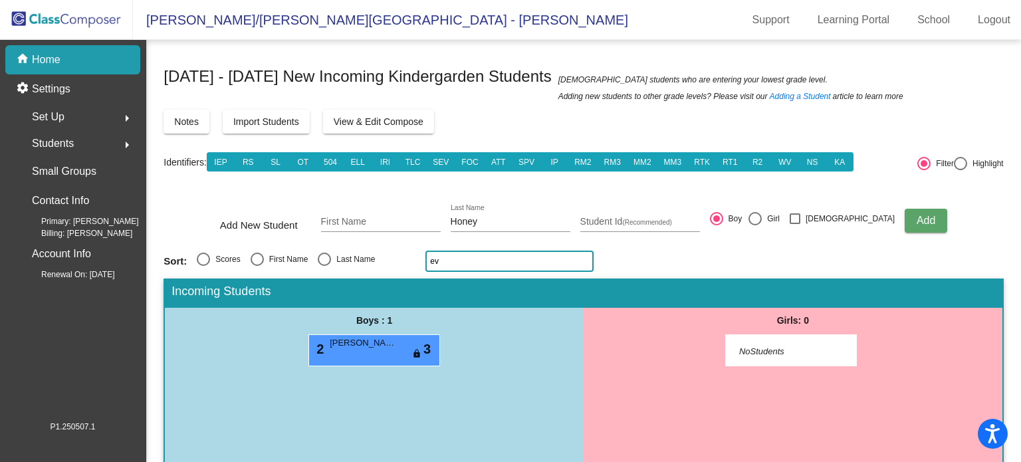
type input "e"
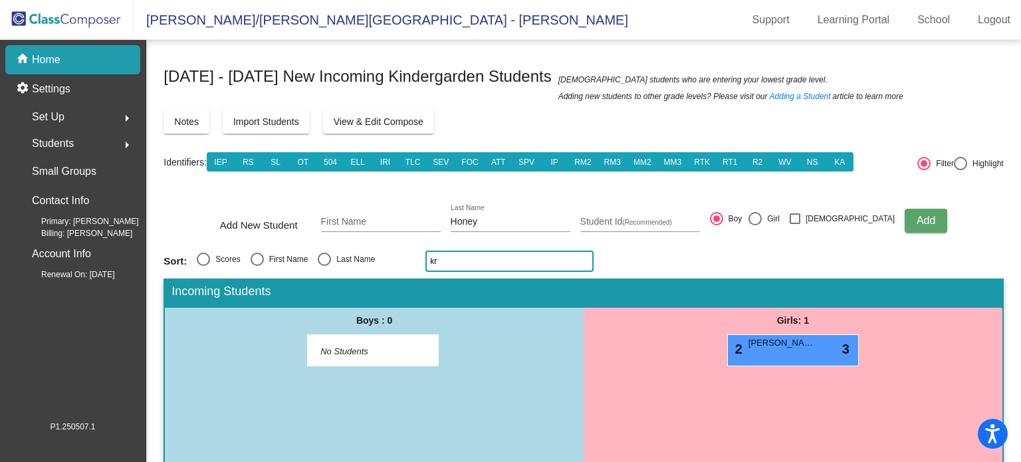
type input "k"
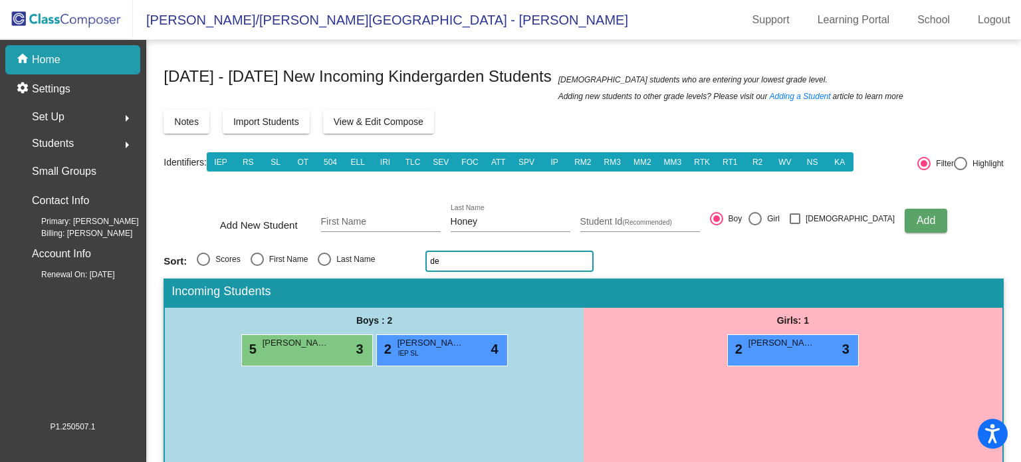
type input "d"
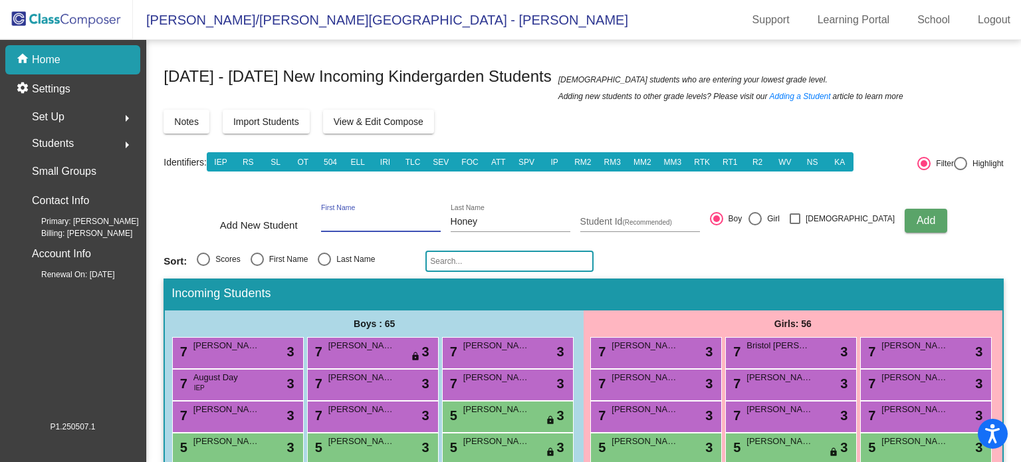
click at [415, 220] on input "First Name" at bounding box center [381, 222] width 120 height 11
type input "[PERSON_NAME]"
click at [502, 220] on input "Honey" at bounding box center [511, 222] width 120 height 11
type input "H"
type input "[PERSON_NAME]"
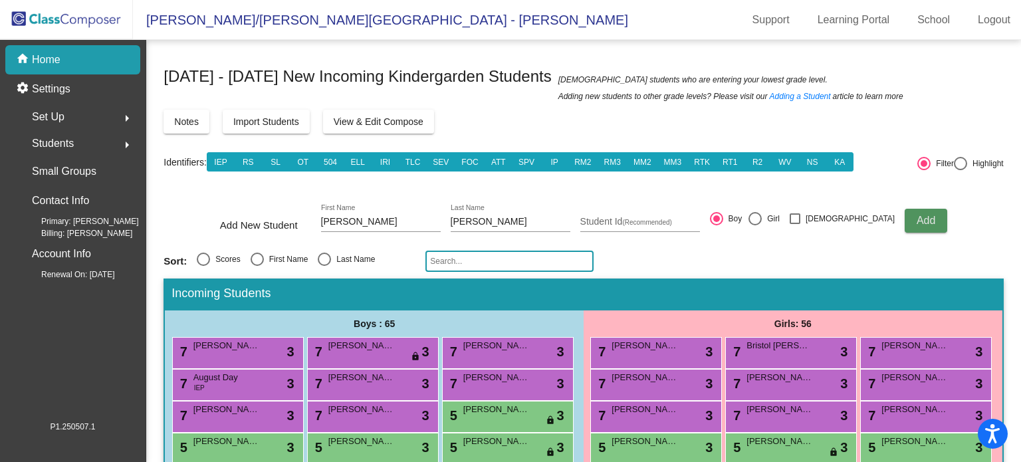
click at [916, 223] on span "Add" at bounding box center [925, 220] width 19 height 11
click at [573, 261] on input "text" at bounding box center [509, 261] width 168 height 21
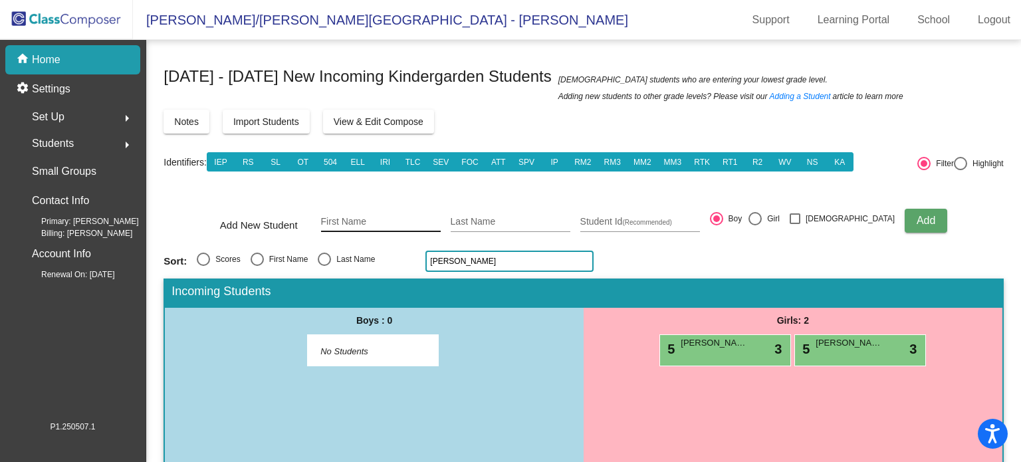
type input "[PERSON_NAME]"
click at [429, 225] on input "First Name" at bounding box center [381, 222] width 120 height 11
type input "[PERSON_NAME]"
click at [526, 218] on input "Last Name" at bounding box center [511, 222] width 120 height 11
type input "[PERSON_NAME]"
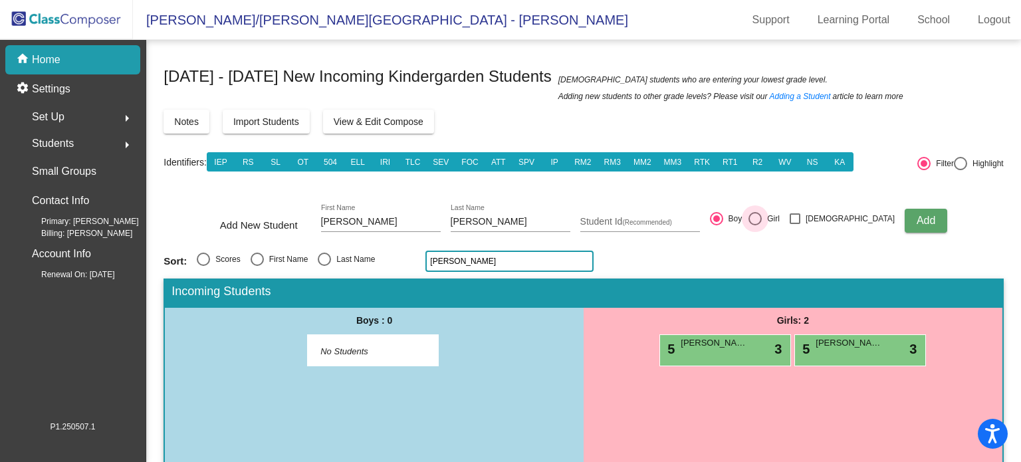
click at [762, 220] on div at bounding box center [754, 218] width 13 height 13
click at [755, 225] on input "Girl" at bounding box center [754, 225] width 1 height 1
radio input "true"
click at [916, 219] on span "Add" at bounding box center [925, 220] width 19 height 11
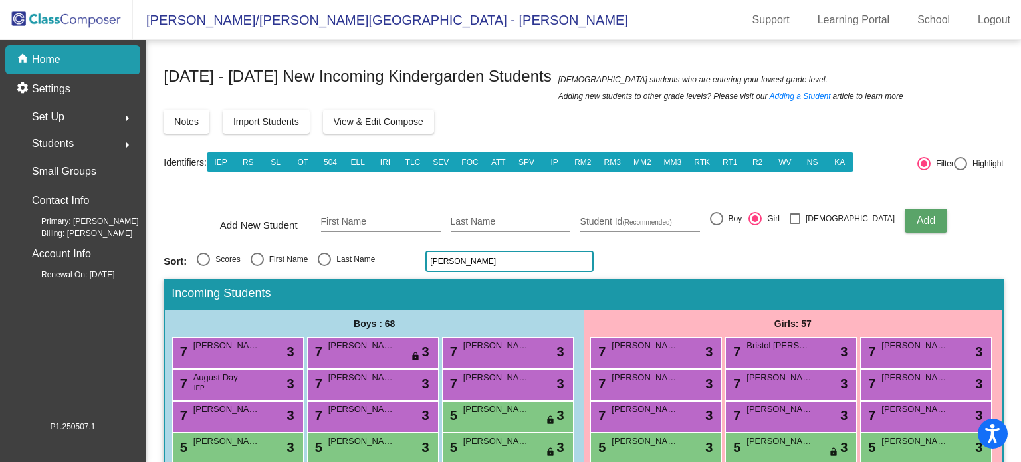
click at [481, 257] on input "[PERSON_NAME]" at bounding box center [509, 261] width 168 height 21
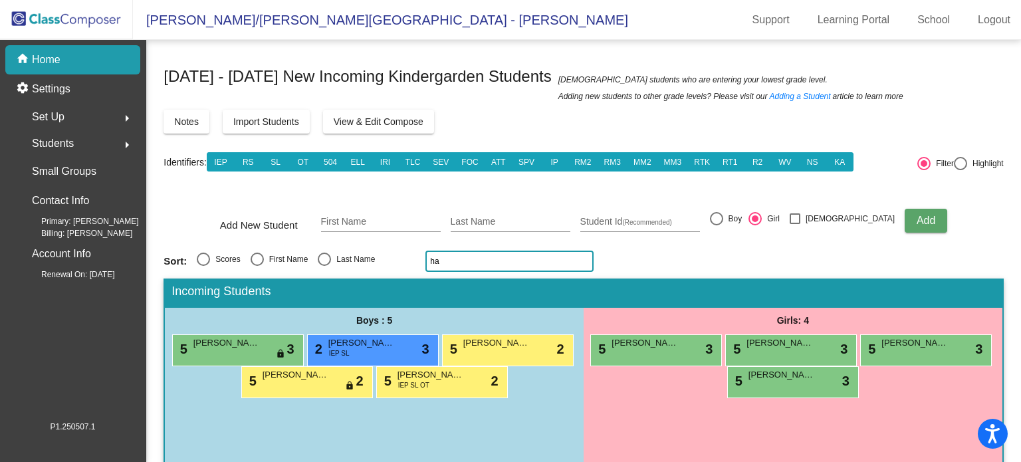
type input "h"
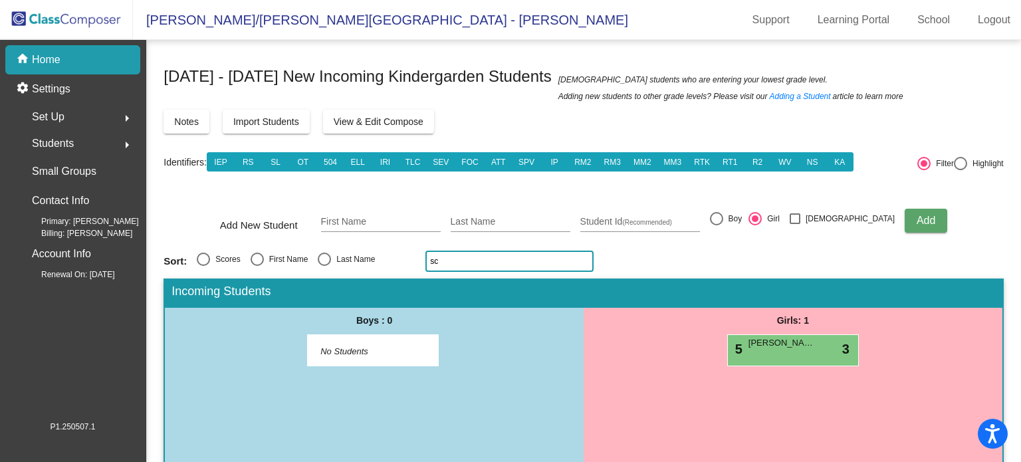
type input "s"
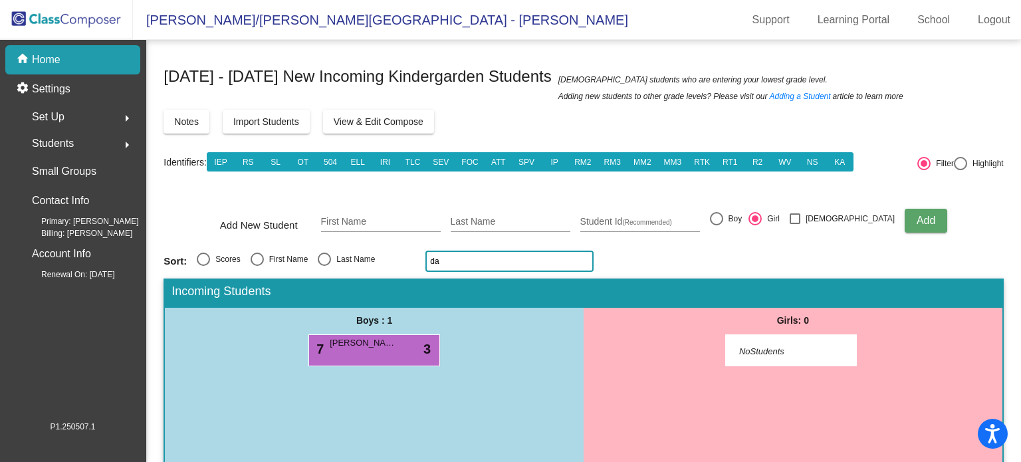
type input "d"
type input "o"
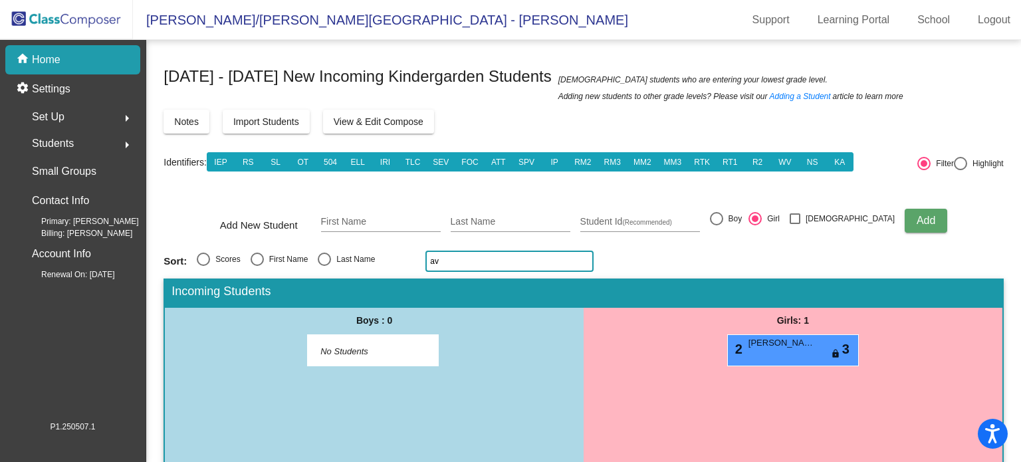
type input "a"
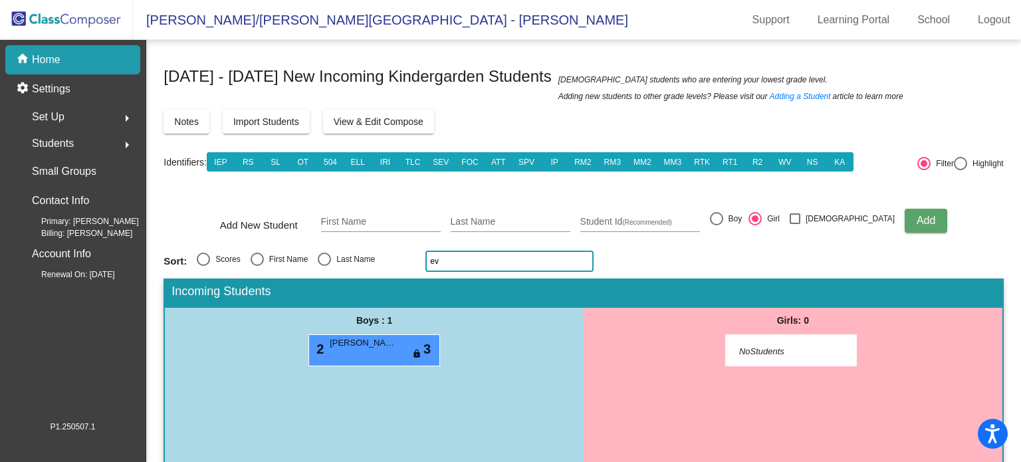
type input "e"
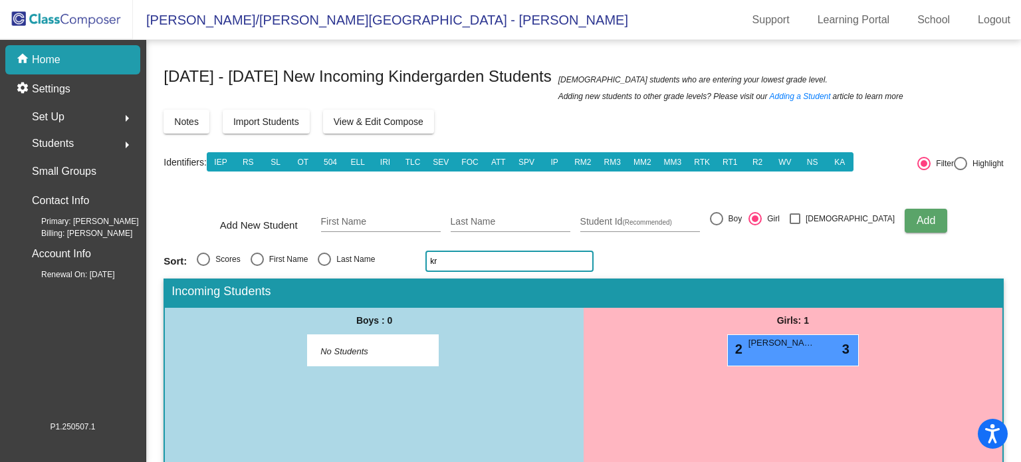
type input "k"
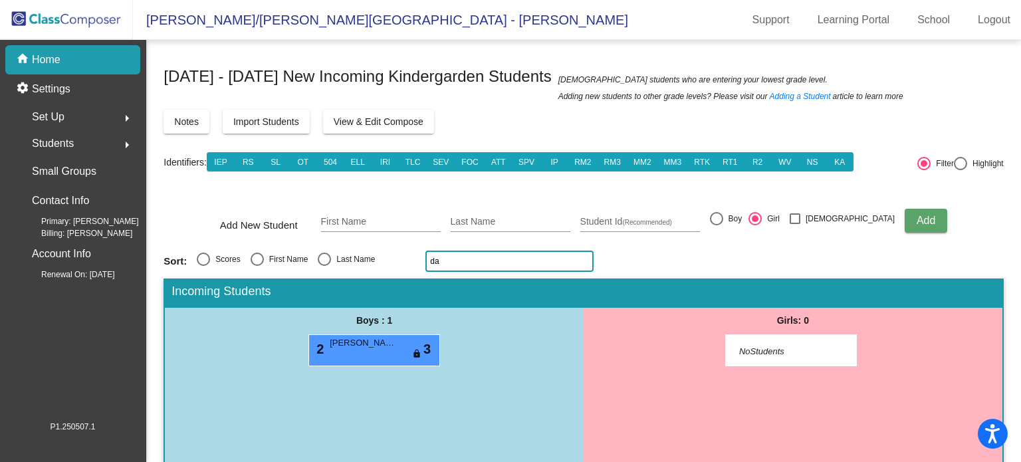
type input "d"
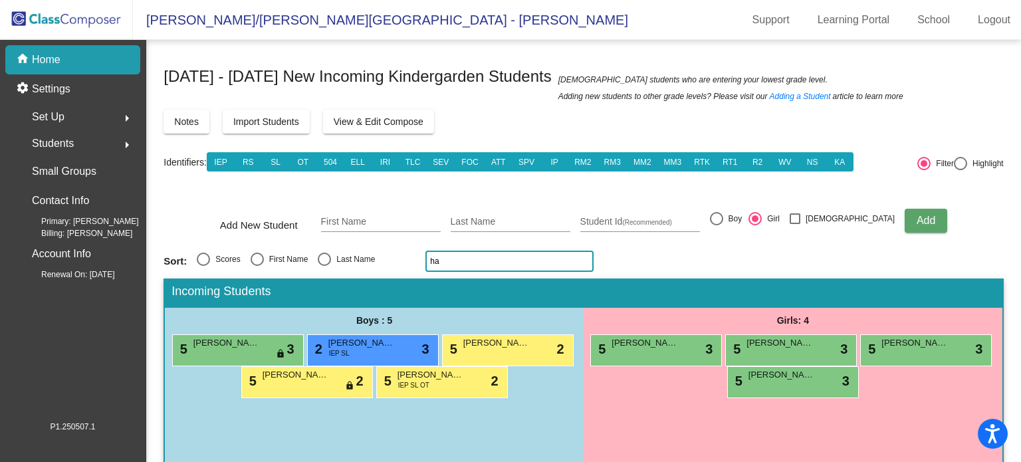
type input "h"
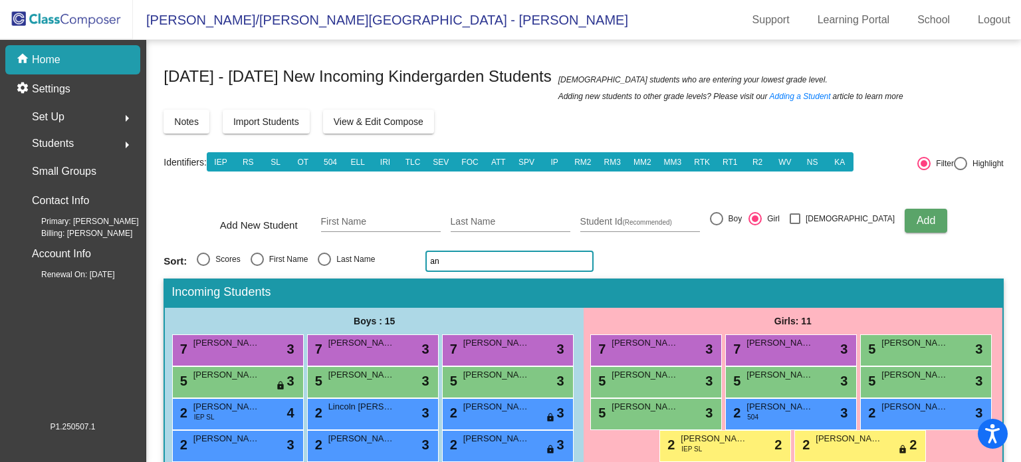
type input "a"
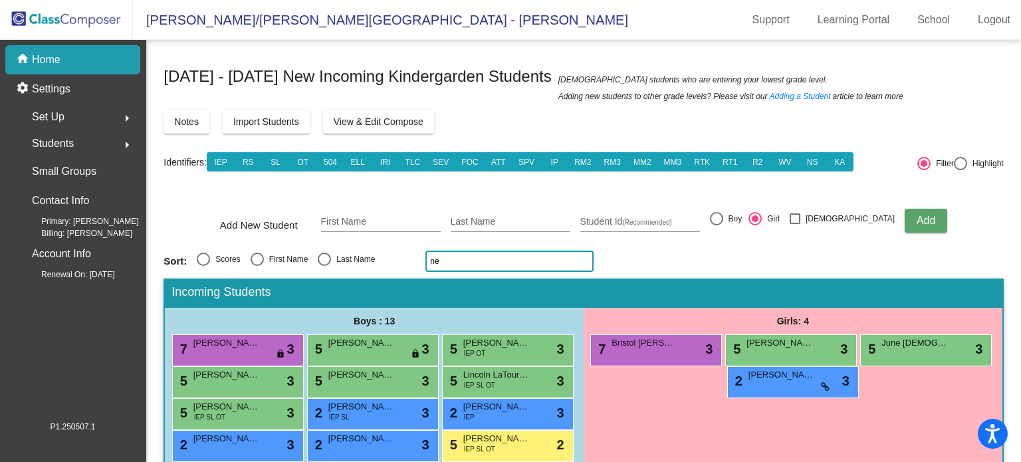
type input "n"
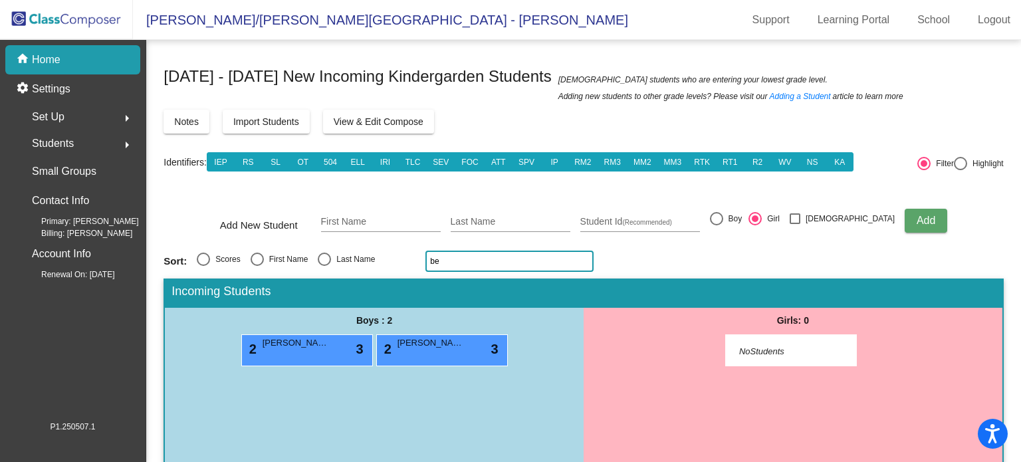
type input "b"
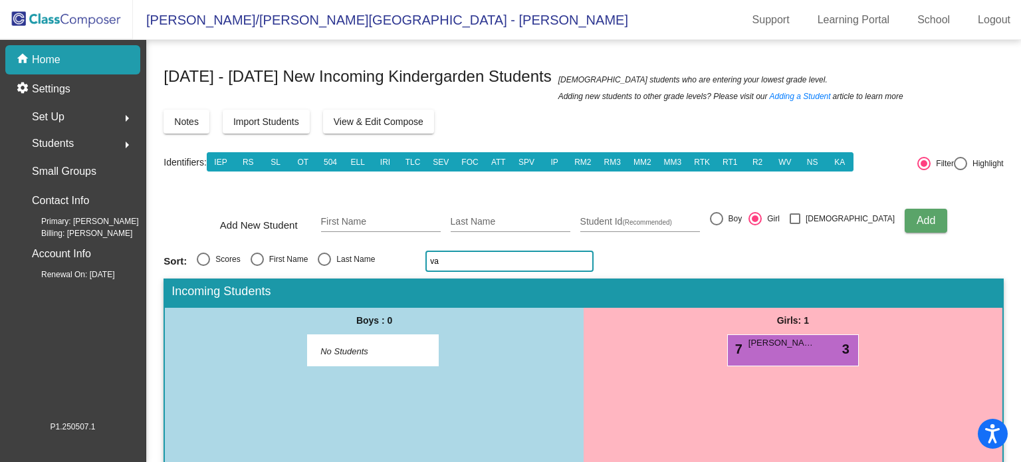
type input "v"
type input "c"
type input "p"
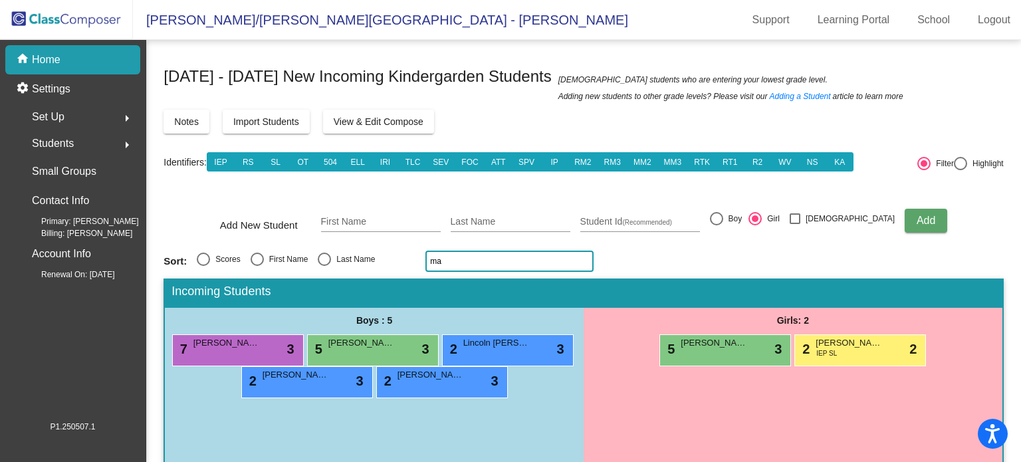
type input "m"
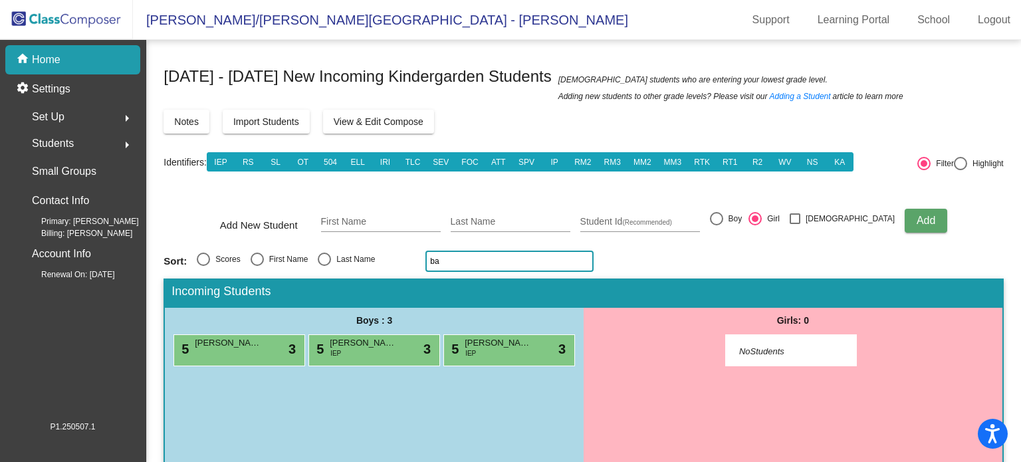
type input "b"
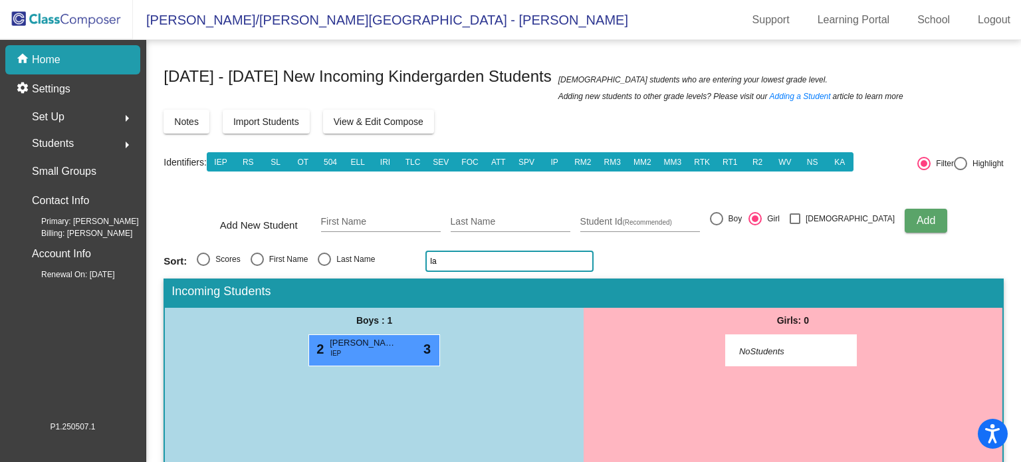
type input "l"
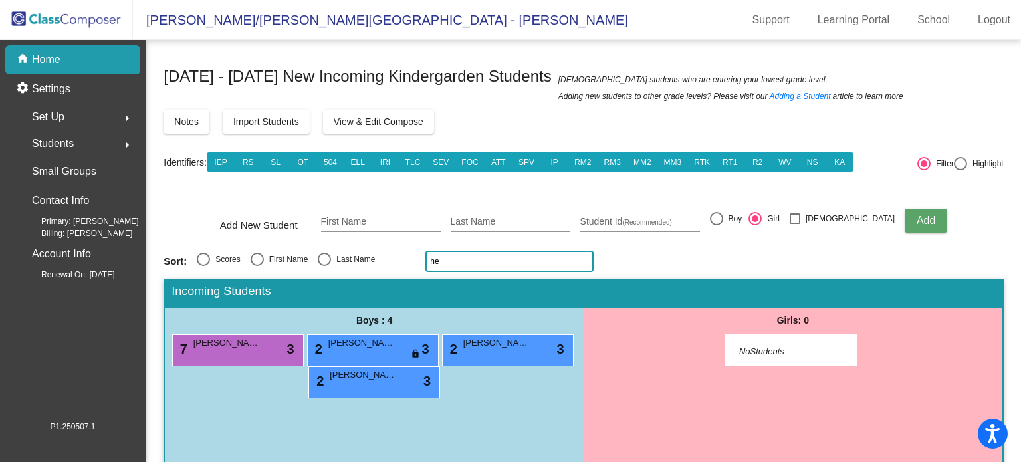
type input "h"
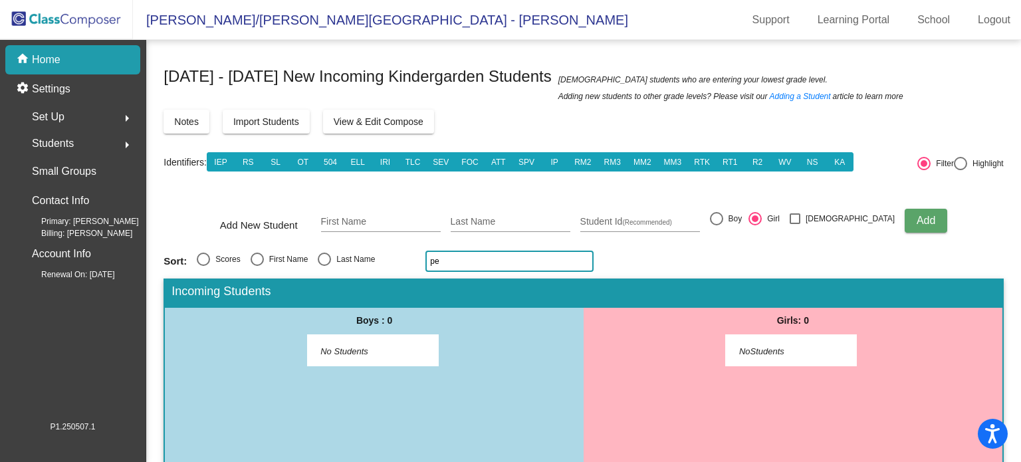
type input "p"
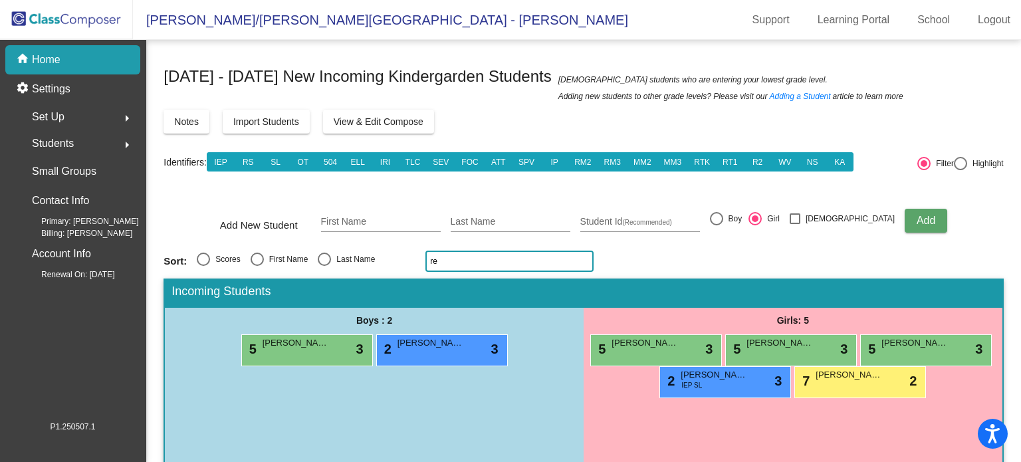
type input "r"
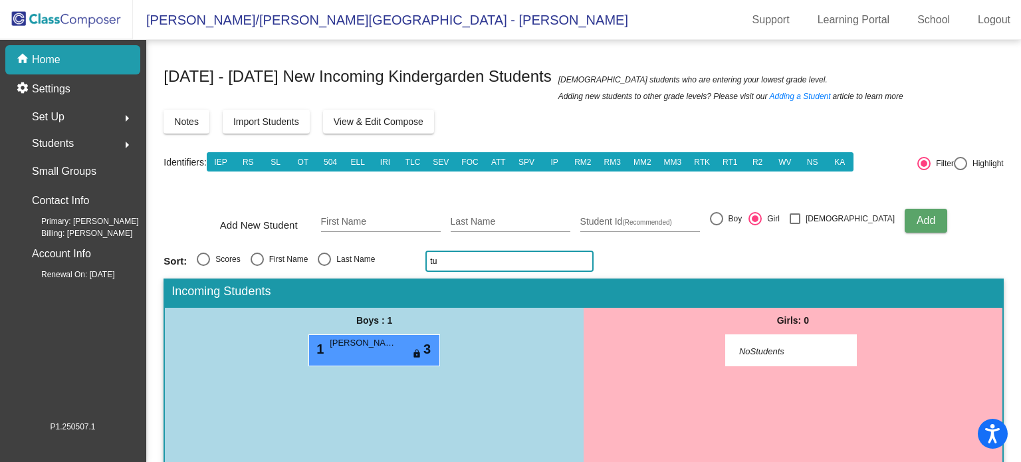
type input "t"
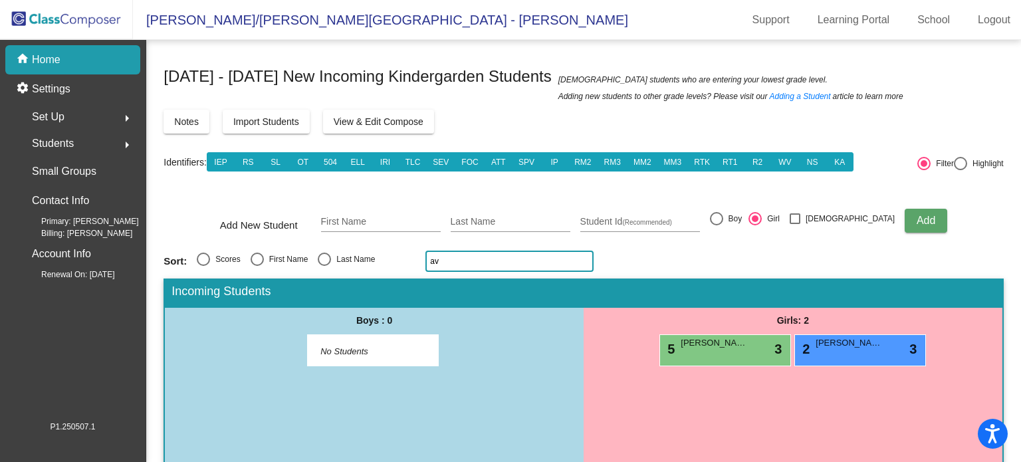
type input "a"
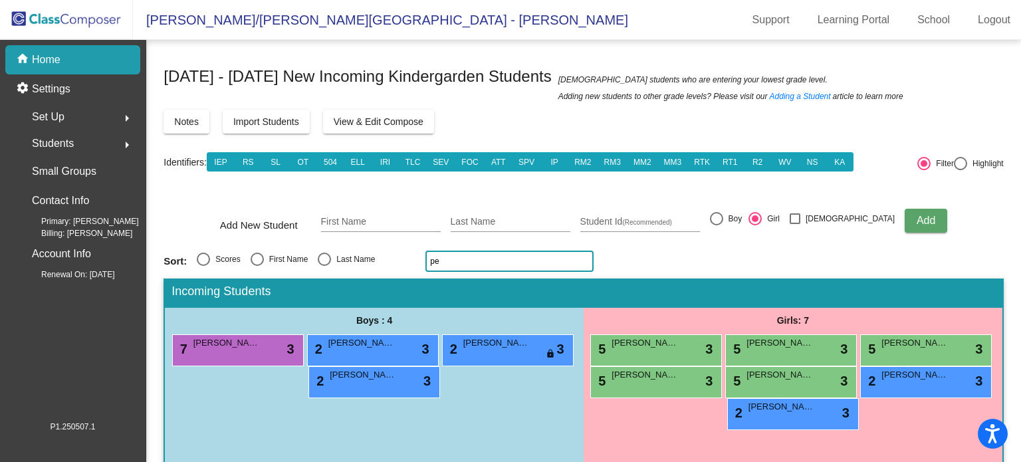
type input "p"
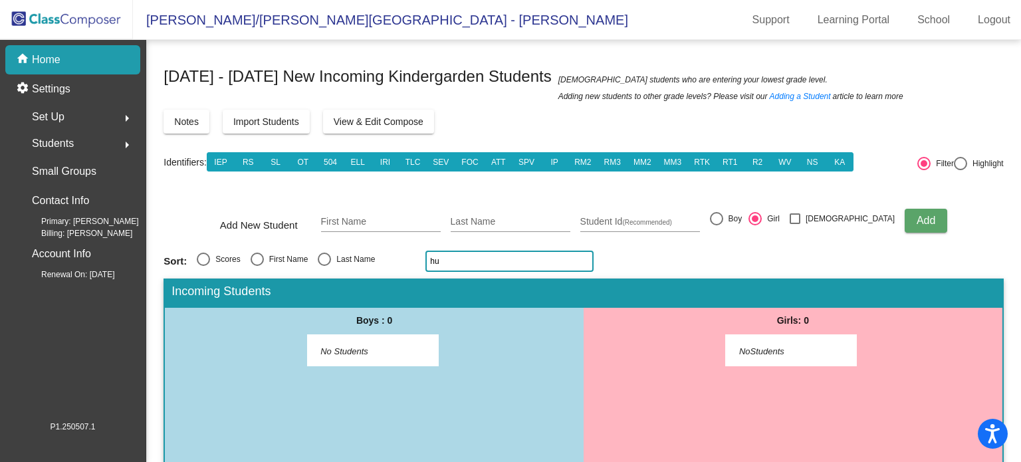
type input "h"
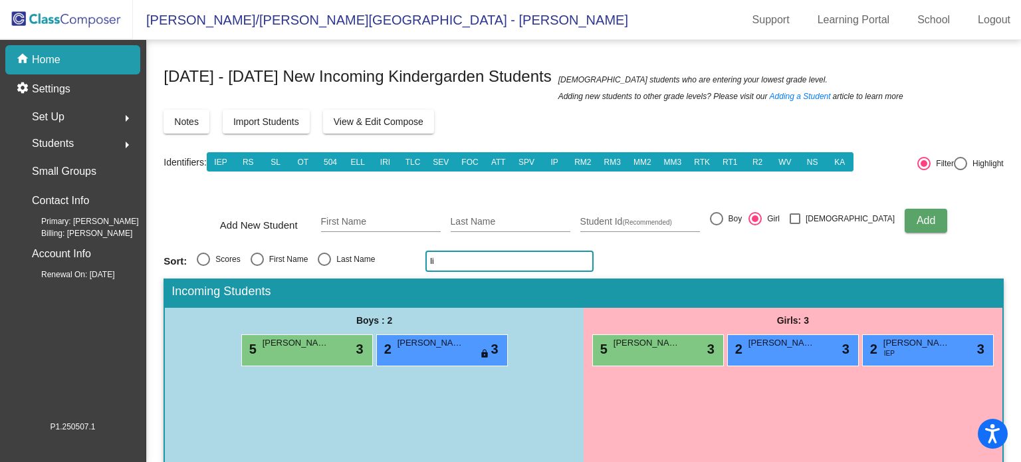
type input "l"
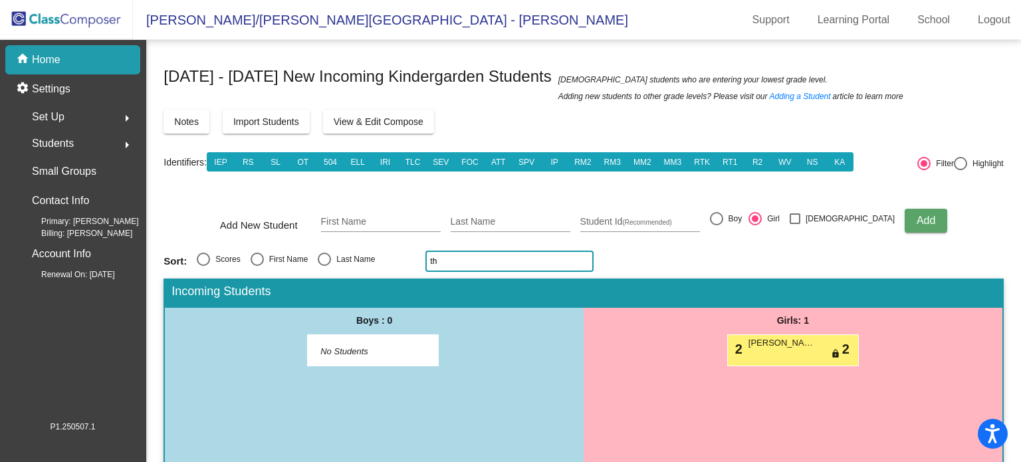
type input "t"
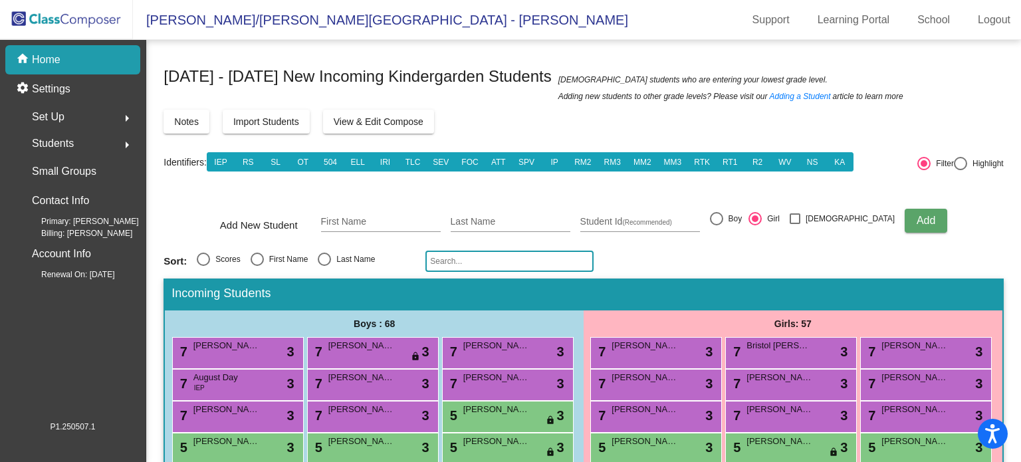
type input "e"
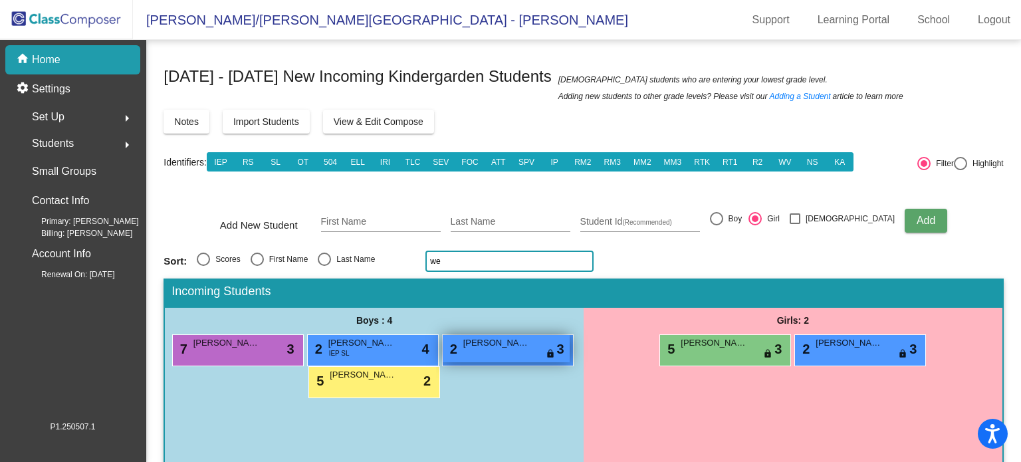
type input "w"
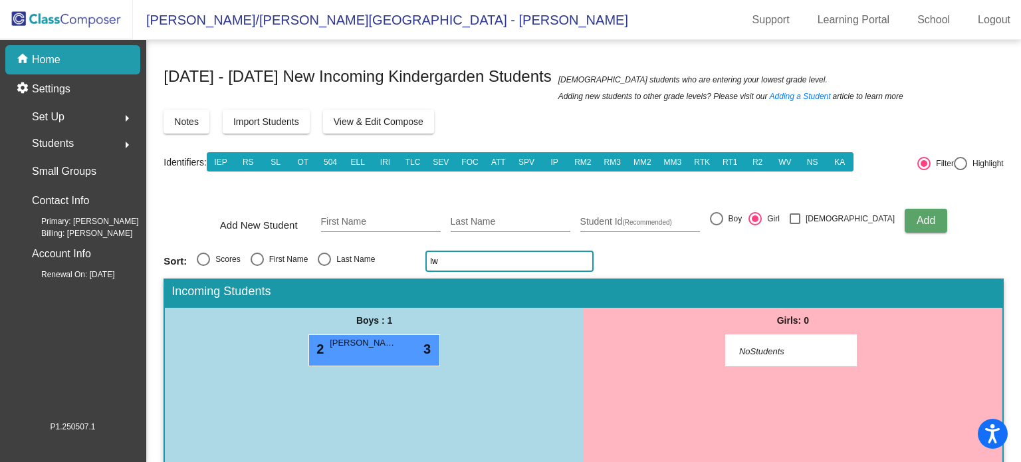
type input "l"
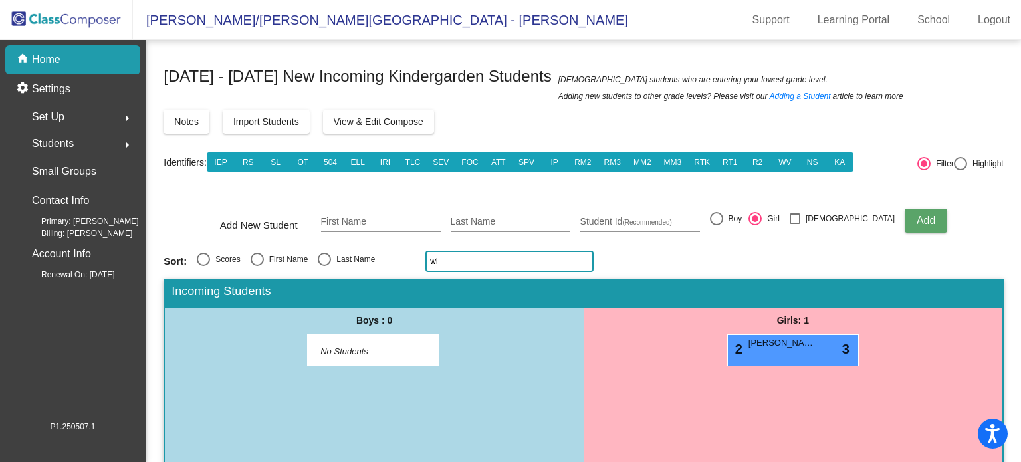
type input "w"
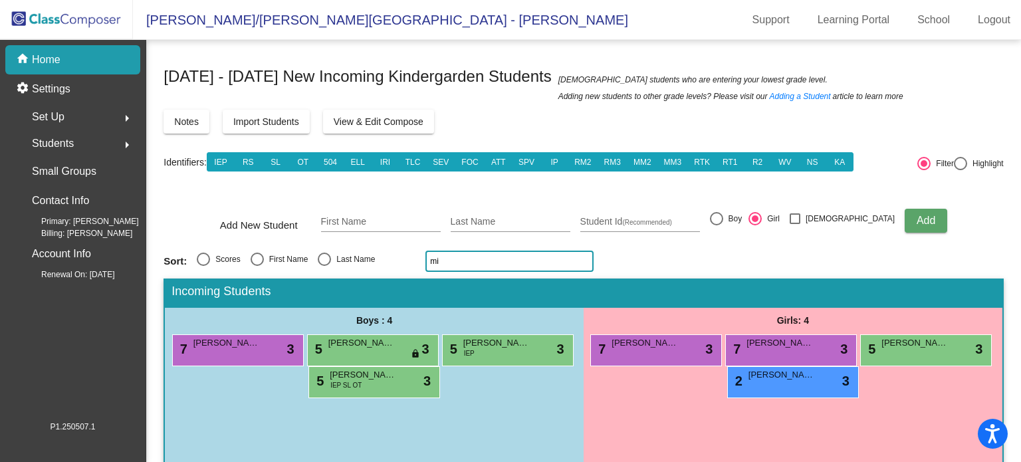
type input "m"
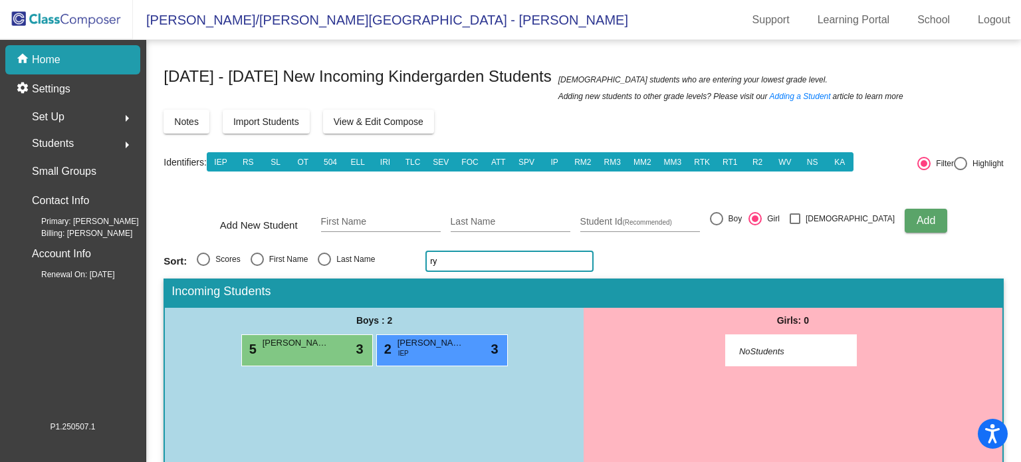
type input "r"
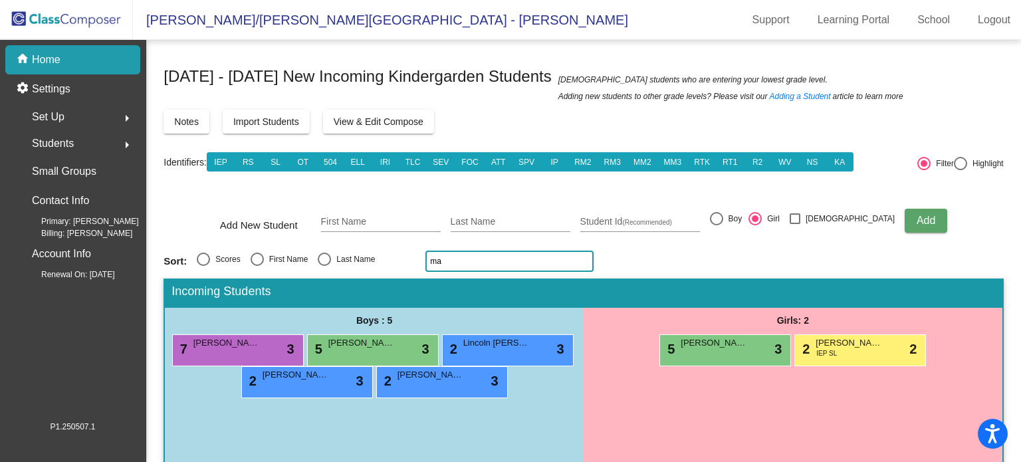
type input "m"
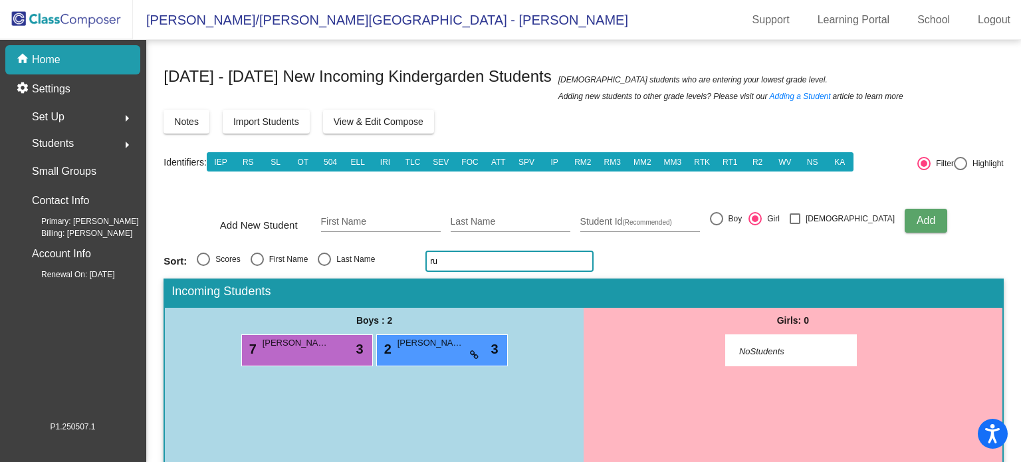
type input "r"
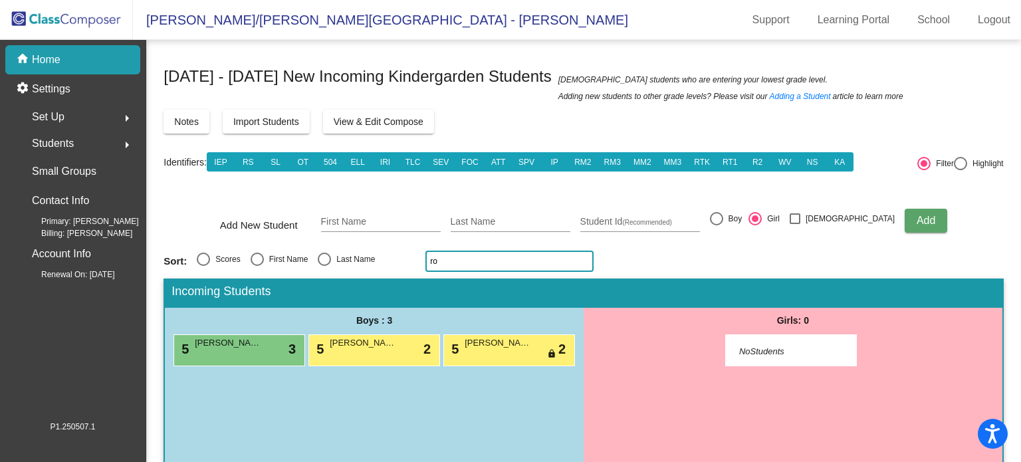
type input "r"
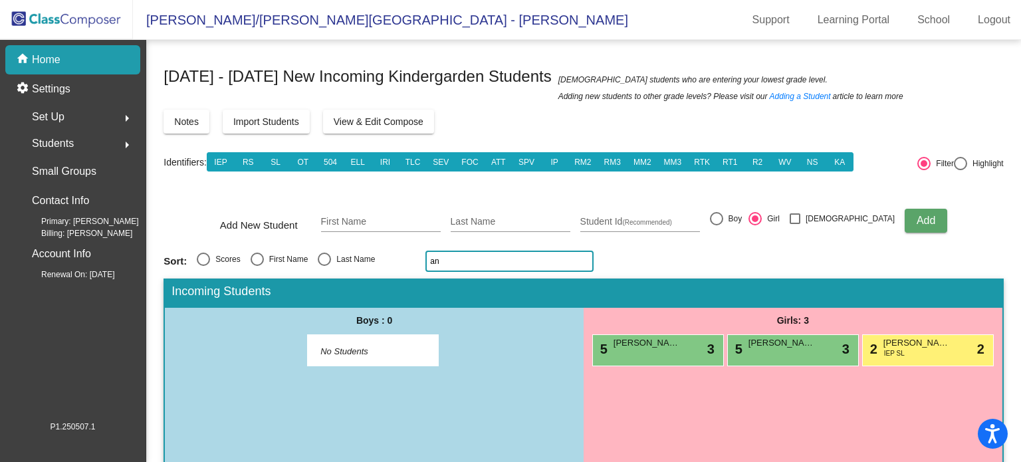
type input "a"
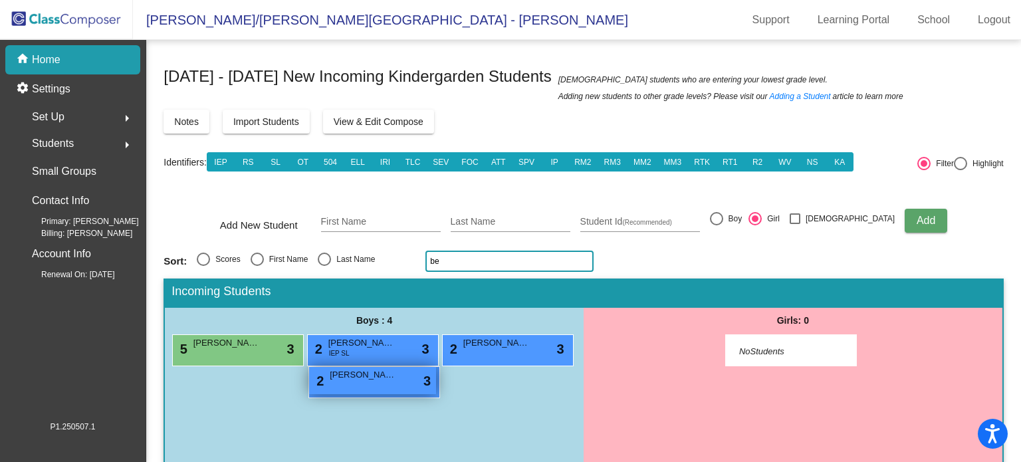
type input "b"
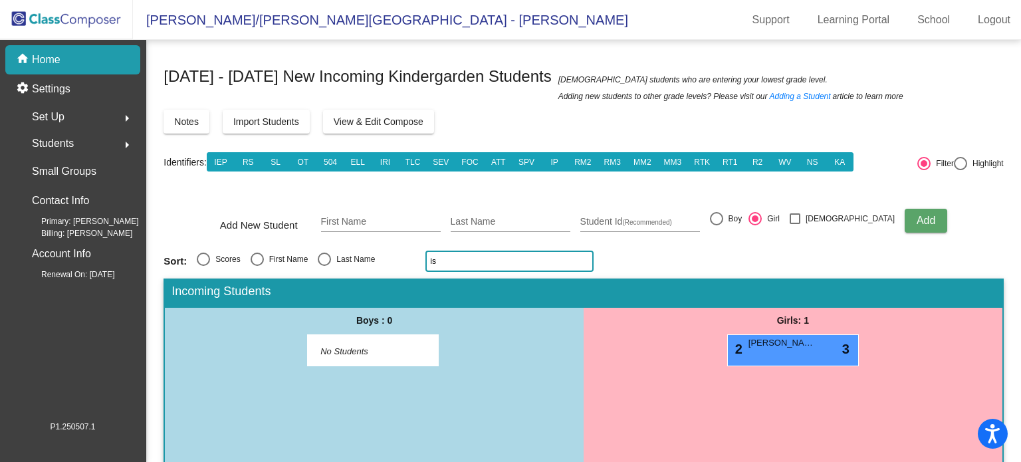
type input "i"
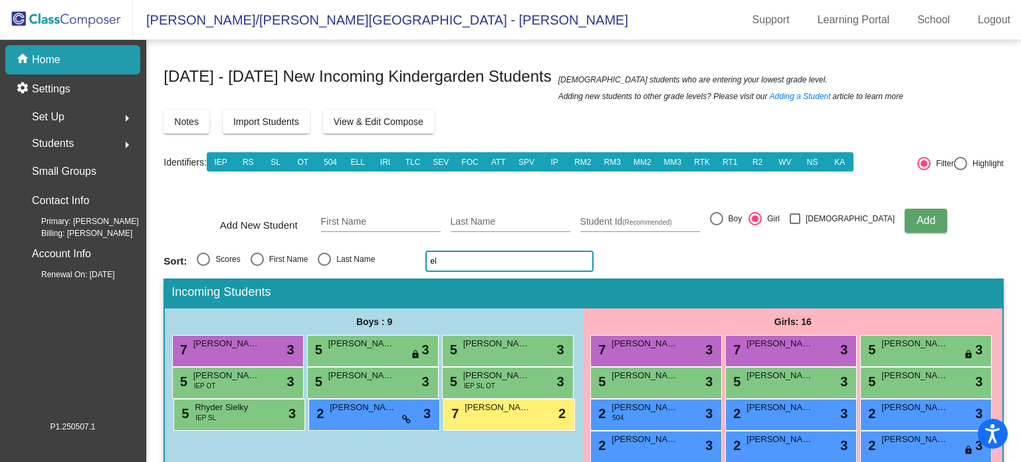
type input "e"
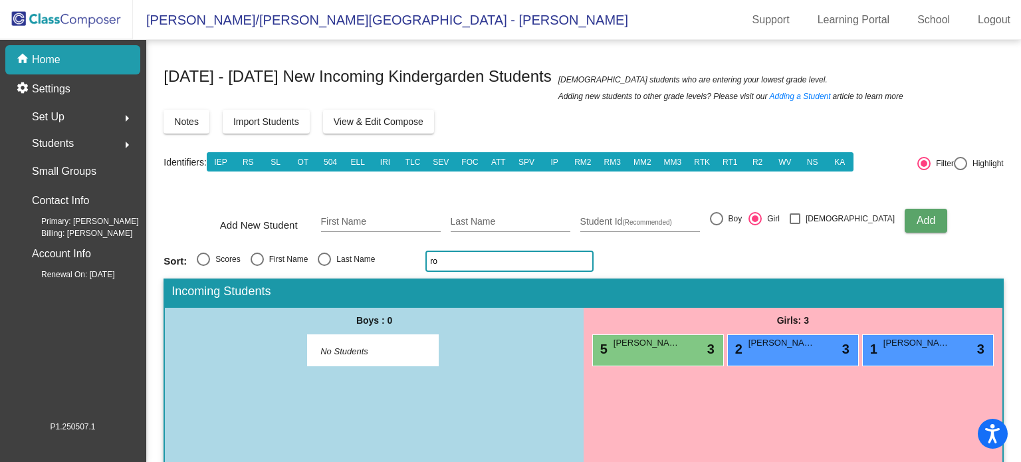
type input "r"
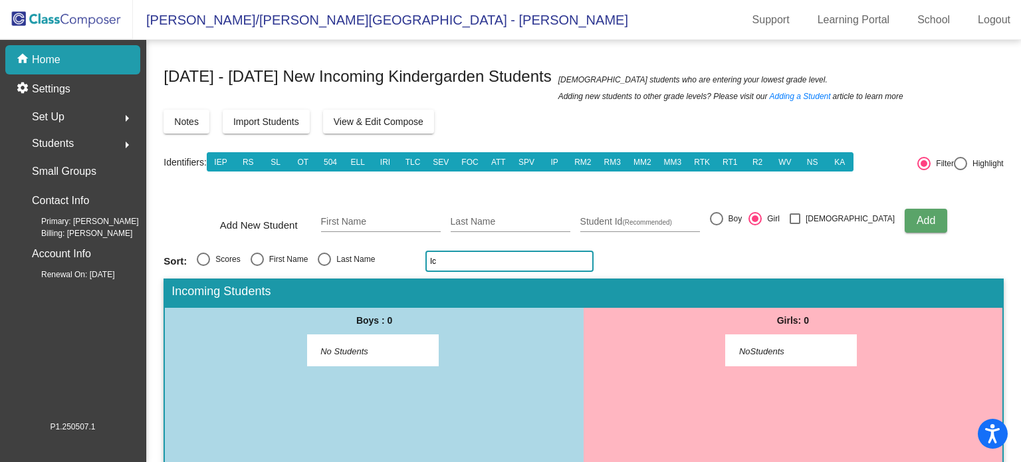
type input "l"
type input "c"
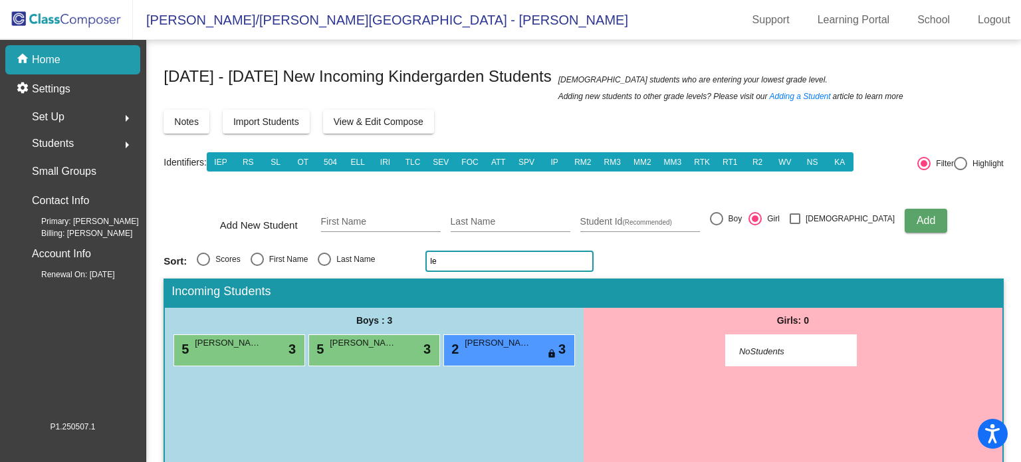
type input "l"
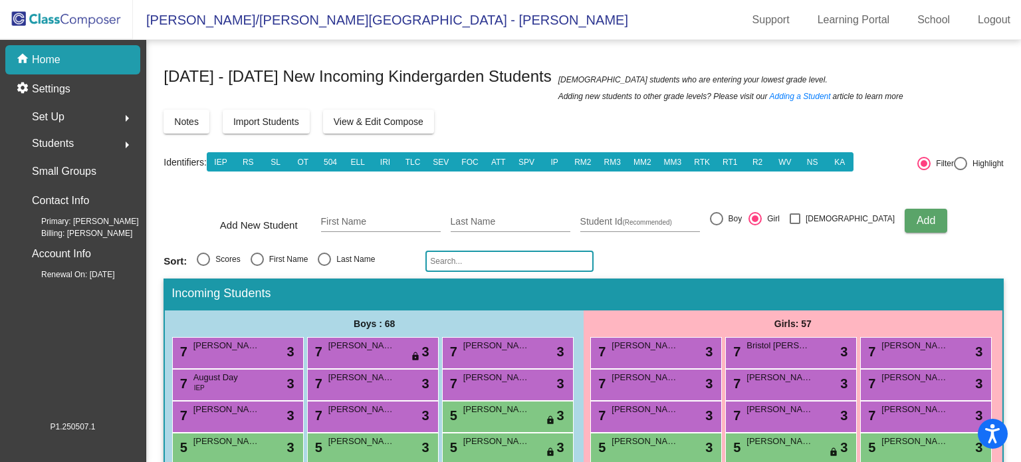
drag, startPoint x: 619, startPoint y: 326, endPoint x: 578, endPoint y: 248, distance: 88.6
click at [619, 328] on div "Girls: 57" at bounding box center [793, 323] width 419 height 27
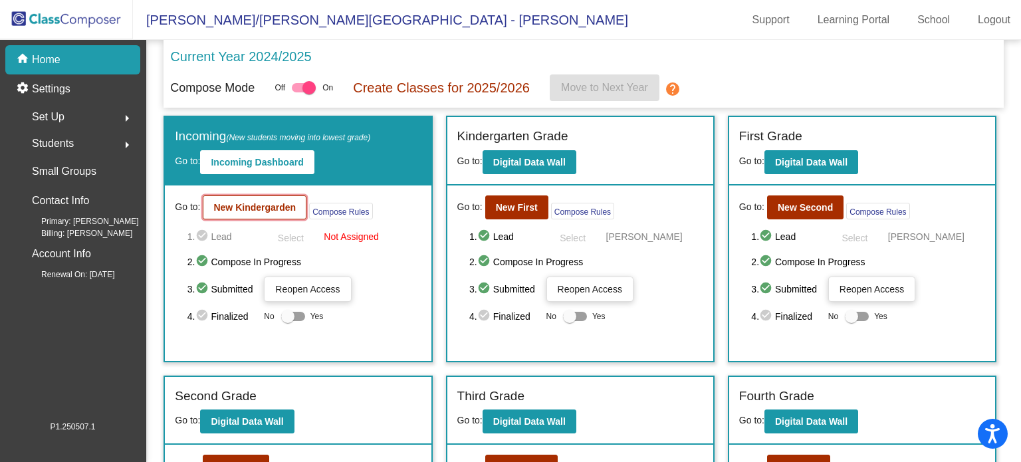
click at [252, 204] on b "New Kindergarden" at bounding box center [254, 207] width 82 height 11
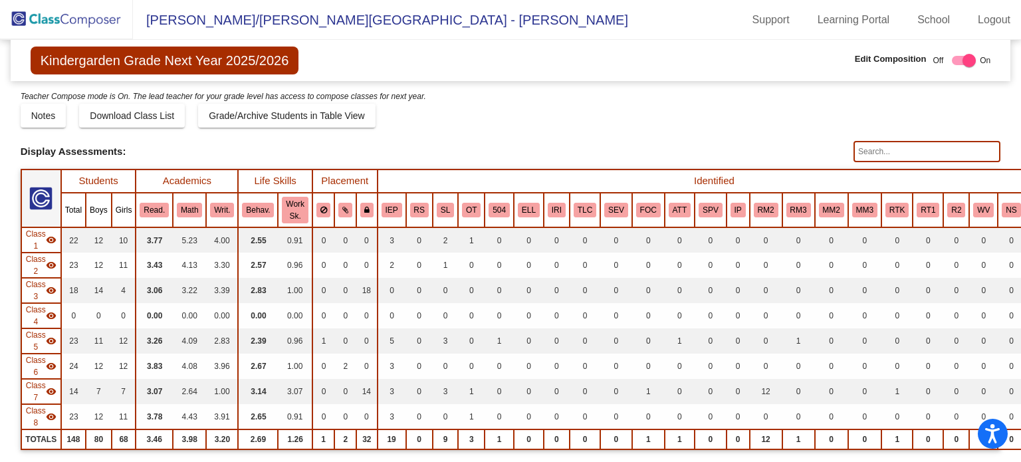
click at [867, 146] on input "text" at bounding box center [926, 151] width 147 height 21
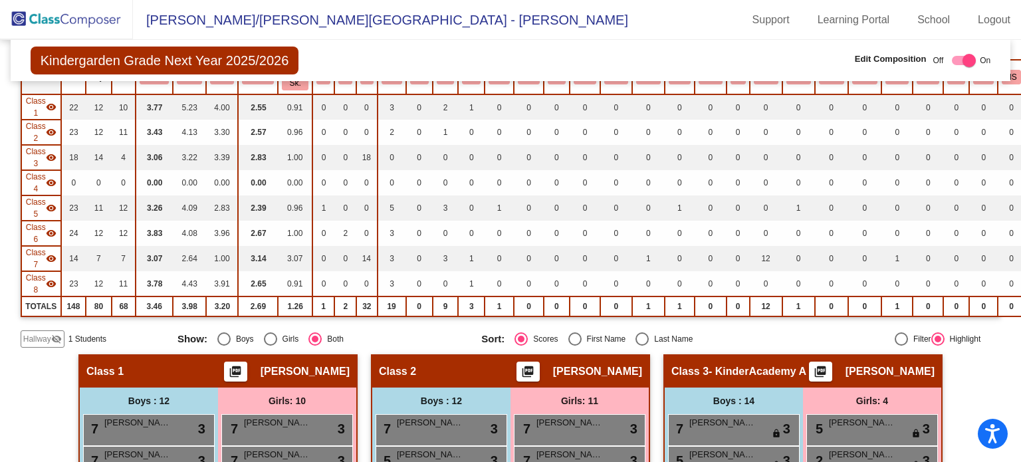
scroll to position [66, 0]
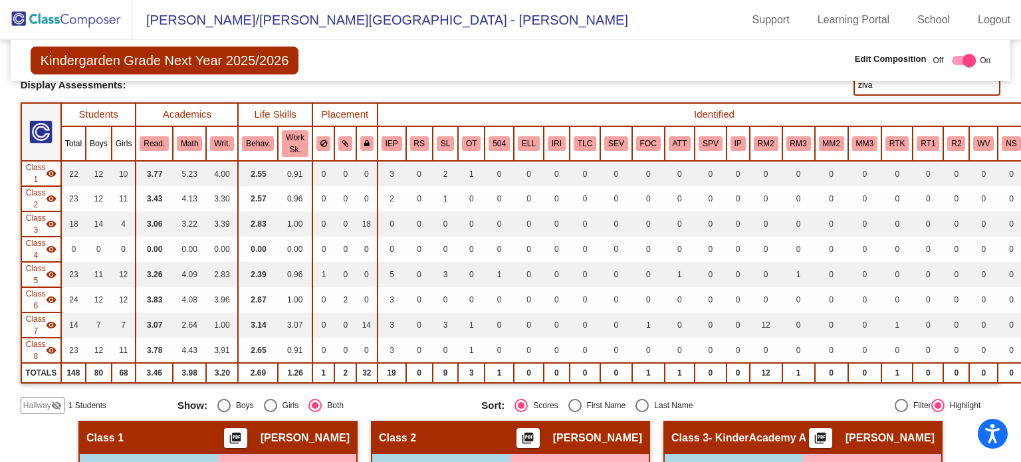
click at [48, 244] on mat-icon "visibility" at bounding box center [51, 249] width 11 height 11
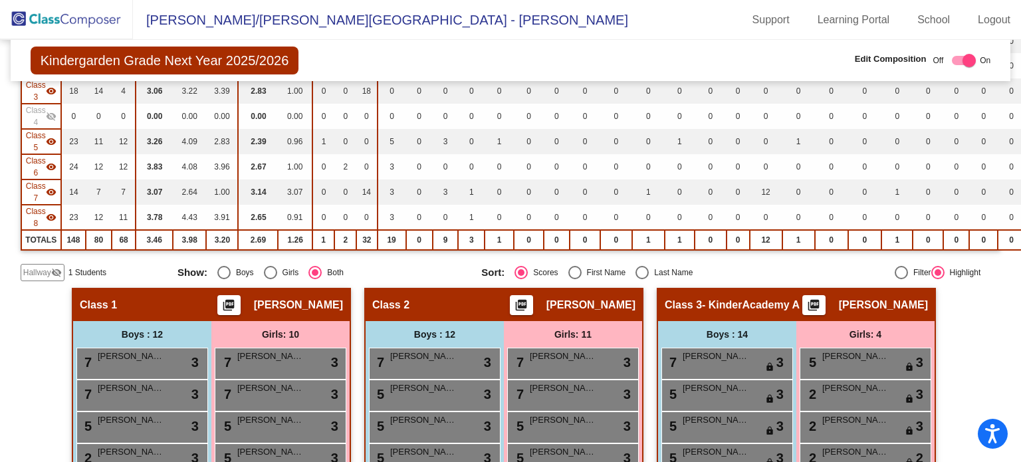
scroll to position [0, 0]
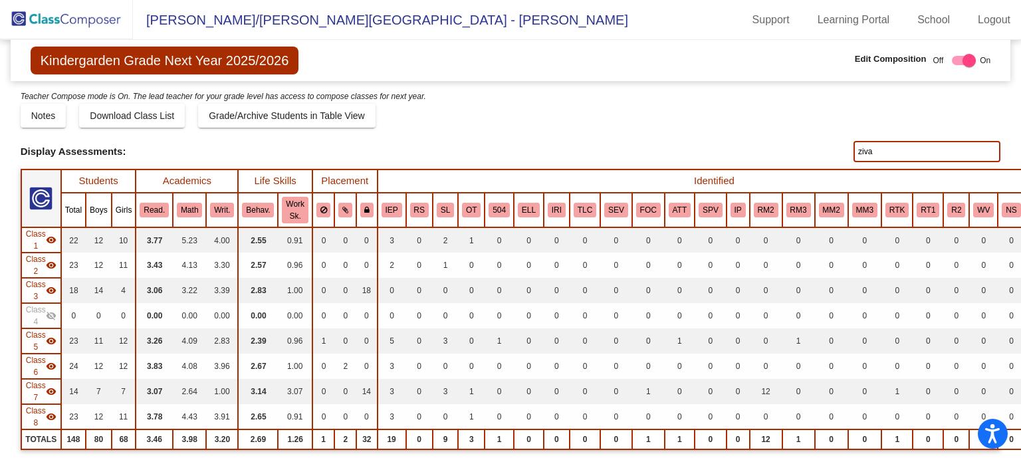
drag, startPoint x: 877, startPoint y: 151, endPoint x: 848, endPoint y: 150, distance: 28.6
click at [853, 150] on input "ziva" at bounding box center [926, 151] width 147 height 21
drag, startPoint x: 882, startPoint y: 152, endPoint x: 849, endPoint y: 152, distance: 33.2
click at [853, 152] on input "[PERSON_NAME]" at bounding box center [926, 151] width 147 height 21
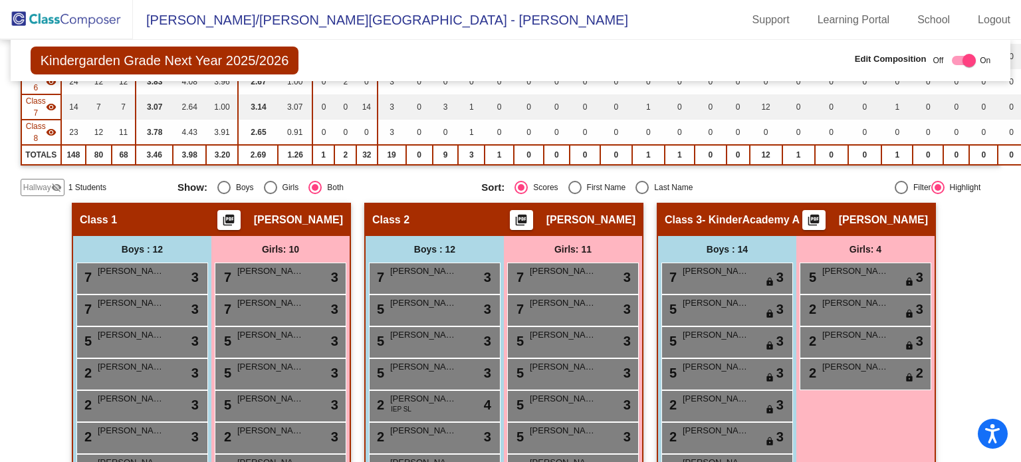
scroll to position [19, 0]
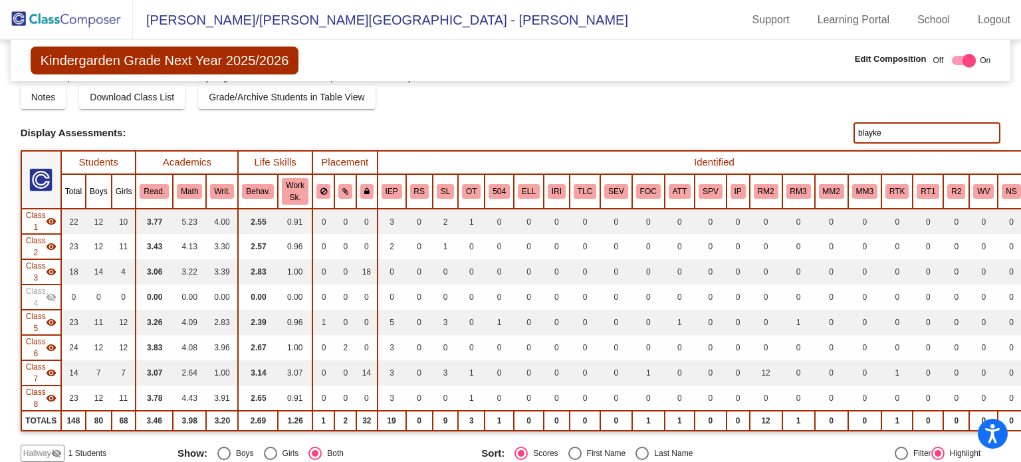
drag, startPoint x: 884, startPoint y: 132, endPoint x: 839, endPoint y: 132, distance: 45.2
click at [839, 132] on div "Display Scores for Years: [DATE] - [DATE] [DATE] - [DATE] Display Assessments: …" at bounding box center [511, 132] width 980 height 21
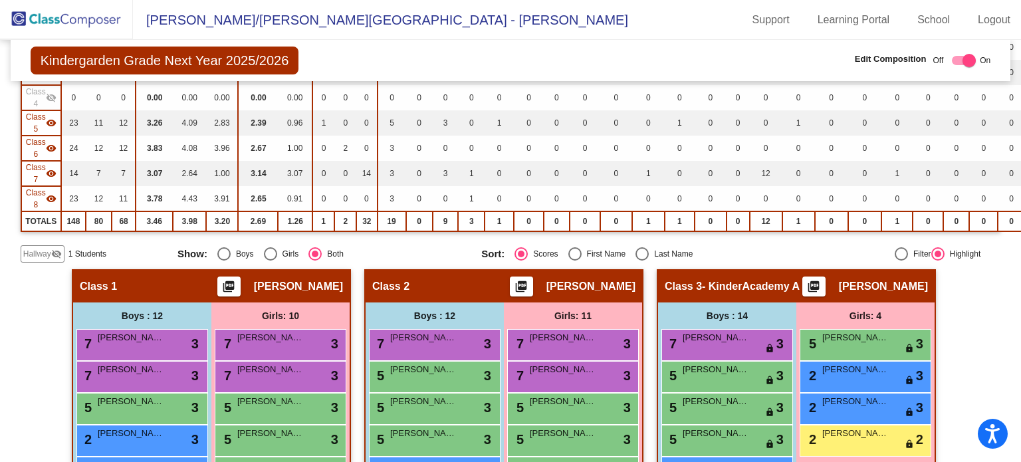
scroll to position [0, 0]
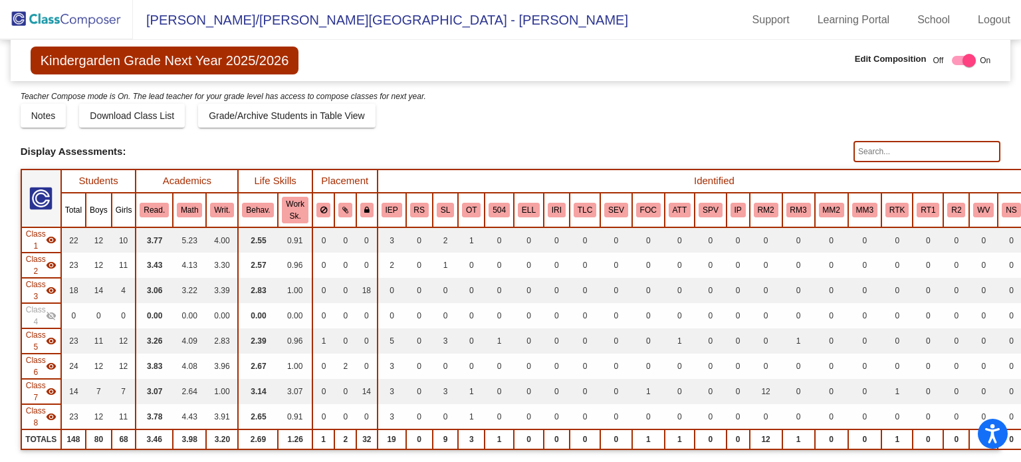
click at [873, 150] on input "text" at bounding box center [926, 151] width 147 height 21
drag, startPoint x: 864, startPoint y: 151, endPoint x: 851, endPoint y: 152, distance: 13.4
click at [853, 152] on input "[PERSON_NAME]" at bounding box center [926, 151] width 147 height 21
drag, startPoint x: 878, startPoint y: 150, endPoint x: 848, endPoint y: 144, distance: 30.5
click at [853, 144] on input "[PERSON_NAME]" at bounding box center [926, 151] width 147 height 21
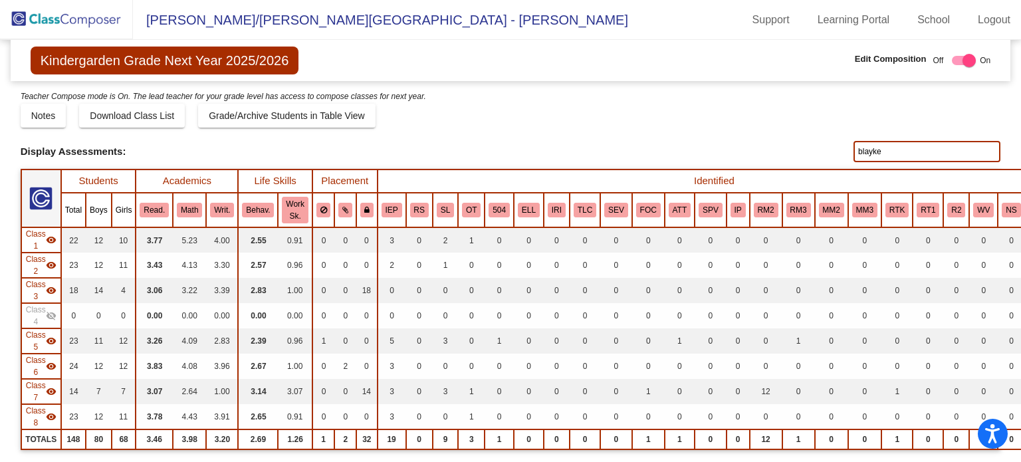
drag, startPoint x: 883, startPoint y: 154, endPoint x: 839, endPoint y: 152, distance: 43.9
click at [839, 152] on div "Display Scores for Years: [DATE] - [DATE] [DATE] - [DATE] Display Assessments: …" at bounding box center [511, 151] width 980 height 21
drag, startPoint x: 888, startPoint y: 159, endPoint x: 847, endPoint y: 154, distance: 41.5
click at [847, 154] on div "Display Scores for Years: [DATE] - [DATE] [DATE] - [DATE] Display Assessments: …" at bounding box center [511, 151] width 980 height 21
